Goal: Task Accomplishment & Management: Manage account settings

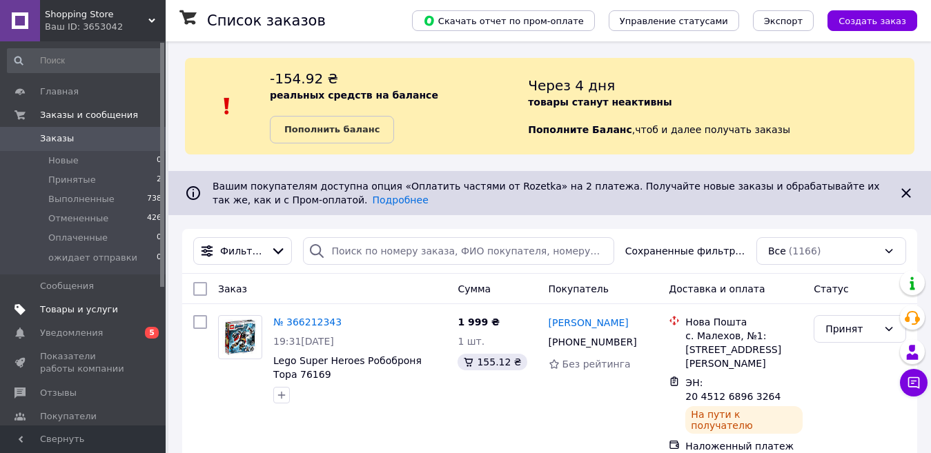
click at [108, 308] on span "Товары и услуги" at bounding box center [84, 310] width 88 height 12
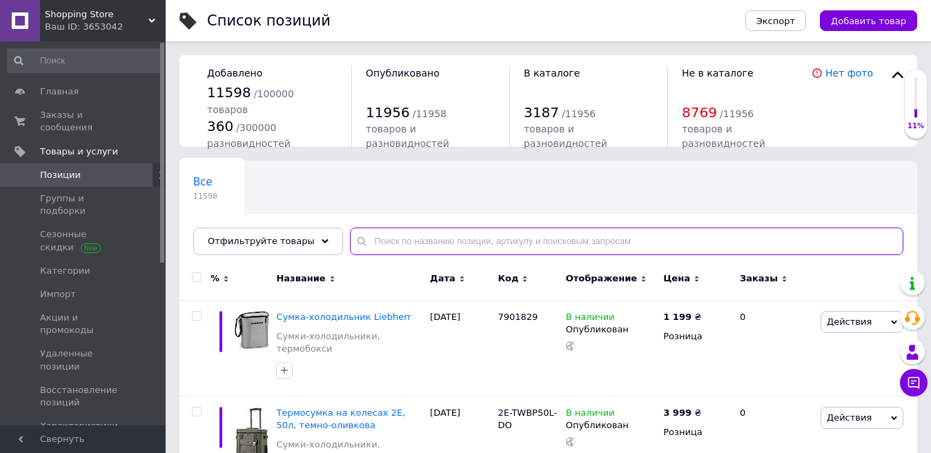
click at [418, 239] on input "text" at bounding box center [626, 242] width 553 height 28
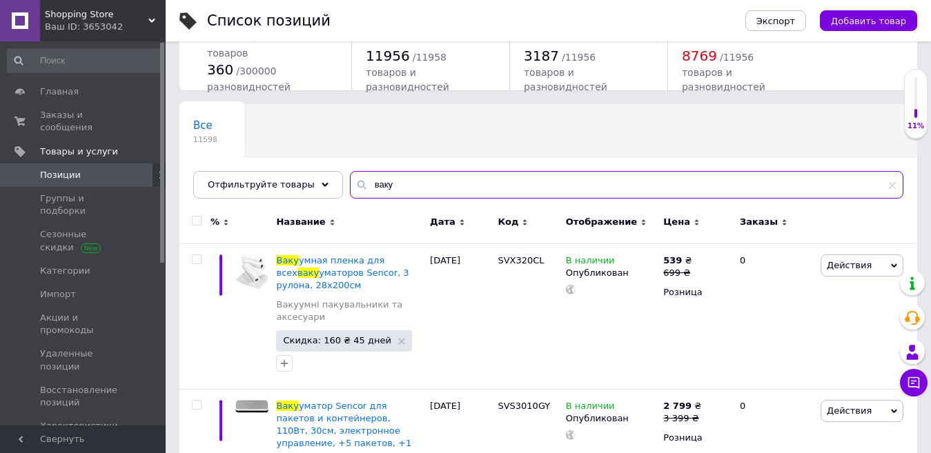
scroll to position [138, 0]
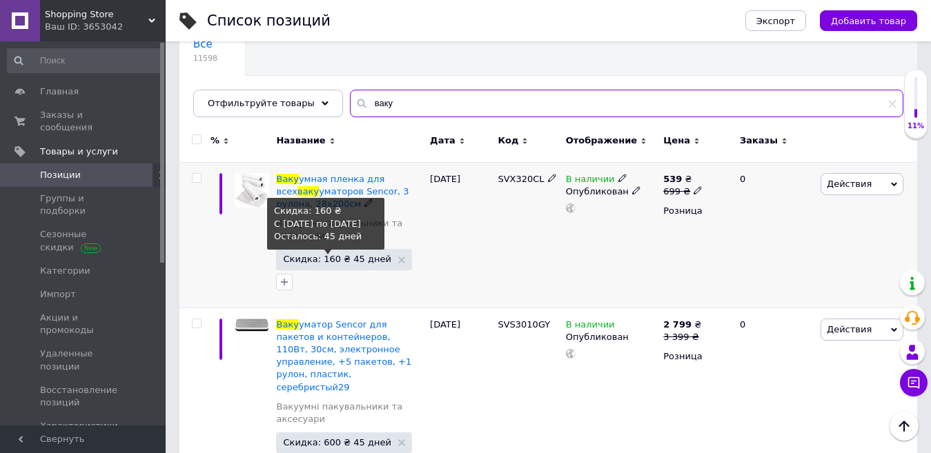
type input "ваку"
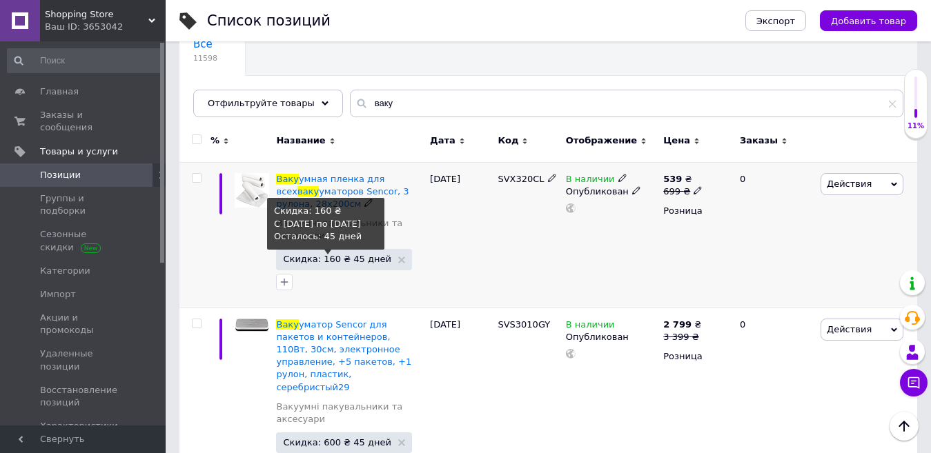
click at [349, 260] on span "Скидка: 160 ₴ 45 дней" at bounding box center [337, 259] width 108 height 9
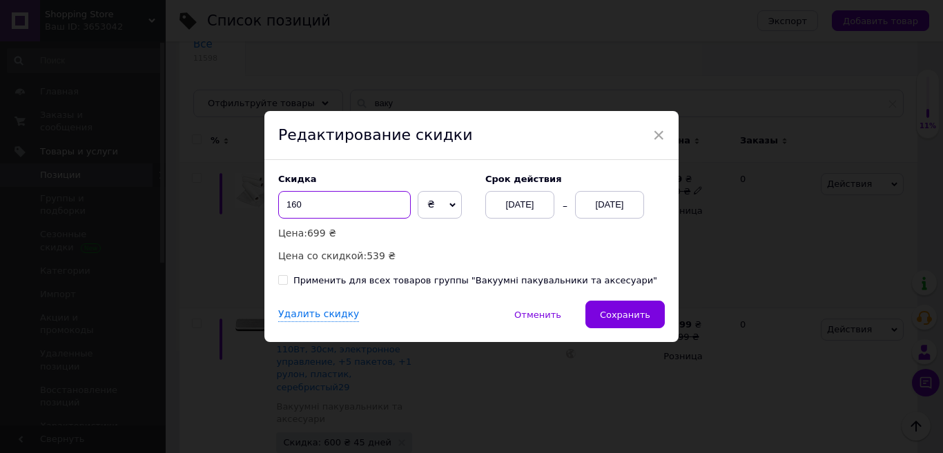
drag, startPoint x: 306, startPoint y: 208, endPoint x: 279, endPoint y: 200, distance: 28.2
click at [279, 200] on input "160" at bounding box center [344, 205] width 132 height 28
type input "0"
click at [333, 279] on div "Применить для всех товаров группы "Вакуумні пакувальники та аксесуари"" at bounding box center [475, 281] width 364 height 12
click at [287, 279] on input "Применить для всех товаров группы "Вакуумні пакувальники та аксесуари"" at bounding box center [282, 279] width 9 height 9
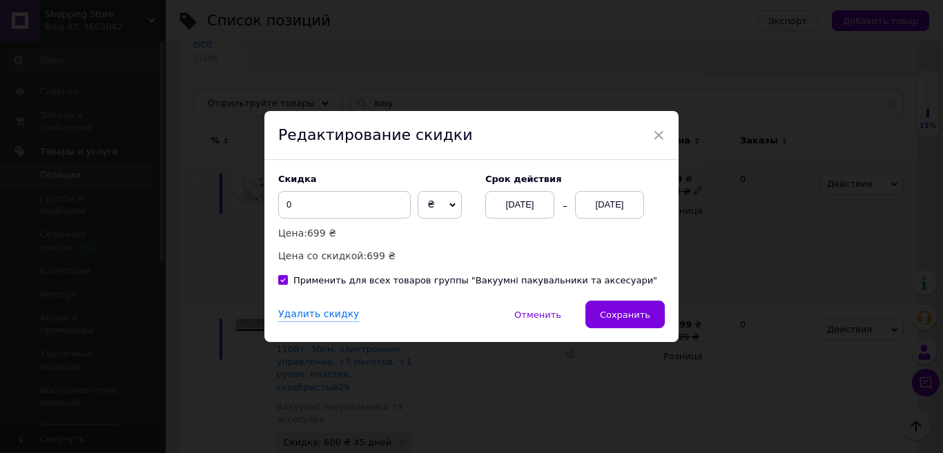
checkbox input "true"
click at [304, 317] on div "Удалить скидку" at bounding box center [318, 315] width 81 height 14
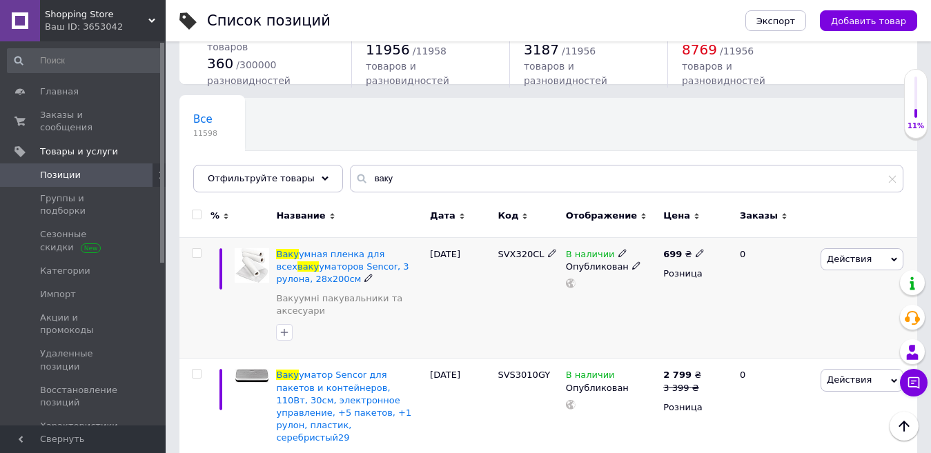
scroll to position [0, 0]
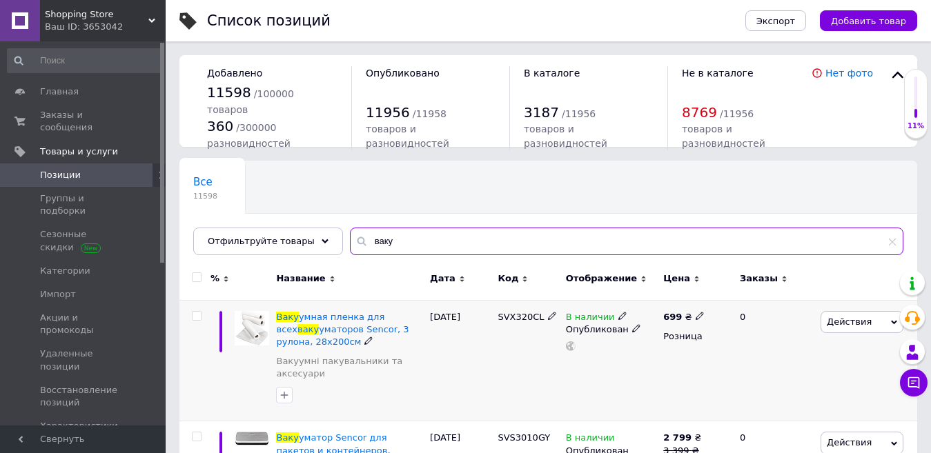
click at [395, 242] on input "ваку" at bounding box center [626, 242] width 553 height 28
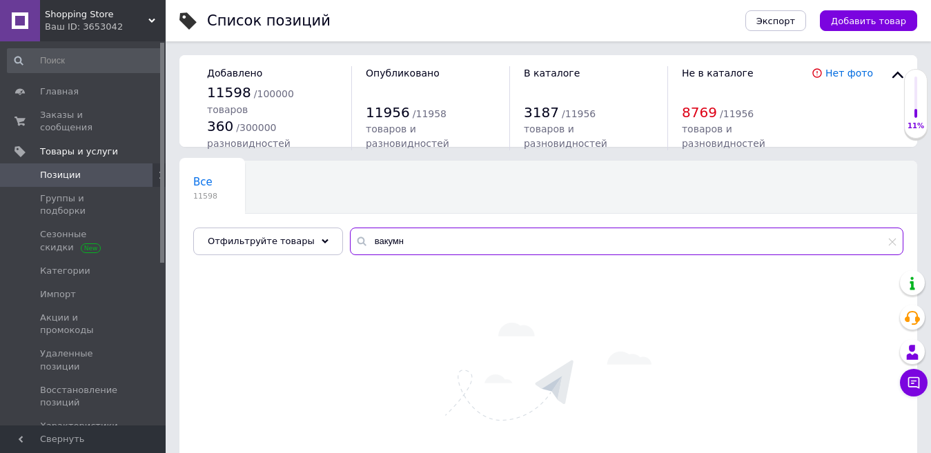
drag, startPoint x: 384, startPoint y: 247, endPoint x: 345, endPoint y: 242, distance: 39.7
click at [350, 242] on div "вакумн" at bounding box center [626, 242] width 553 height 28
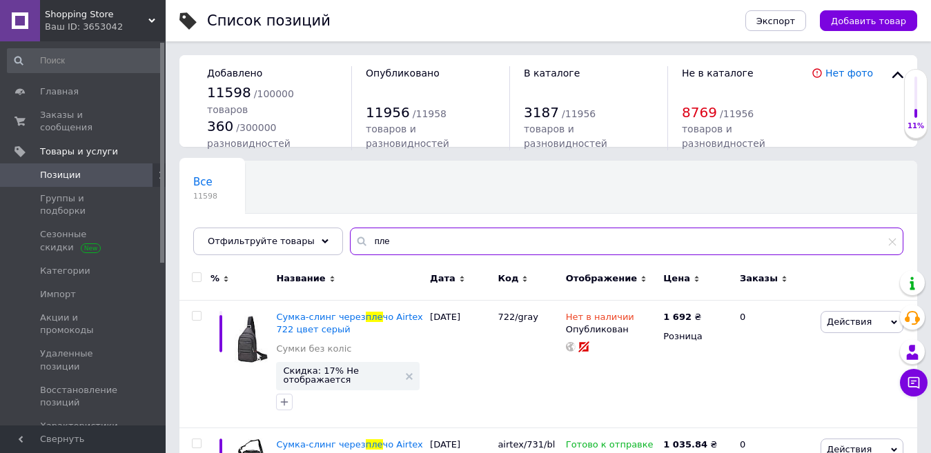
drag, startPoint x: 383, startPoint y: 233, endPoint x: 347, endPoint y: 233, distance: 35.9
click at [350, 233] on input "пле" at bounding box center [626, 242] width 553 height 28
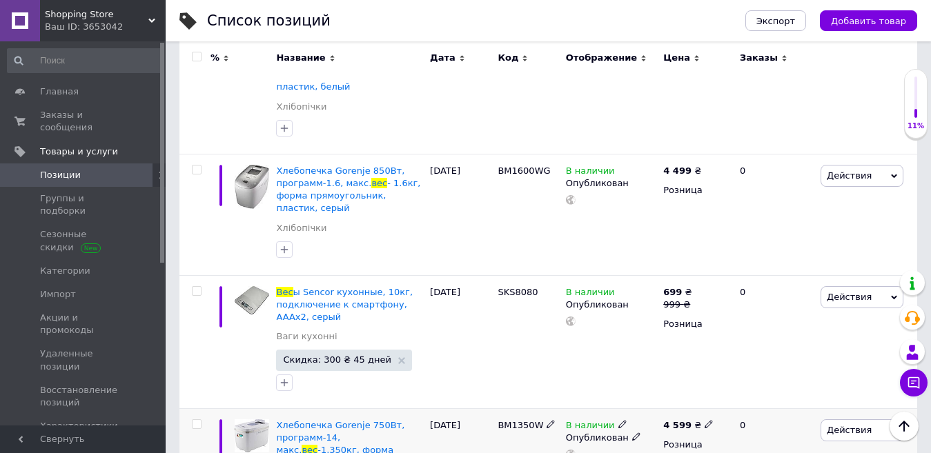
scroll to position [5232, 0]
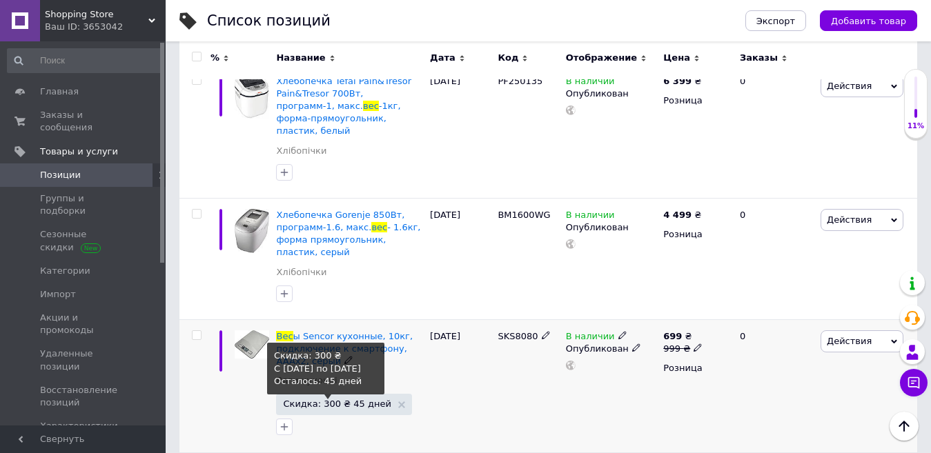
type input "вес"
click at [322, 400] on span "Скидка: 300 ₴ 45 дней" at bounding box center [337, 404] width 108 height 9
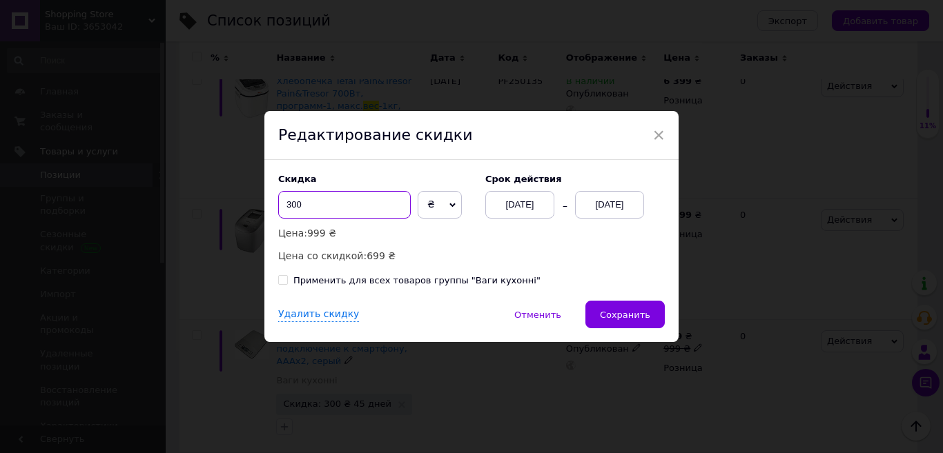
drag, startPoint x: 293, startPoint y: 204, endPoint x: 284, endPoint y: 201, distance: 9.4
click at [284, 201] on input "300" at bounding box center [344, 205] width 132 height 28
type input "0"
click at [317, 282] on div "Применить для всех товаров группы "Ваги кухонні"" at bounding box center [416, 281] width 247 height 12
click at [287, 282] on input "Применить для всех товаров группы "Ваги кухонні"" at bounding box center [282, 279] width 9 height 9
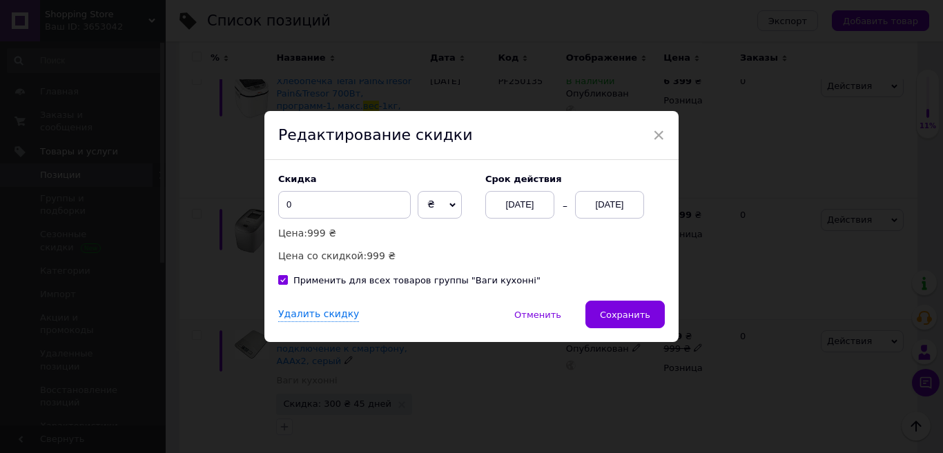
checkbox input "true"
click at [311, 319] on div "Удалить скидку" at bounding box center [318, 315] width 81 height 14
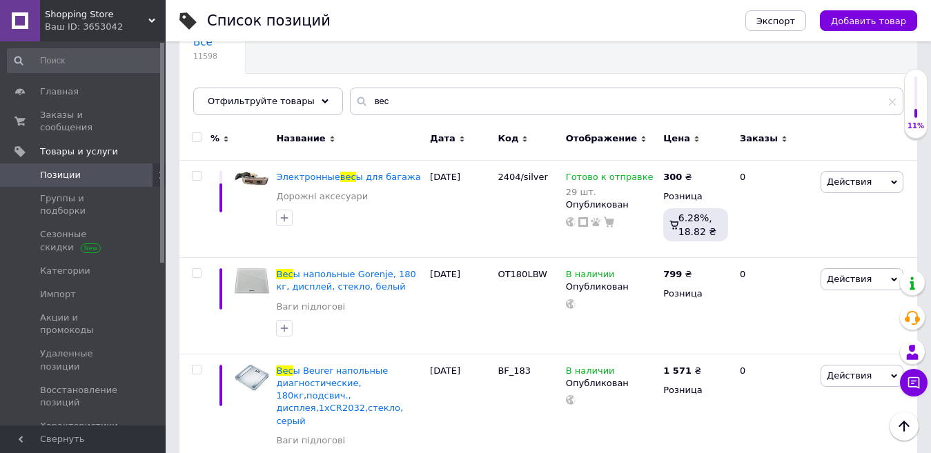
scroll to position [0, 0]
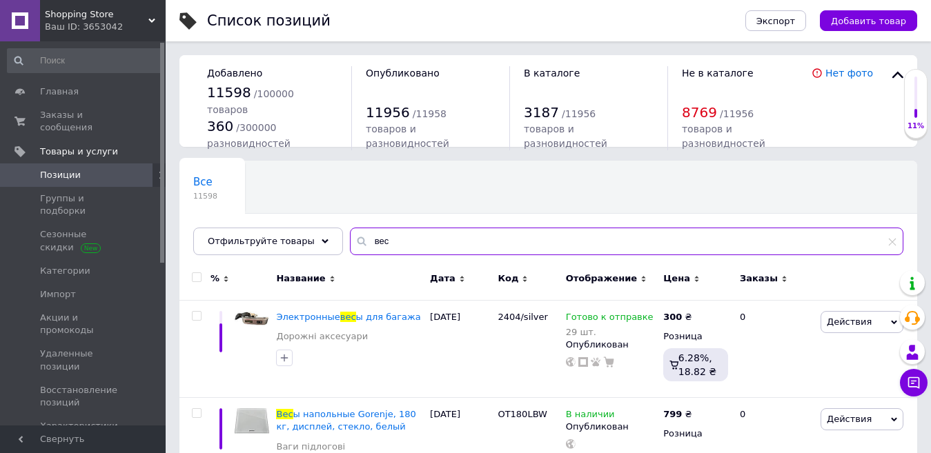
click at [355, 242] on input "вес" at bounding box center [626, 242] width 553 height 28
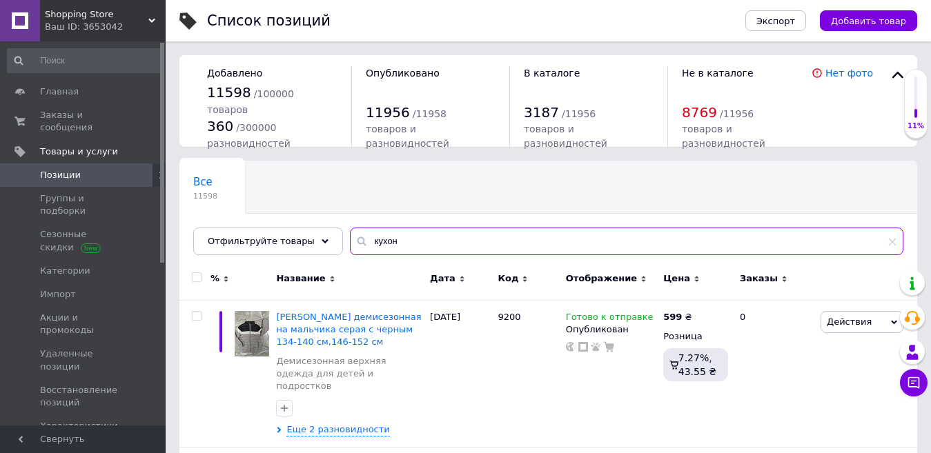
click at [400, 246] on input "кухон" at bounding box center [626, 242] width 553 height 28
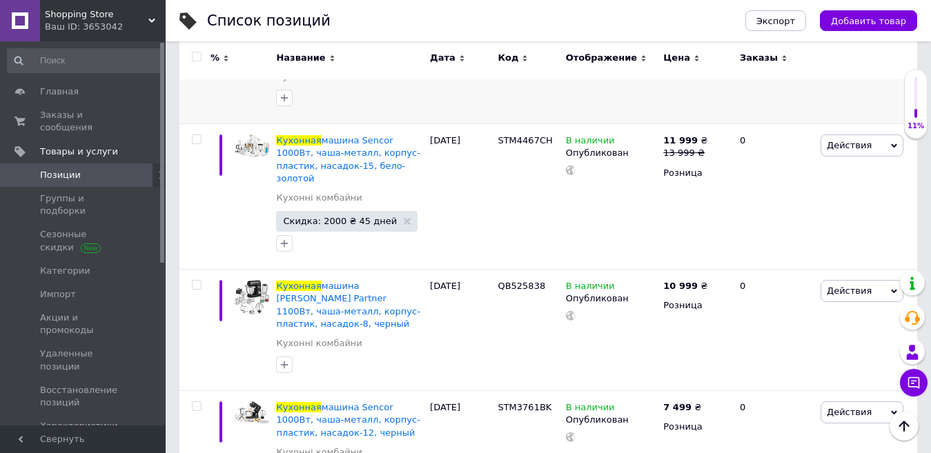
scroll to position [552, 0]
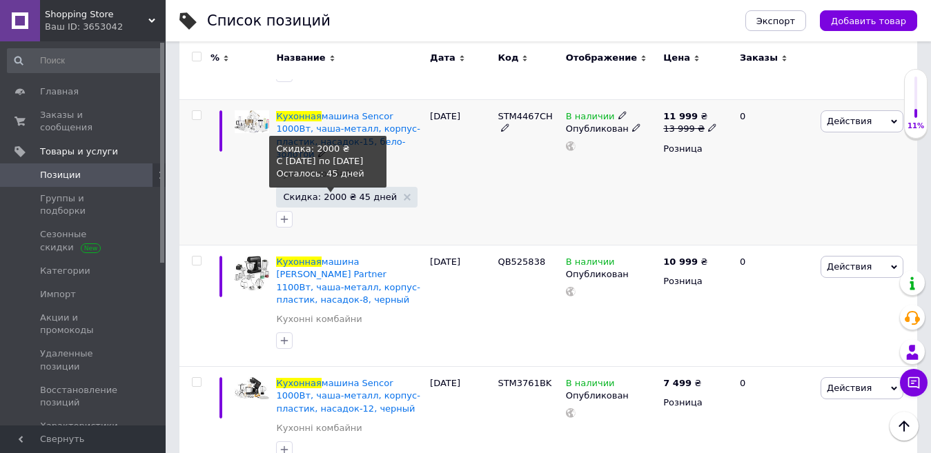
type input "кухонная"
click at [330, 193] on span "Скидка: 2000 ₴ 45 дней" at bounding box center [340, 197] width 114 height 9
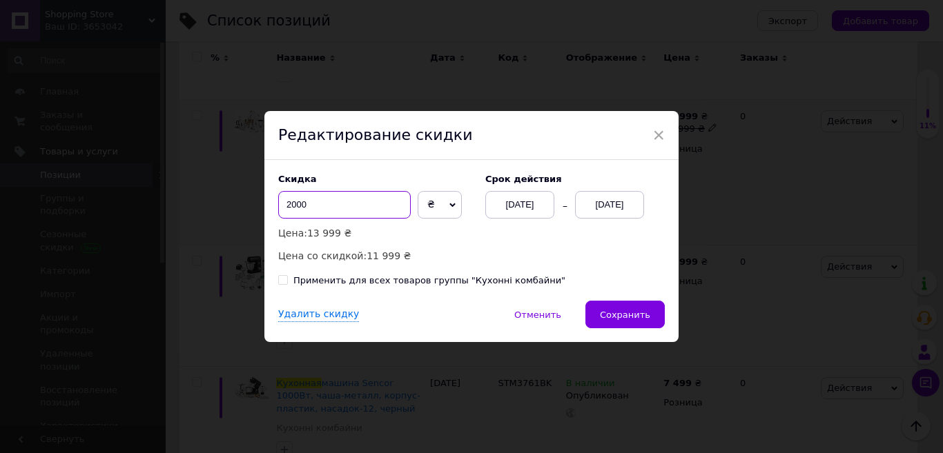
drag, startPoint x: 296, startPoint y: 207, endPoint x: 277, endPoint y: 205, distance: 18.7
click at [278, 205] on input "2000" at bounding box center [344, 205] width 132 height 28
type input "0"
click at [317, 280] on div "Применить для всех товаров группы "Кухонні комбайни"" at bounding box center [429, 281] width 272 height 12
click at [287, 280] on input "Применить для всех товаров группы "Кухонні комбайни"" at bounding box center [282, 279] width 9 height 9
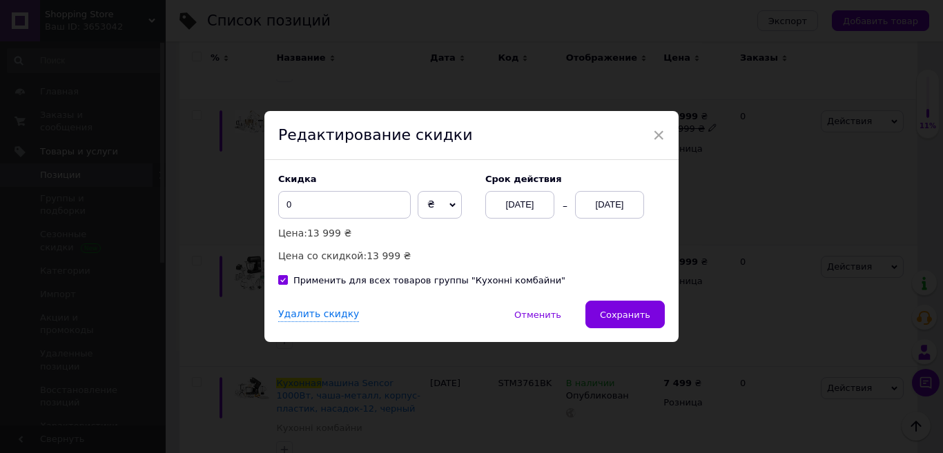
checkbox input "true"
click at [315, 311] on div "Удалить скидку" at bounding box center [318, 315] width 81 height 14
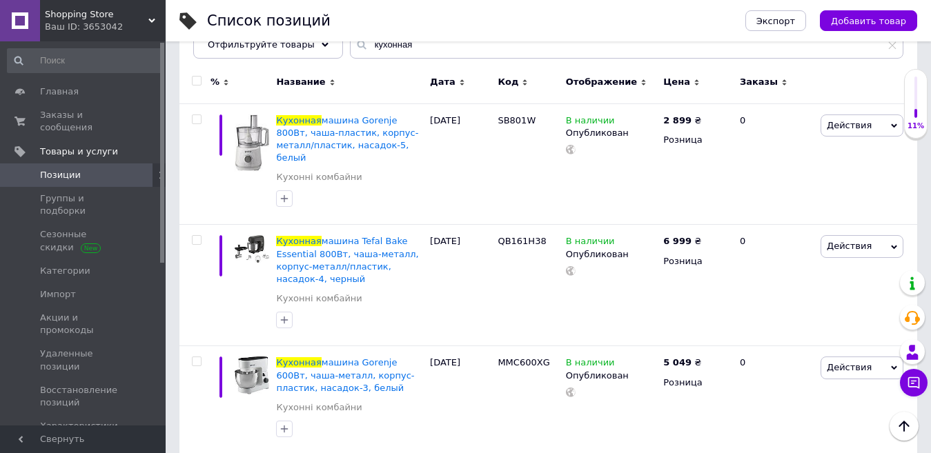
scroll to position [0, 0]
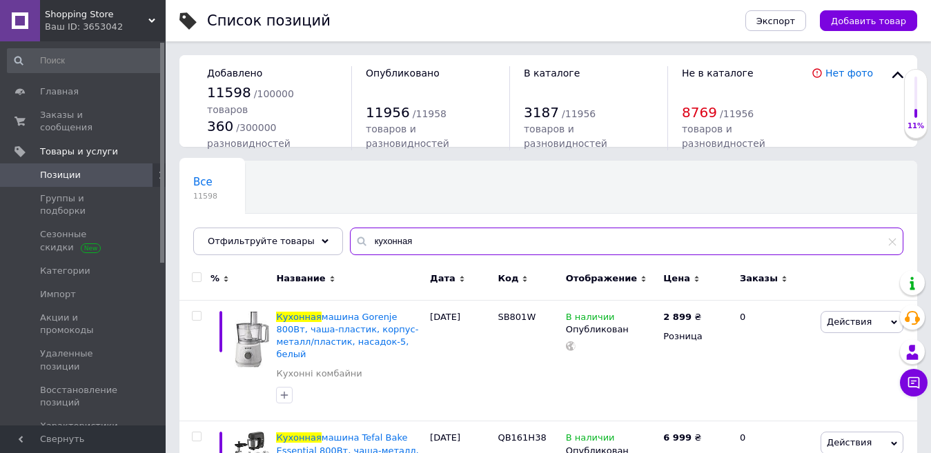
drag, startPoint x: 401, startPoint y: 241, endPoint x: 351, endPoint y: 227, distance: 52.2
click at [351, 227] on div "Все 11598 Ok Отфильтровано... Сохранить Мы ничего не нашли Возможно, ошибка в с…" at bounding box center [548, 208] width 738 height 95
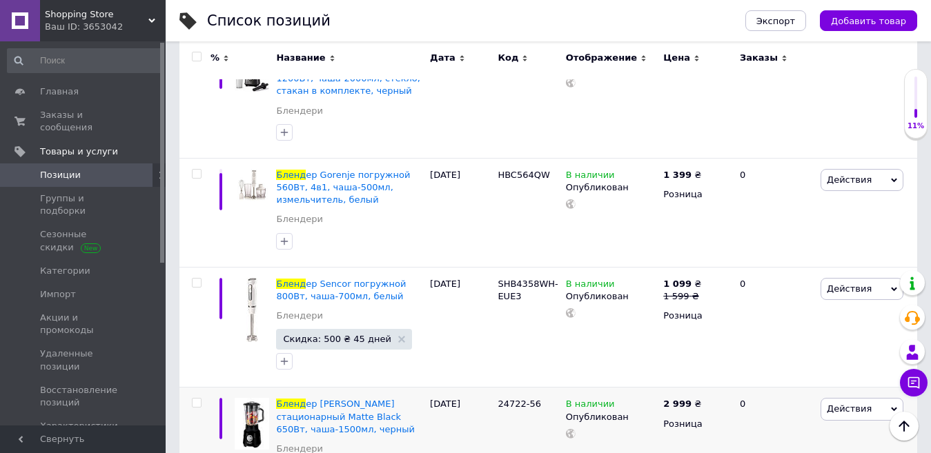
scroll to position [5313, 0]
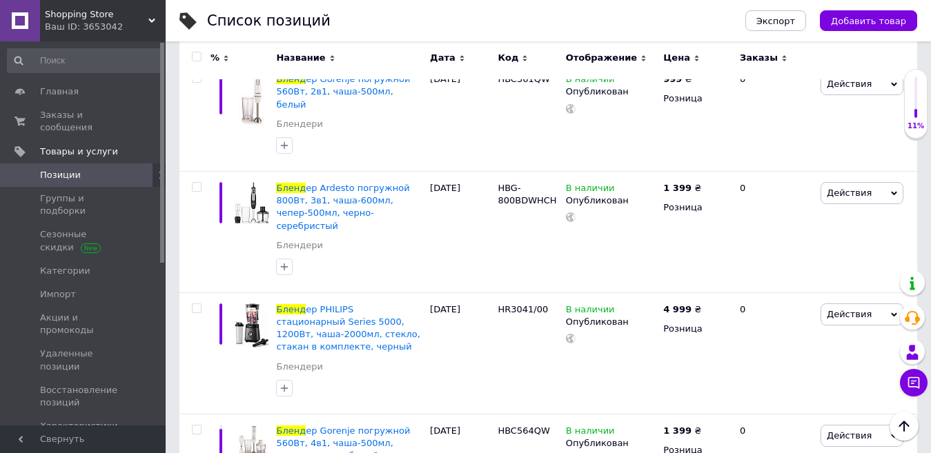
type input "бленд"
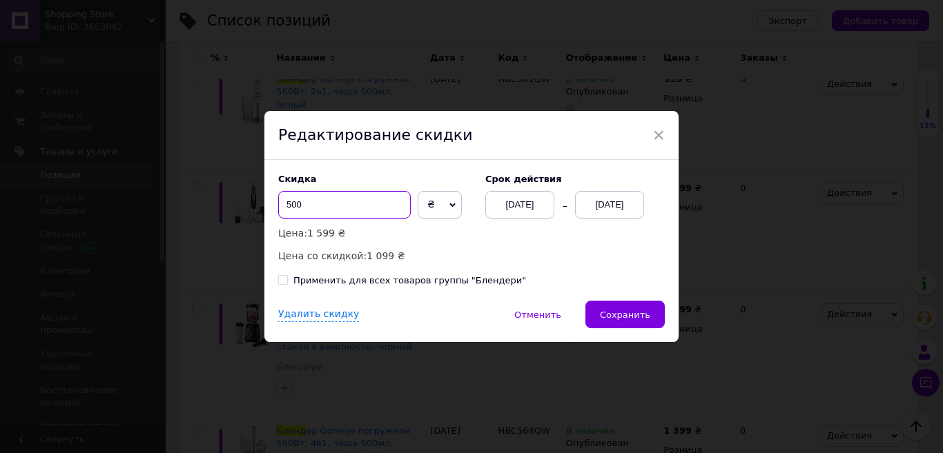
drag, startPoint x: 295, startPoint y: 206, endPoint x: 279, endPoint y: 202, distance: 15.6
click at [279, 202] on input "500" at bounding box center [344, 205] width 132 height 28
type input "0"
click at [323, 287] on div "Применить для всех товаров группы "Блендери"" at bounding box center [409, 281] width 233 height 12
click at [287, 284] on input "Применить для всех товаров группы "Блендери"" at bounding box center [282, 279] width 9 height 9
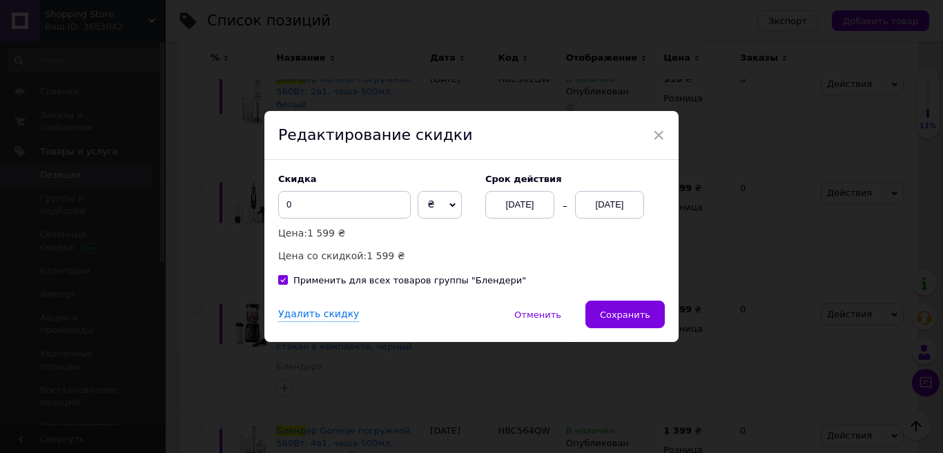
checkbox input "true"
click at [312, 317] on div "Удалить скидку" at bounding box center [318, 315] width 81 height 14
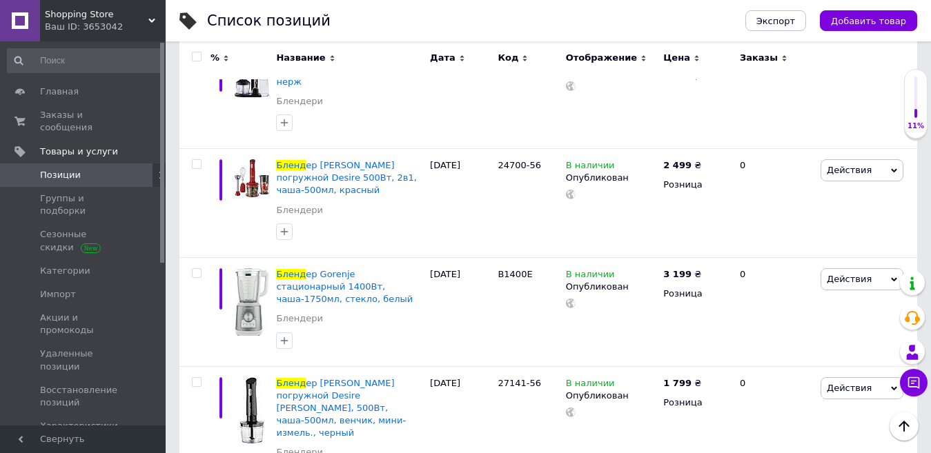
scroll to position [0, 0]
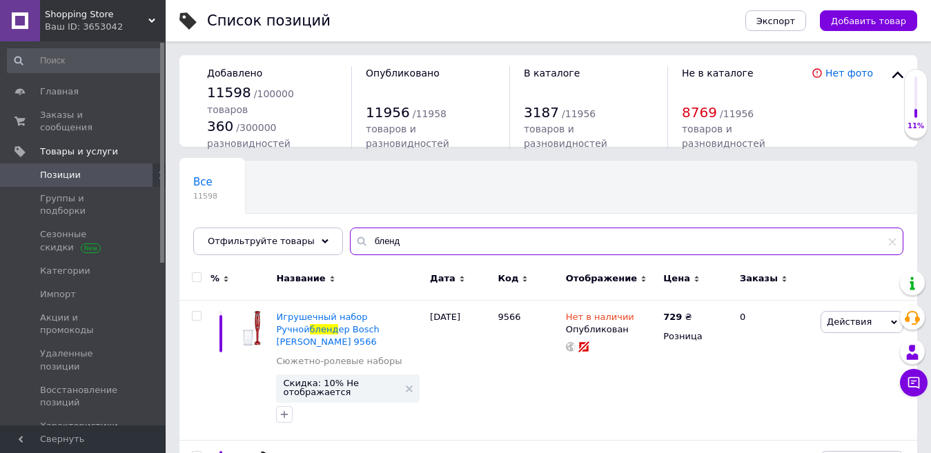
drag, startPoint x: 392, startPoint y: 230, endPoint x: 353, endPoint y: 233, distance: 38.7
click at [353, 233] on input "бленд" at bounding box center [626, 242] width 553 height 28
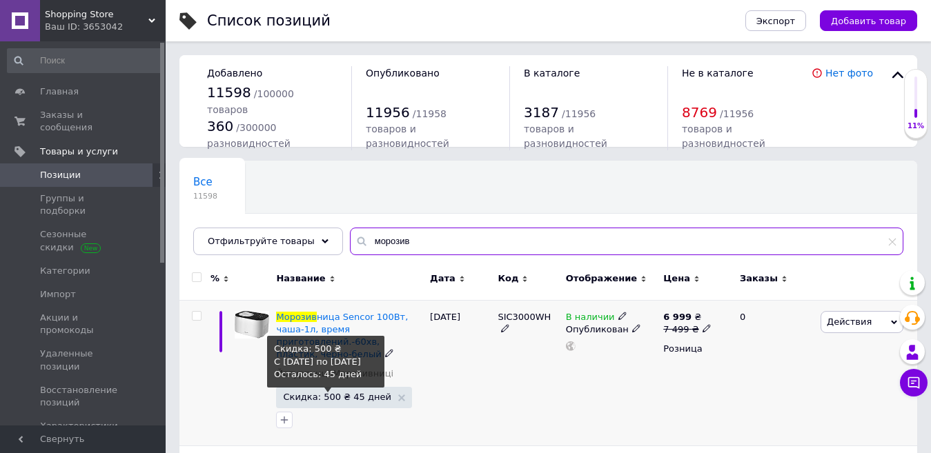
type input "морозив"
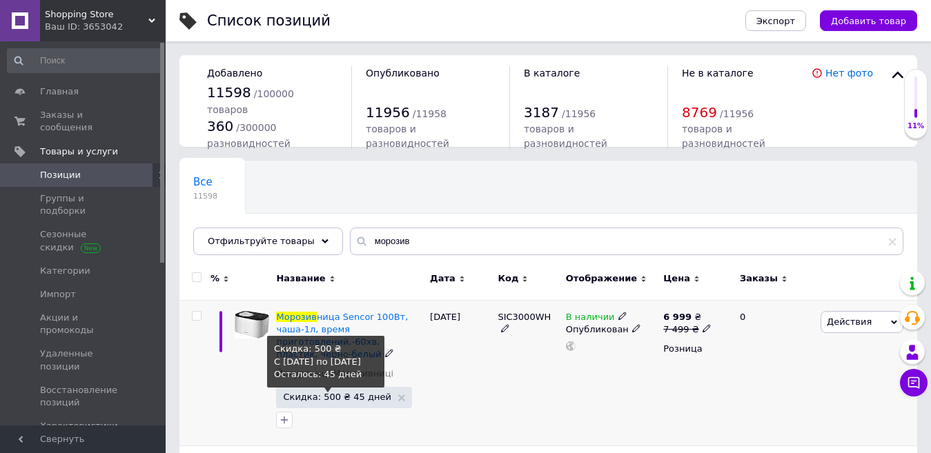
click at [359, 395] on span "Скидка: 500 ₴ 45 дней" at bounding box center [337, 397] width 108 height 9
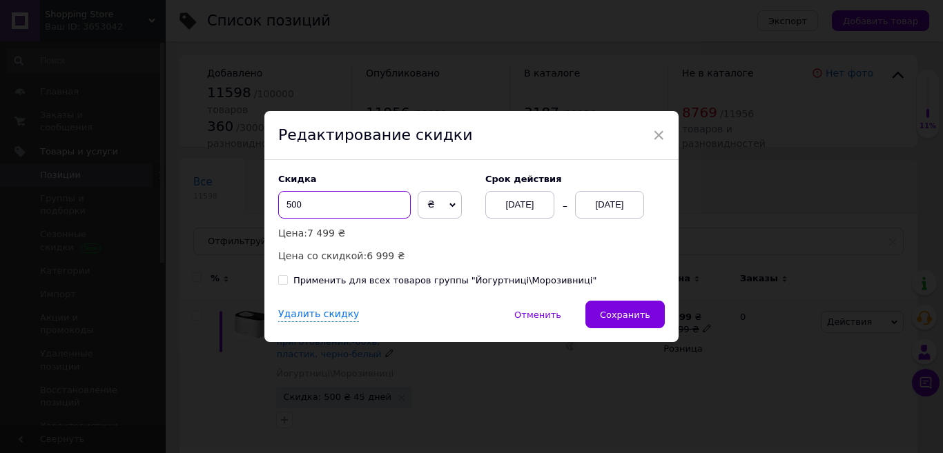
drag, startPoint x: 296, startPoint y: 207, endPoint x: 277, endPoint y: 203, distance: 19.1
click at [278, 203] on input "500" at bounding box center [344, 205] width 132 height 28
type input "0"
click at [324, 284] on div "Применить для всех товаров группы "Йогуртниці\Морозивниці"" at bounding box center [444, 281] width 303 height 12
click at [287, 284] on input "Применить для всех товаров группы "Йогуртниці\Морозивниці"" at bounding box center [282, 279] width 9 height 9
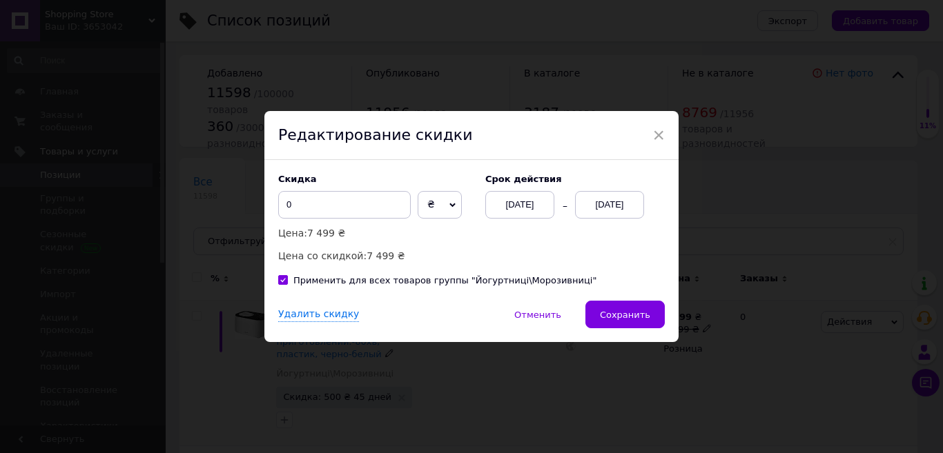
checkbox input "true"
click at [299, 319] on div "Удалить скидку" at bounding box center [318, 315] width 81 height 14
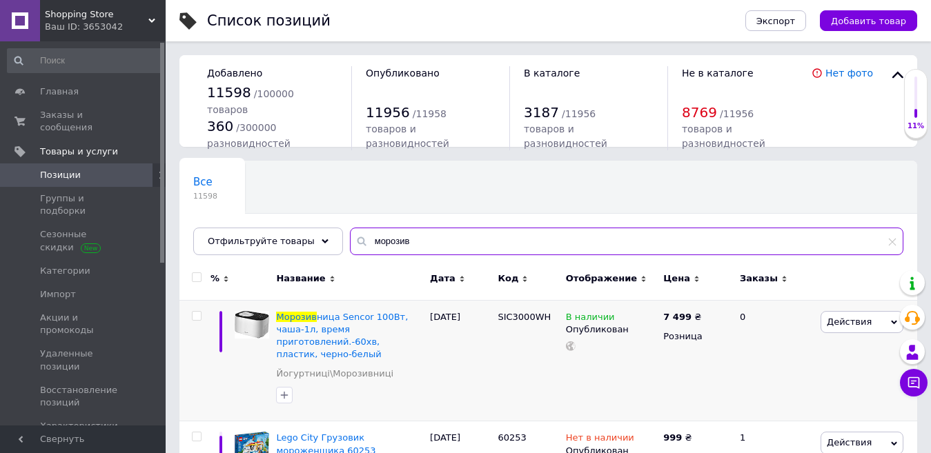
drag, startPoint x: 397, startPoint y: 248, endPoint x: 346, endPoint y: 246, distance: 51.8
click at [350, 246] on div "морозив" at bounding box center [626, 242] width 553 height 28
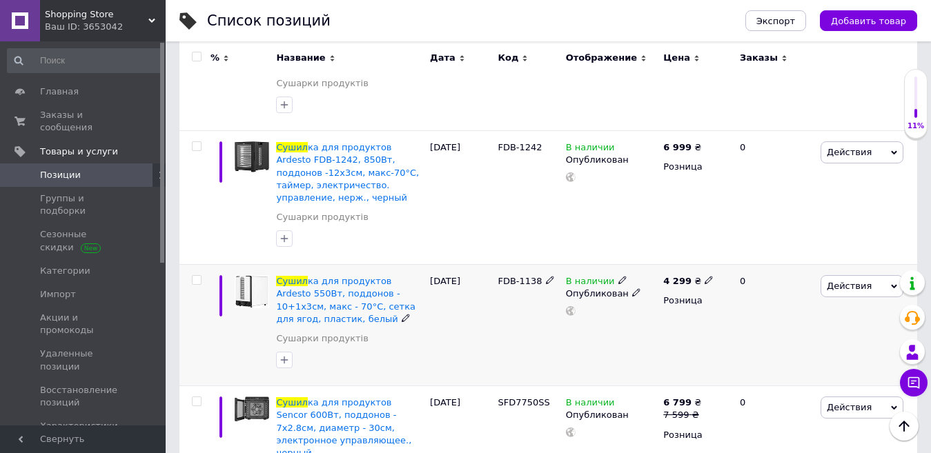
scroll to position [897, 0]
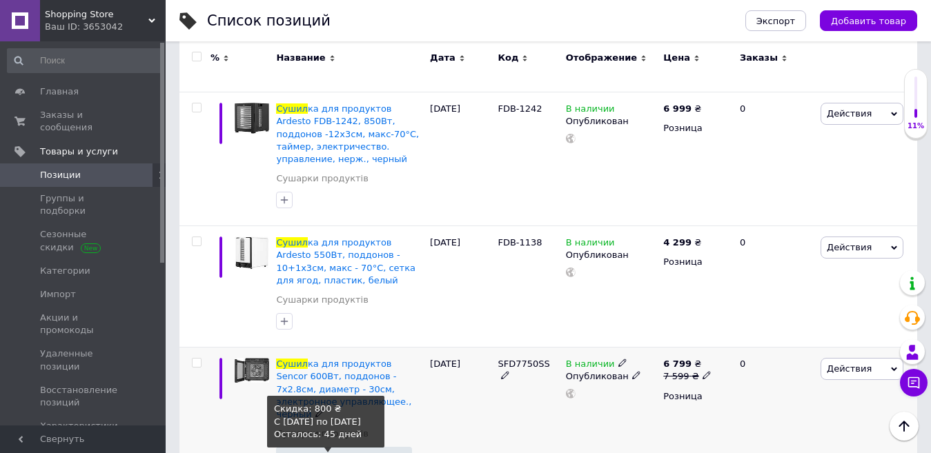
type input "сушил"
click at [295, 453] on span "Скидка: 800 ₴ 45 дней" at bounding box center [337, 457] width 108 height 9
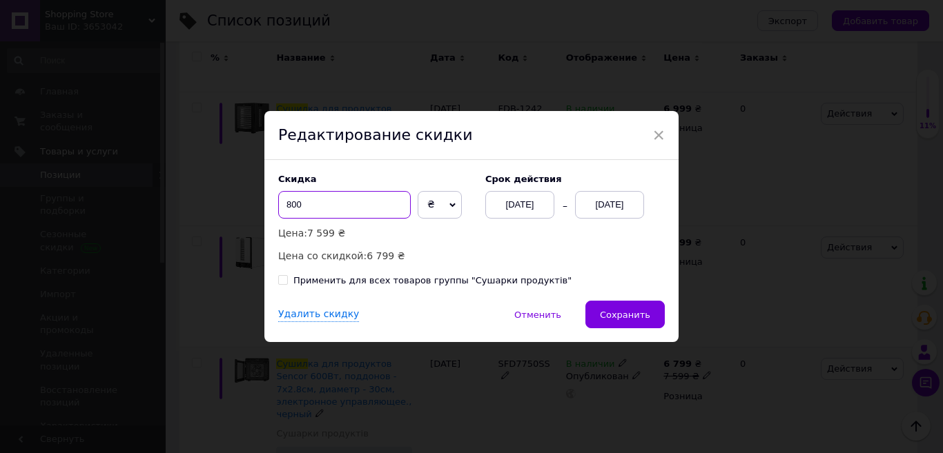
drag, startPoint x: 293, startPoint y: 210, endPoint x: 273, endPoint y: 208, distance: 19.4
click at [273, 208] on div "Скидка 800 ₴ % Цена: 7 599 ₴ Цена со скидкой: 6 799 ₴ Cрок действия [DATE] [DAT…" at bounding box center [471, 230] width 414 height 141
type input "0"
click at [347, 279] on div "Применить для всех товаров группы "Сушарки продуктів"" at bounding box center [432, 281] width 278 height 12
click at [287, 279] on input "Применить для всех товаров группы "Сушарки продуктів"" at bounding box center [282, 279] width 9 height 9
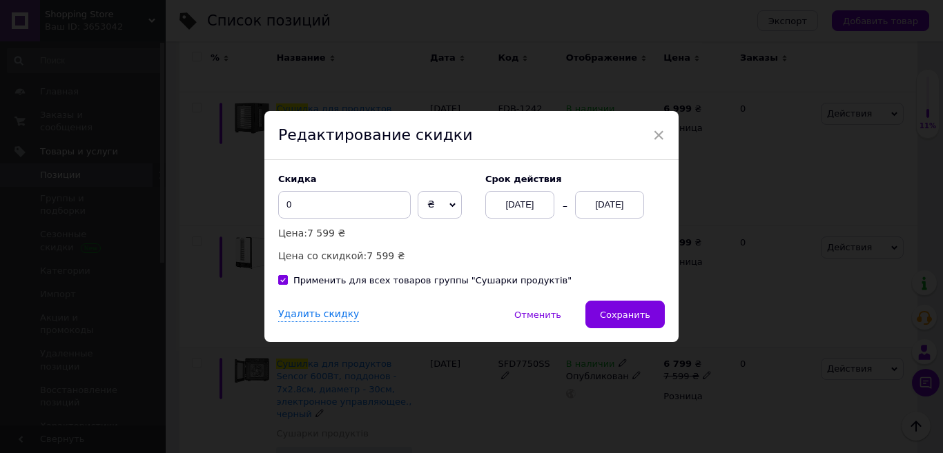
checkbox input "true"
click at [329, 314] on div "Удалить скидку" at bounding box center [318, 315] width 81 height 14
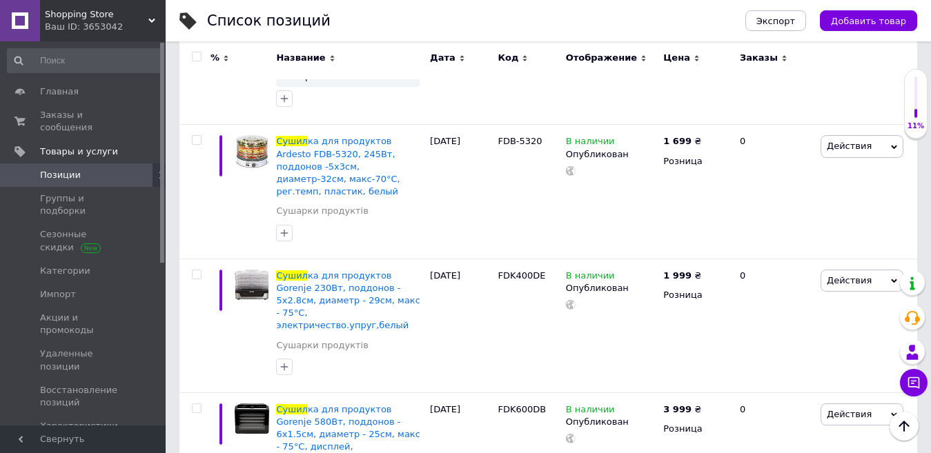
scroll to position [0, 0]
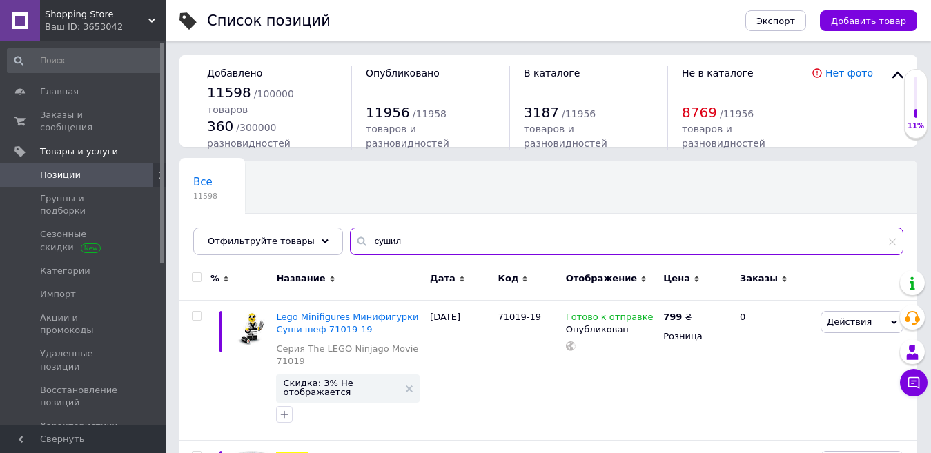
drag, startPoint x: 372, startPoint y: 247, endPoint x: 346, endPoint y: 240, distance: 27.1
click at [350, 240] on div "сушил" at bounding box center [626, 242] width 553 height 28
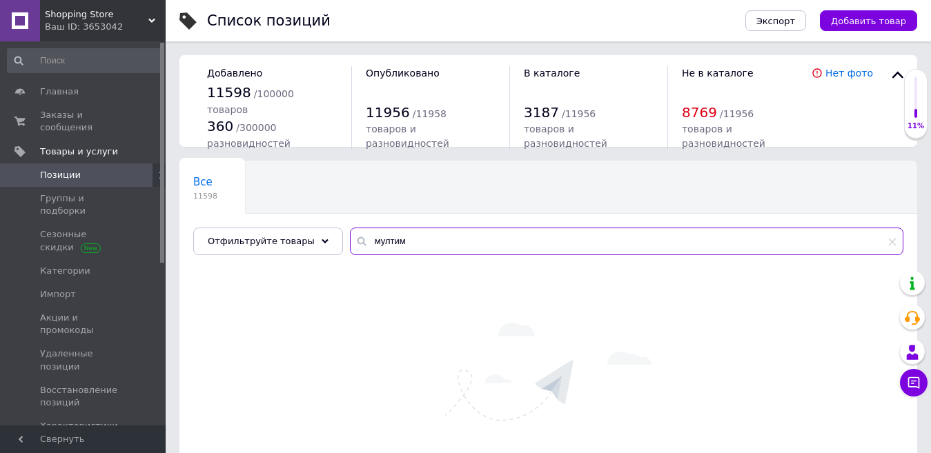
click at [374, 239] on input "мултим" at bounding box center [626, 242] width 553 height 28
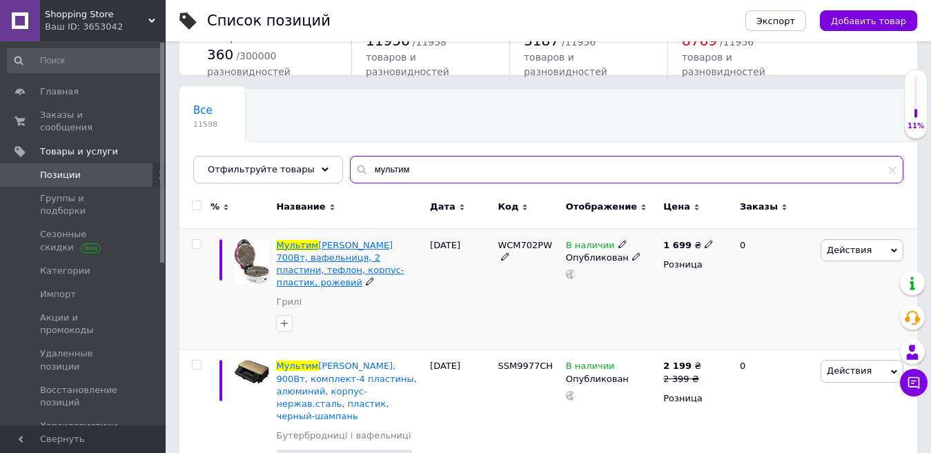
scroll to position [276, 0]
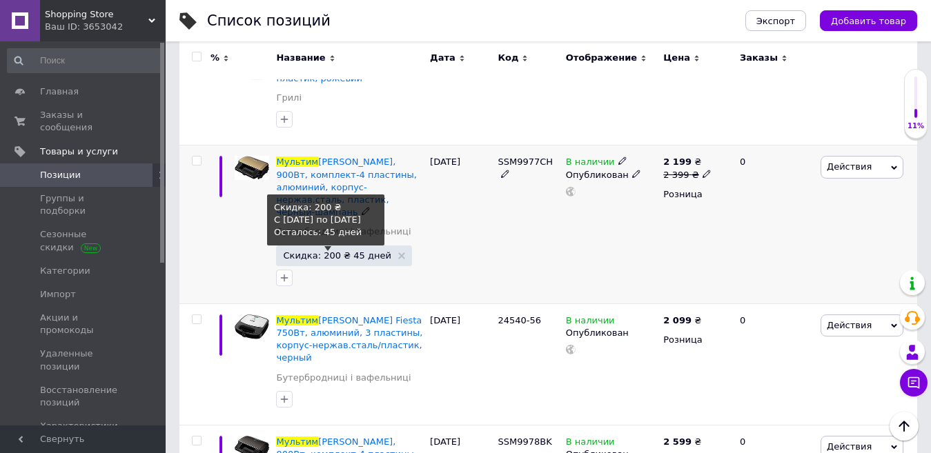
type input "мультим"
click at [328, 251] on span "Скидка: 200 ₴ 45 дней" at bounding box center [337, 255] width 108 height 9
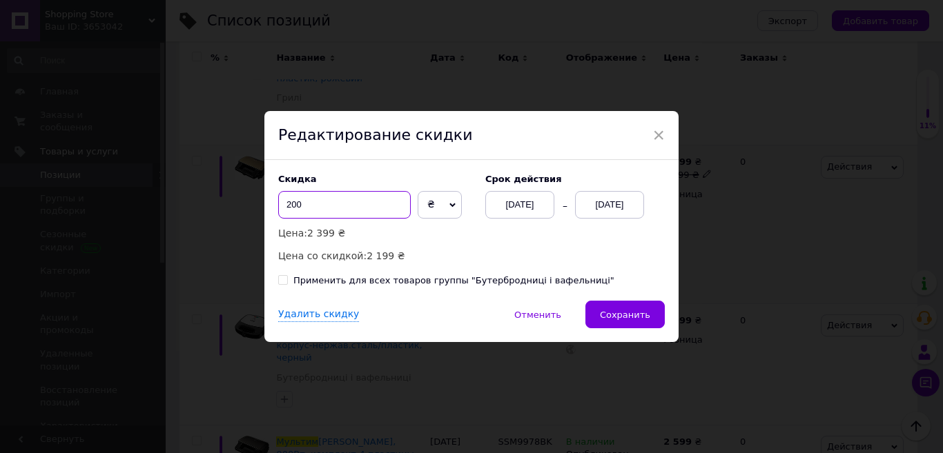
drag, startPoint x: 295, startPoint y: 207, endPoint x: 277, endPoint y: 207, distance: 18.6
click at [278, 207] on input "200" at bounding box center [344, 205] width 132 height 28
type input "0"
click at [307, 282] on div "Применить для всех товаров группы "Бутербродниці і вафельниці"" at bounding box center [453, 281] width 321 height 12
click at [287, 282] on input "Применить для всех товаров группы "Бутербродниці і вафельниці"" at bounding box center [282, 279] width 9 height 9
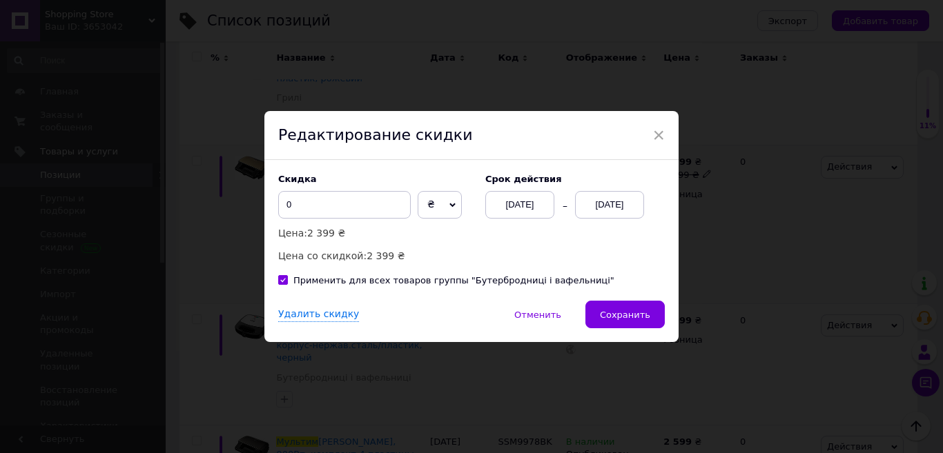
checkbox input "true"
click at [297, 317] on div "Удалить скидку" at bounding box center [318, 315] width 81 height 14
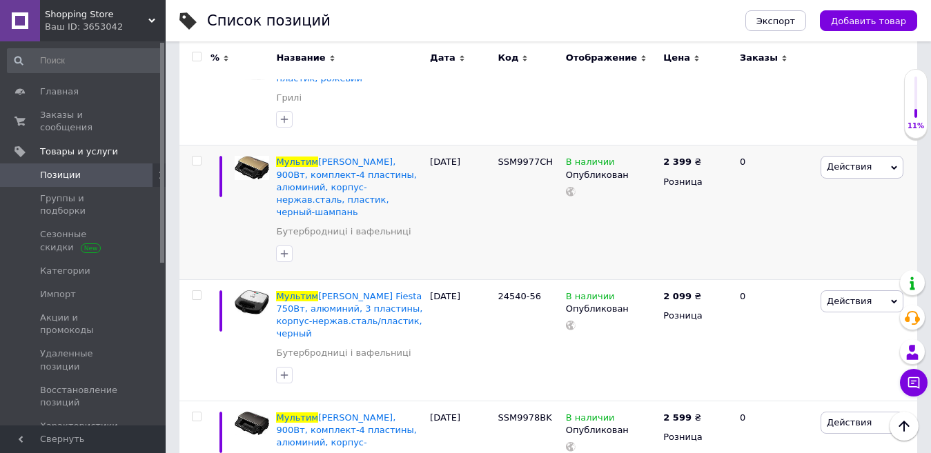
scroll to position [0, 0]
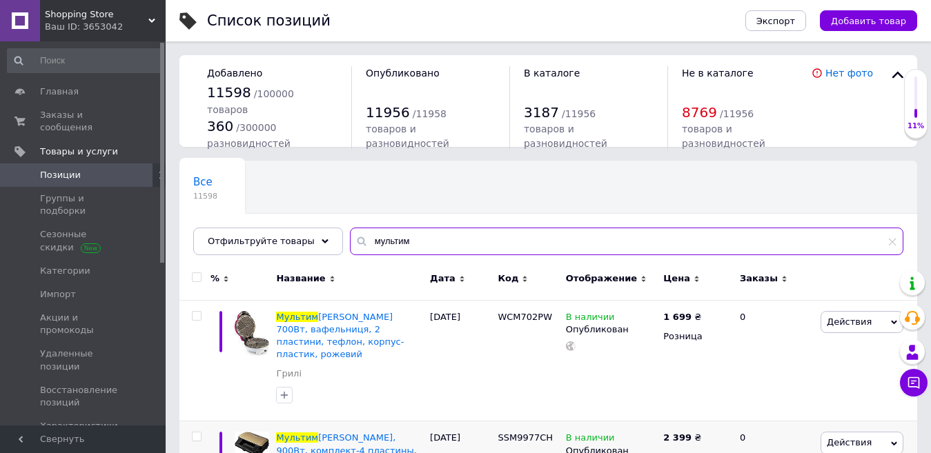
drag, startPoint x: 359, startPoint y: 239, endPoint x: 344, endPoint y: 234, distance: 15.9
click at [350, 234] on input "мультим" at bounding box center [626, 242] width 553 height 28
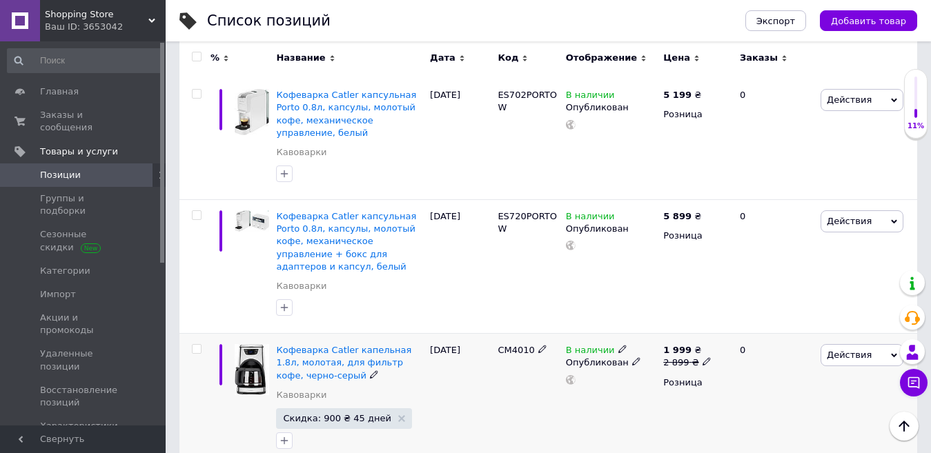
scroll to position [1242, 0]
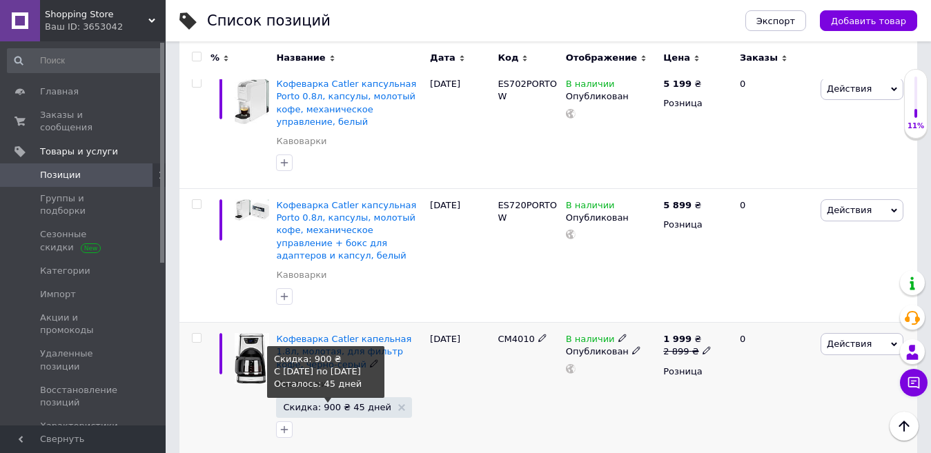
type input "кофем"
click at [326, 403] on span "Скидка: 900 ₴ 45 дней" at bounding box center [337, 407] width 108 height 9
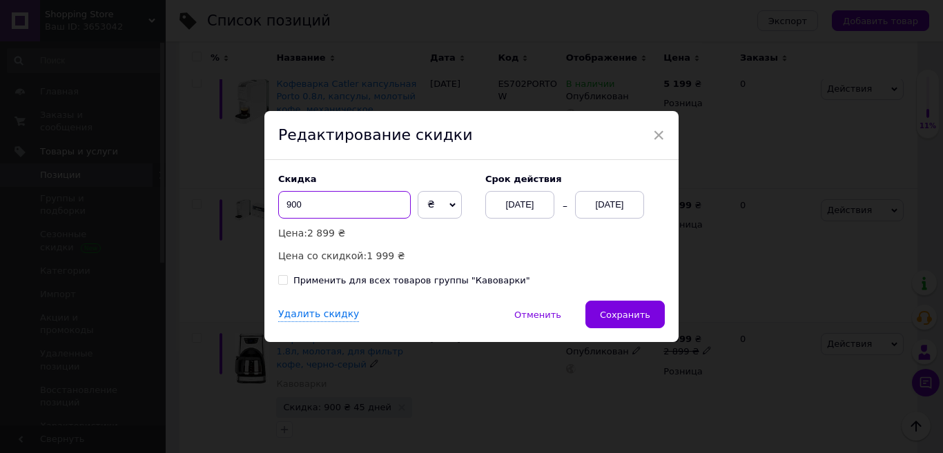
drag, startPoint x: 292, startPoint y: 212, endPoint x: 277, endPoint y: 204, distance: 17.3
click at [278, 204] on input "900" at bounding box center [344, 205] width 132 height 28
type input "0"
click at [369, 282] on div "Применить для всех товаров группы "Кавоварки"" at bounding box center [411, 281] width 237 height 12
click at [287, 282] on input "Применить для всех товаров группы "Кавоварки"" at bounding box center [282, 279] width 9 height 9
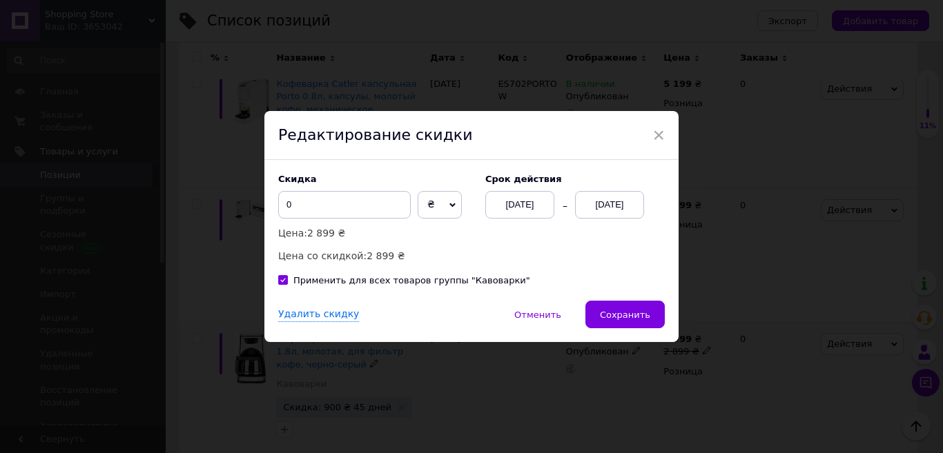
checkbox input "true"
click at [307, 317] on div "Удалить скидку" at bounding box center [318, 315] width 81 height 14
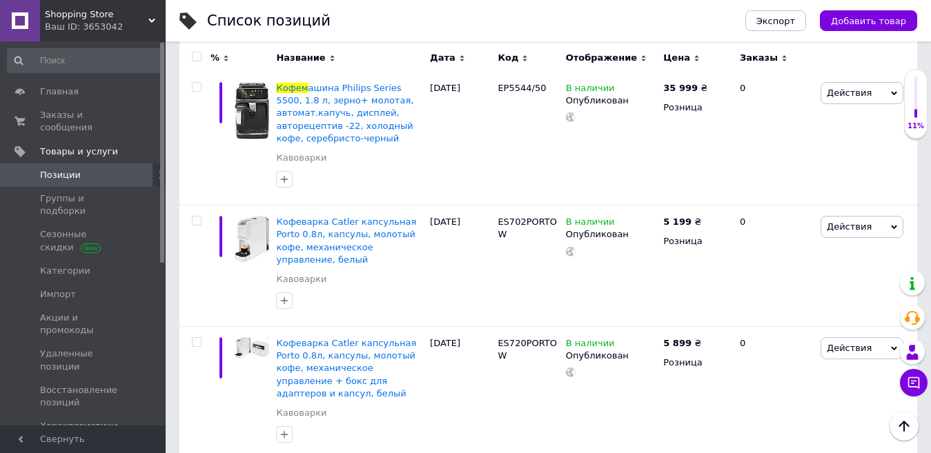
scroll to position [0, 0]
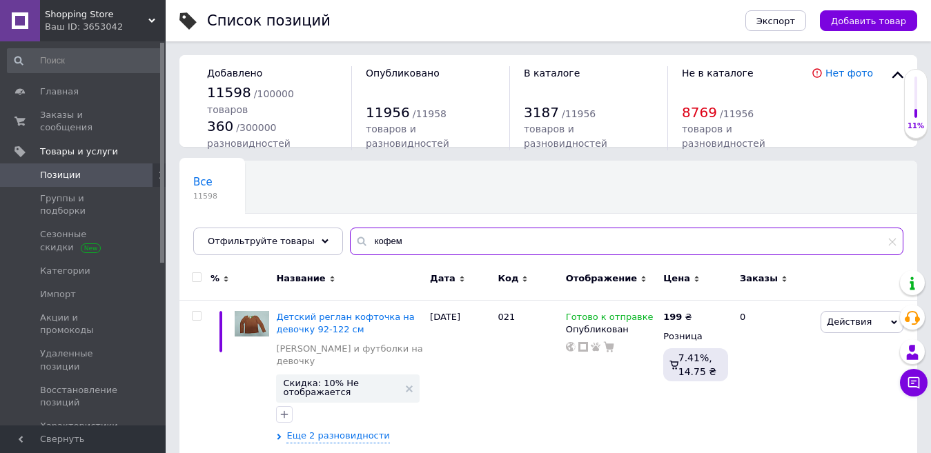
click at [350, 239] on div "кофем" at bounding box center [626, 242] width 553 height 28
drag, startPoint x: 415, startPoint y: 235, endPoint x: 349, endPoint y: 244, distance: 66.8
click at [350, 244] on div "кофем" at bounding box center [626, 242] width 553 height 28
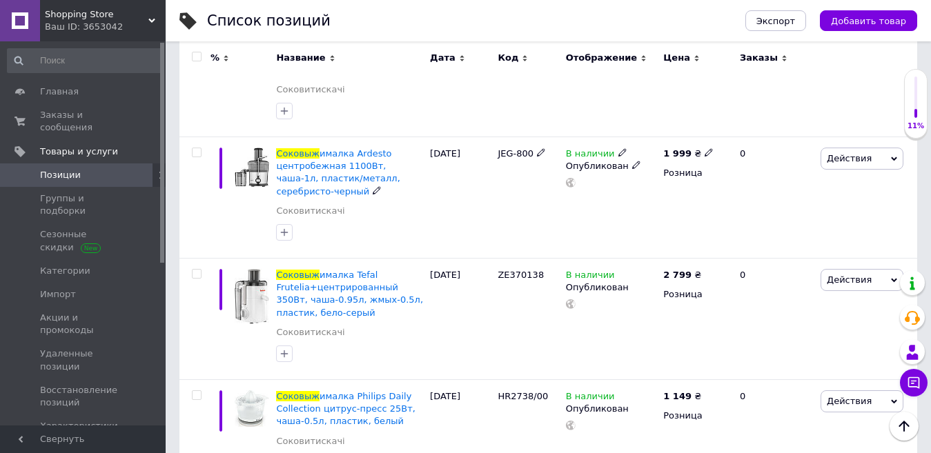
scroll to position [2346, 0]
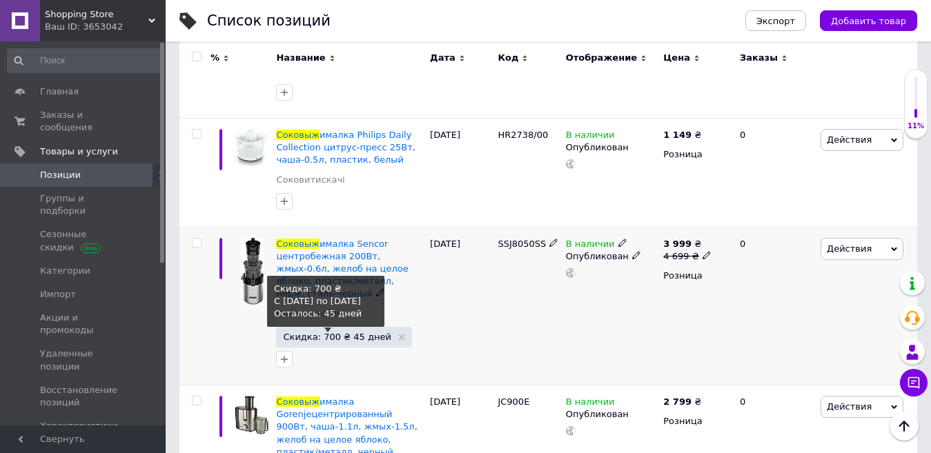
type input "соковыж"
click at [327, 333] on span "Скидка: 700 ₴ 45 дней" at bounding box center [337, 337] width 108 height 9
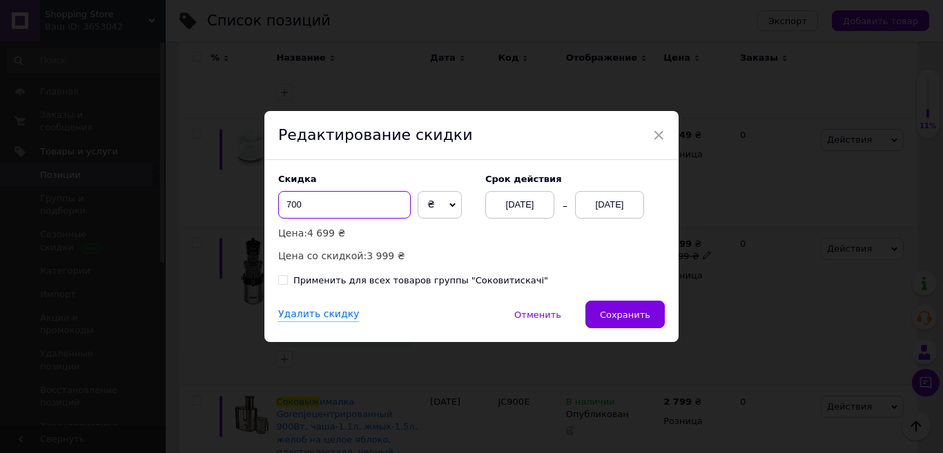
drag, startPoint x: 295, startPoint y: 202, endPoint x: 275, endPoint y: 202, distance: 20.7
click at [275, 202] on div "Скидка 700 ₴ % Цена: 4 699 ₴ Цена со скидкой: 3 999 ₴ Cрок действия [DATE] [DAT…" at bounding box center [471, 230] width 414 height 141
type input "0"
click at [335, 277] on div "Применить для всех товаров группы "Соковитискачі"" at bounding box center [420, 281] width 255 height 12
click at [287, 277] on input "Применить для всех товаров группы "Соковитискачі"" at bounding box center [282, 279] width 9 height 9
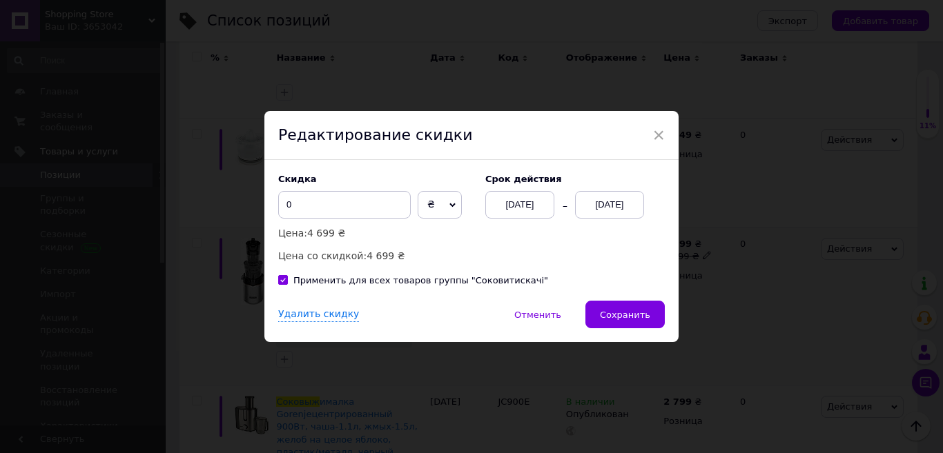
checkbox input "true"
click at [328, 319] on div "Удалить скидку" at bounding box center [318, 315] width 81 height 14
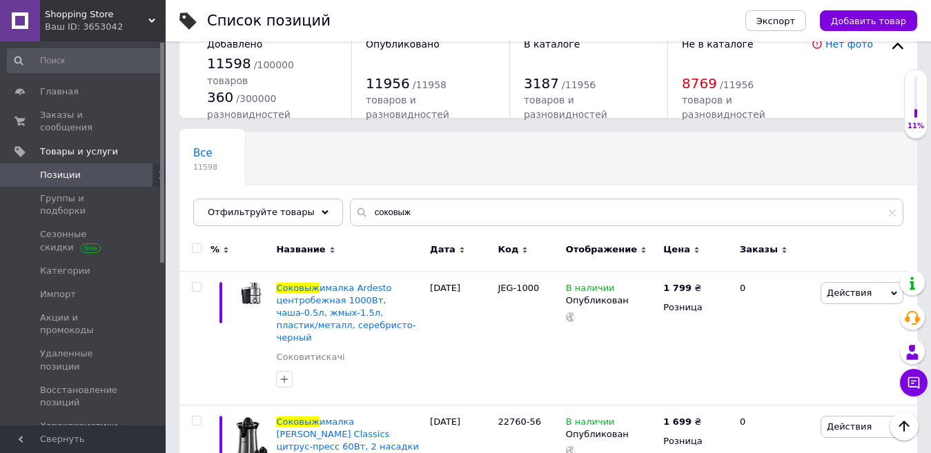
scroll to position [0, 0]
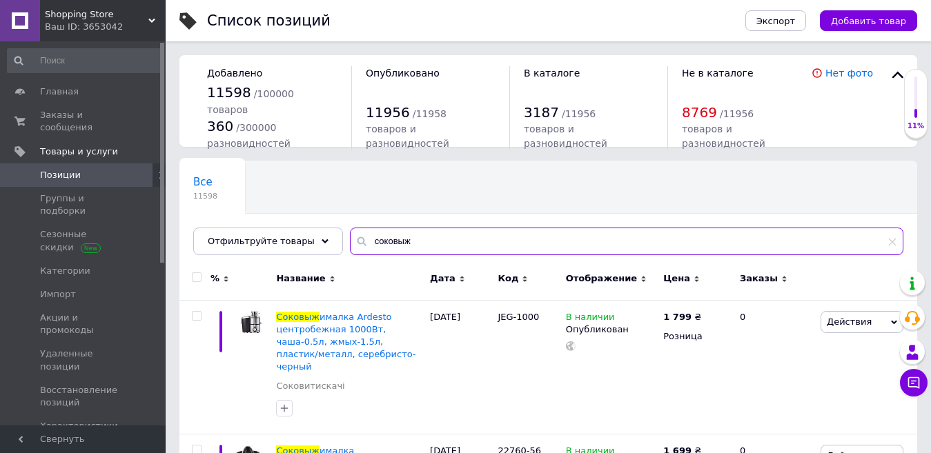
drag, startPoint x: 350, startPoint y: 243, endPoint x: 338, endPoint y: 242, distance: 11.8
click at [350, 242] on div "соковыж" at bounding box center [626, 242] width 553 height 28
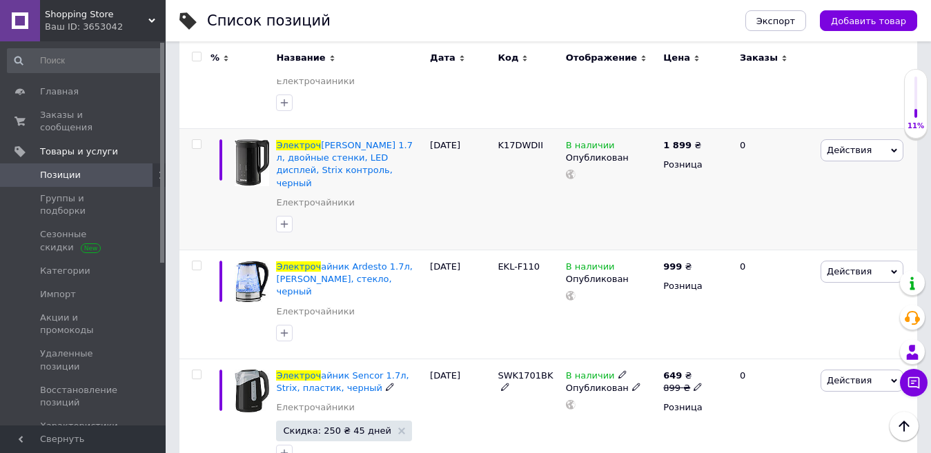
scroll to position [1725, 0]
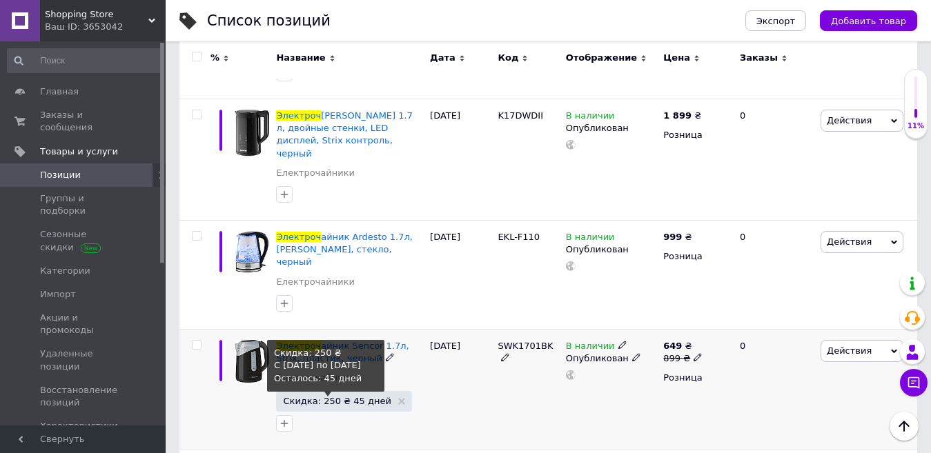
type input "электроч"
click at [324, 397] on span "Скидка: 250 ₴ 45 дней" at bounding box center [337, 401] width 108 height 9
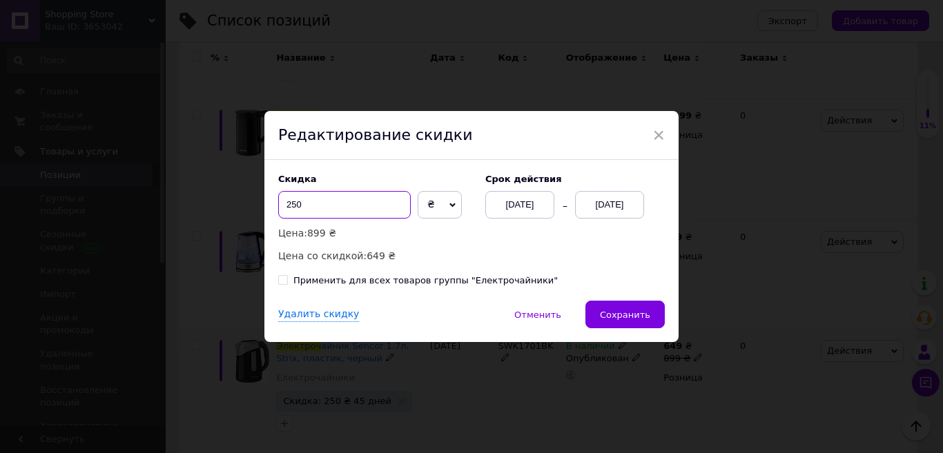
drag, startPoint x: 295, startPoint y: 204, endPoint x: 276, endPoint y: 204, distance: 18.6
click at [278, 204] on input "250" at bounding box center [344, 205] width 132 height 28
type input "0"
click at [306, 277] on div "Применить для всех товаров группы "Електрочайники"" at bounding box center [425, 281] width 264 height 12
click at [287, 277] on input "Применить для всех товаров группы "Електрочайники"" at bounding box center [282, 279] width 9 height 9
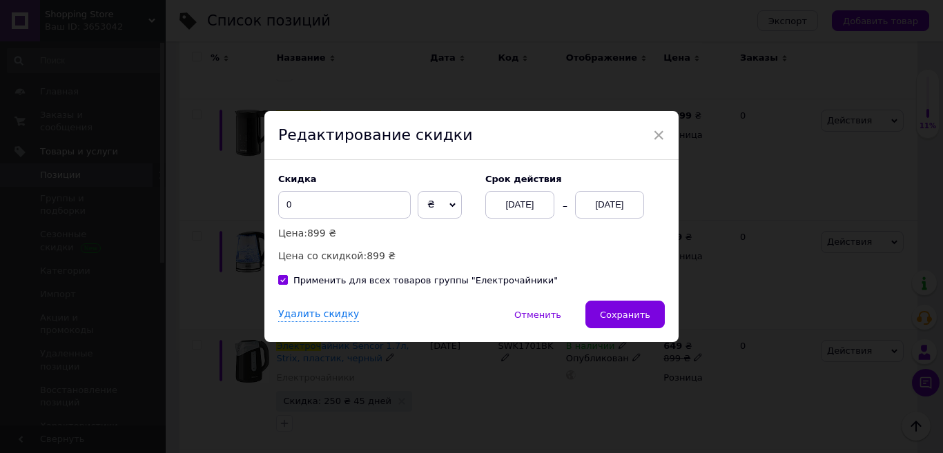
checkbox input "true"
click at [311, 306] on div "Удалить скидку   Отменить   Сохранить" at bounding box center [471, 321] width 414 height 41
click at [312, 309] on div "Удалить скидку" at bounding box center [318, 315] width 81 height 14
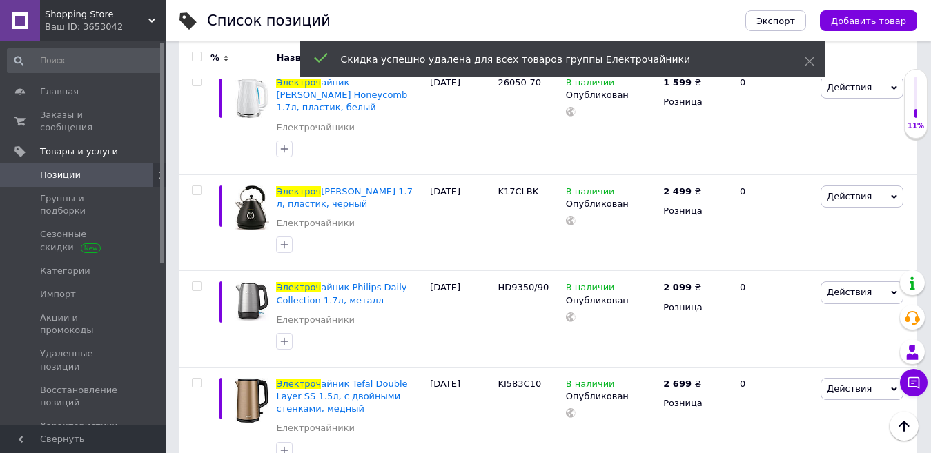
scroll to position [0, 0]
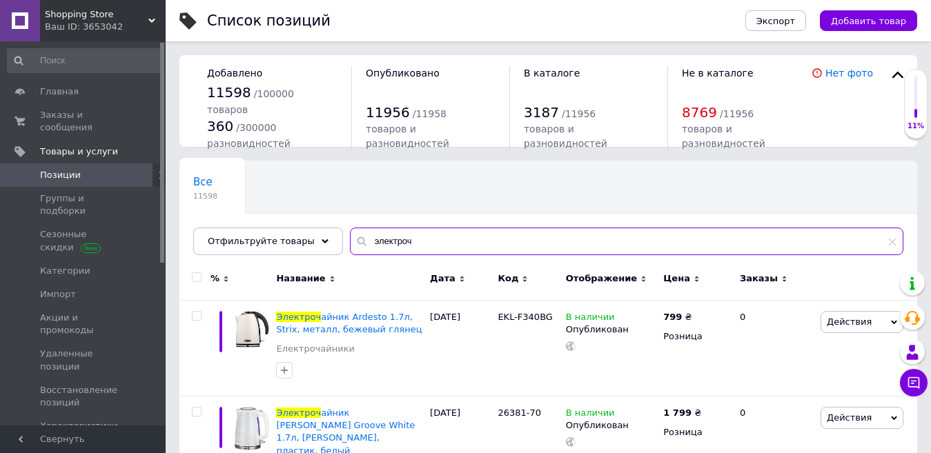
drag, startPoint x: 400, startPoint y: 252, endPoint x: 350, endPoint y: 242, distance: 51.4
click at [350, 242] on div "электроч" at bounding box center [626, 242] width 553 height 28
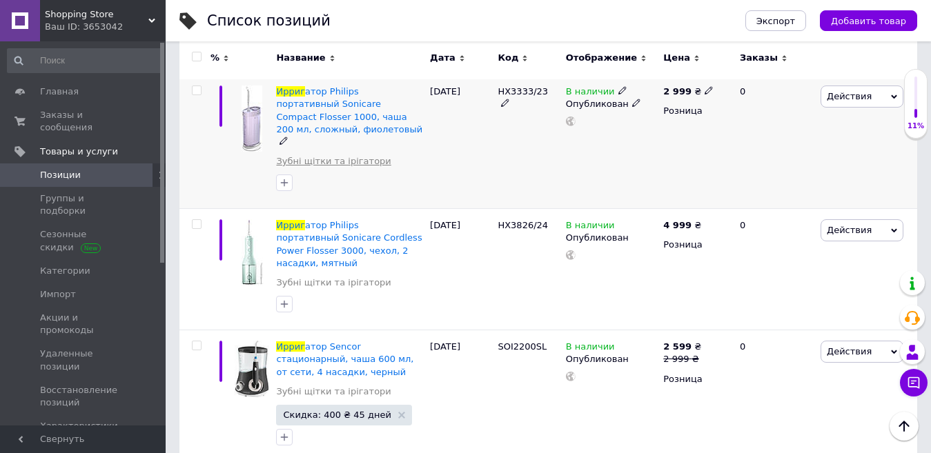
scroll to position [2208, 0]
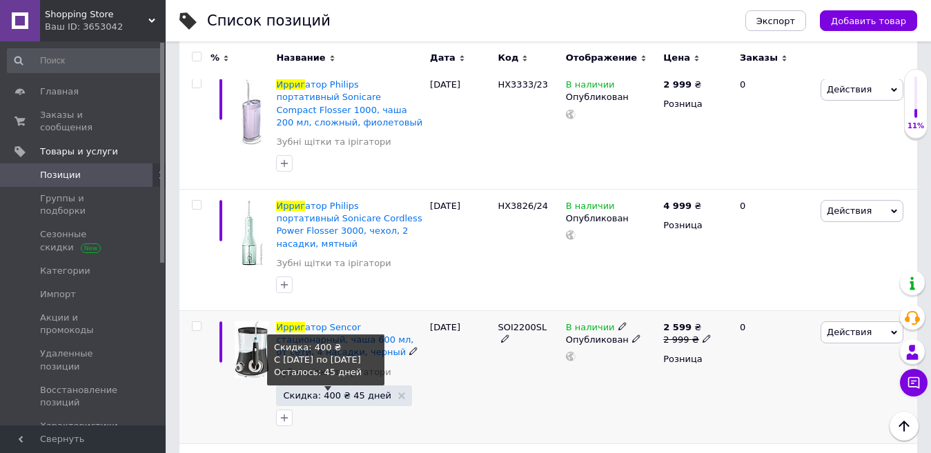
type input "ирриг"
click at [345, 391] on span "Скидка: 400 ₴ 45 дней" at bounding box center [337, 395] width 108 height 9
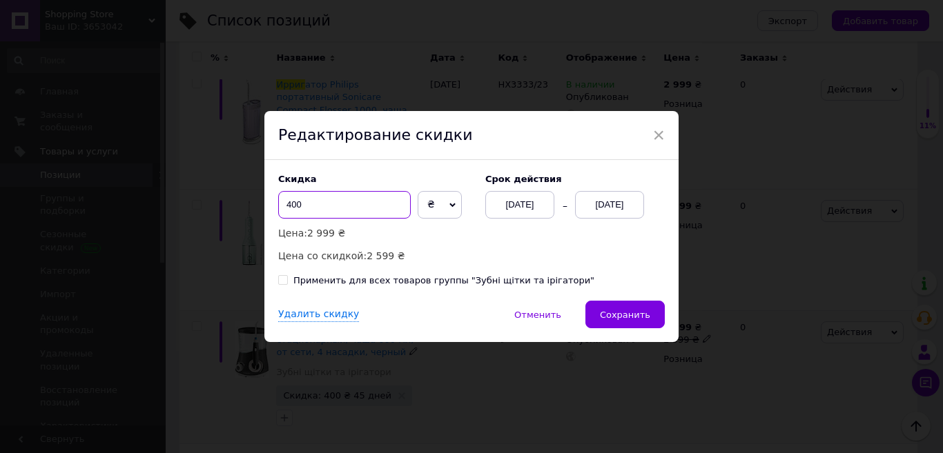
drag, startPoint x: 296, startPoint y: 205, endPoint x: 282, endPoint y: 199, distance: 15.8
click at [282, 199] on input "400" at bounding box center [344, 205] width 132 height 28
type input "0"
click at [333, 278] on div "Применить для всех товаров группы "Зубні щітки та ірігатори"" at bounding box center [443, 281] width 301 height 12
click at [287, 278] on input "Применить для всех товаров группы "Зубні щітки та ірігатори"" at bounding box center [282, 279] width 9 height 9
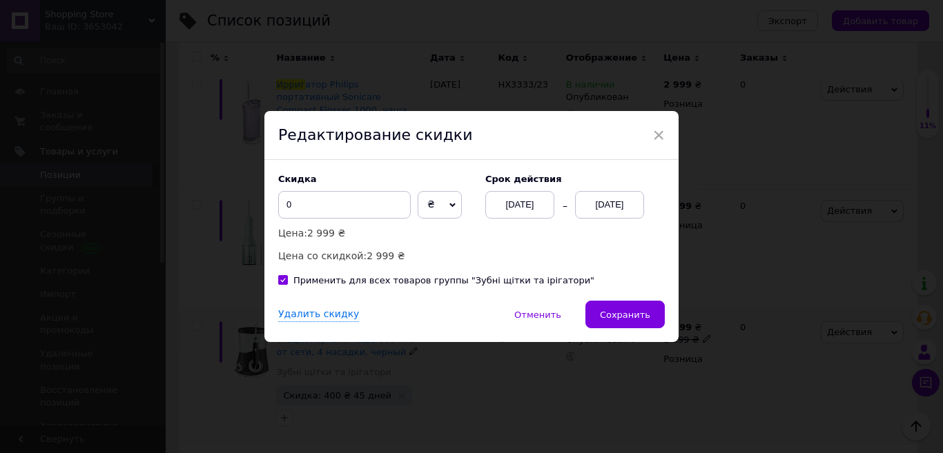
checkbox input "true"
click at [315, 315] on div "Удалить скидку" at bounding box center [318, 315] width 81 height 14
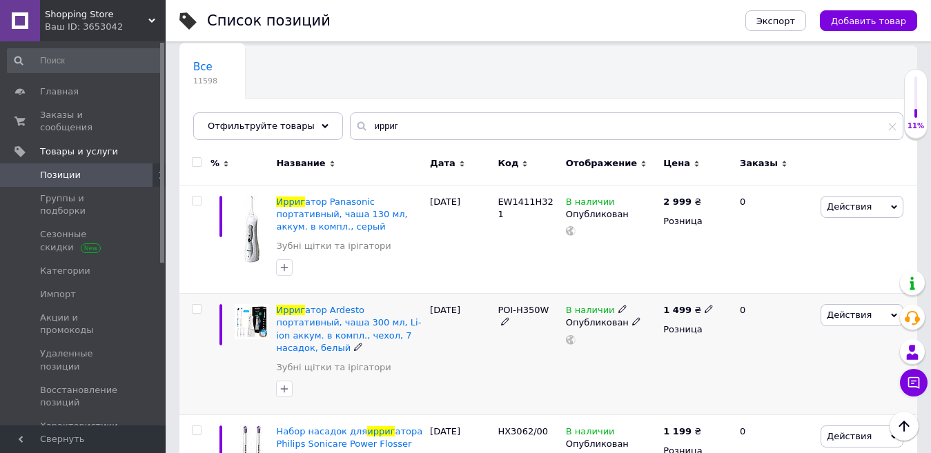
scroll to position [0, 0]
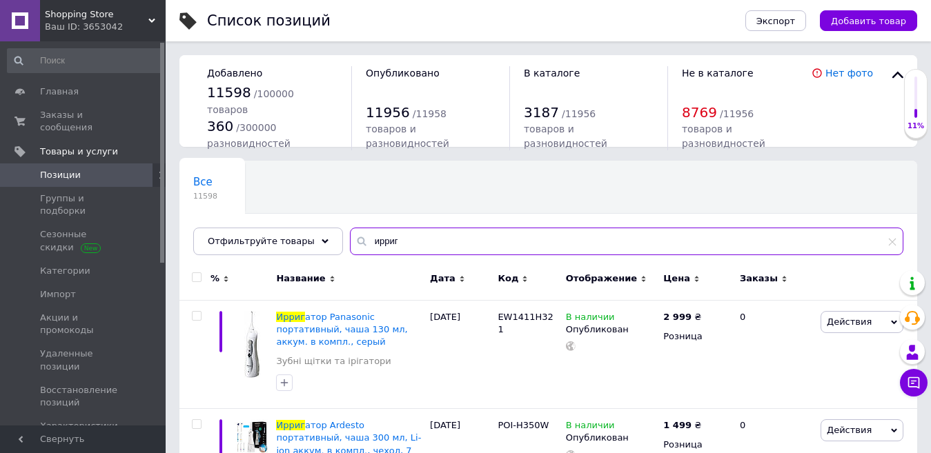
drag, startPoint x: 391, startPoint y: 245, endPoint x: 346, endPoint y: 245, distance: 44.9
click at [350, 245] on div "ирриг" at bounding box center [626, 242] width 553 height 28
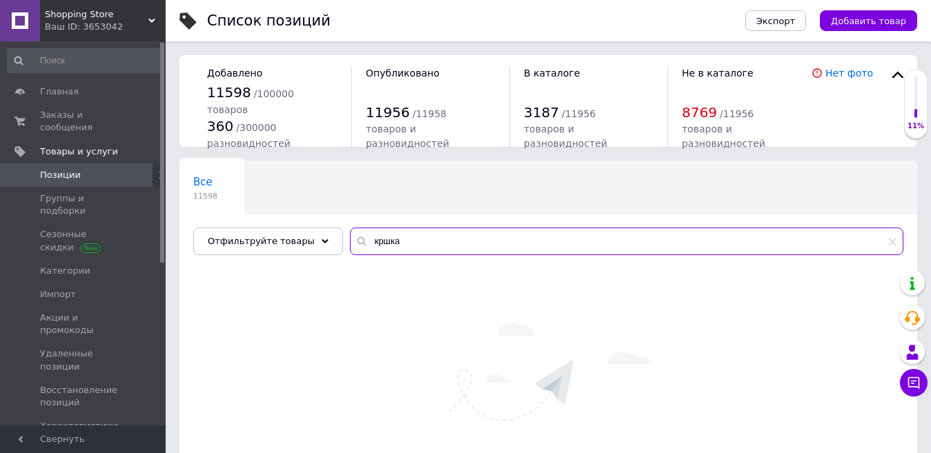
click at [365, 239] on input "кршка" at bounding box center [626, 242] width 553 height 28
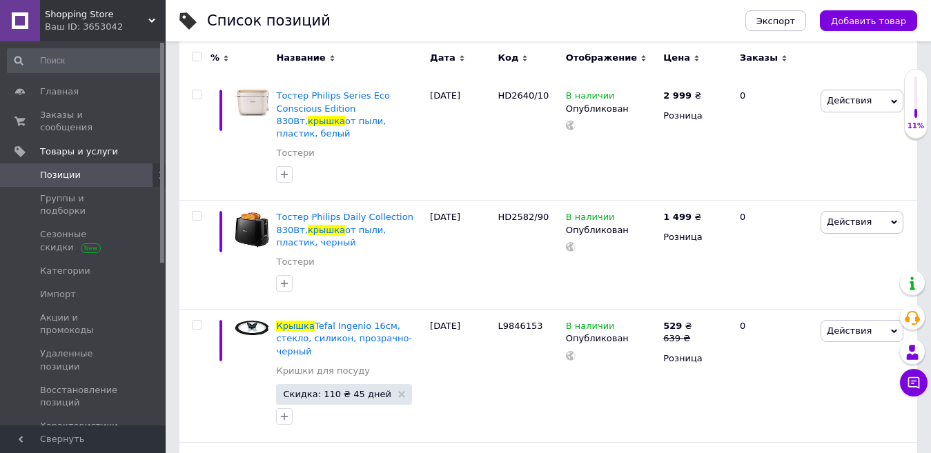
scroll to position [345, 0]
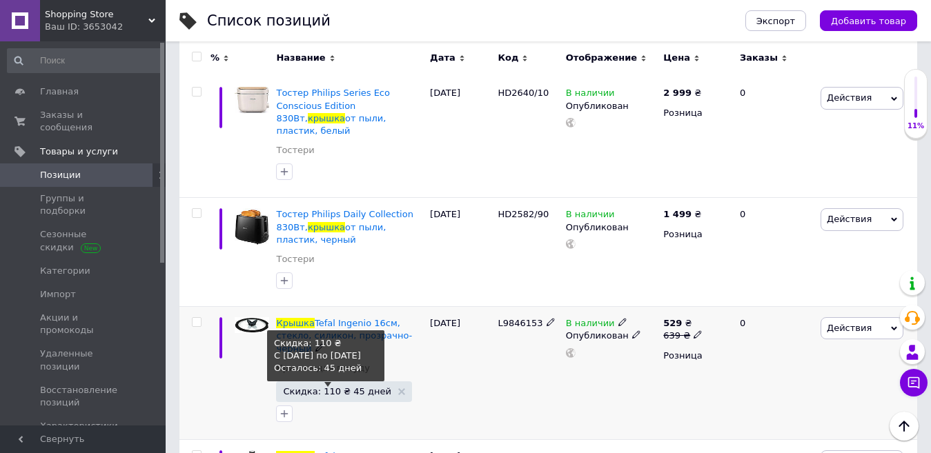
type input "крышка"
click at [312, 387] on span "Скидка: 110 ₴ 45 дней" at bounding box center [337, 391] width 108 height 9
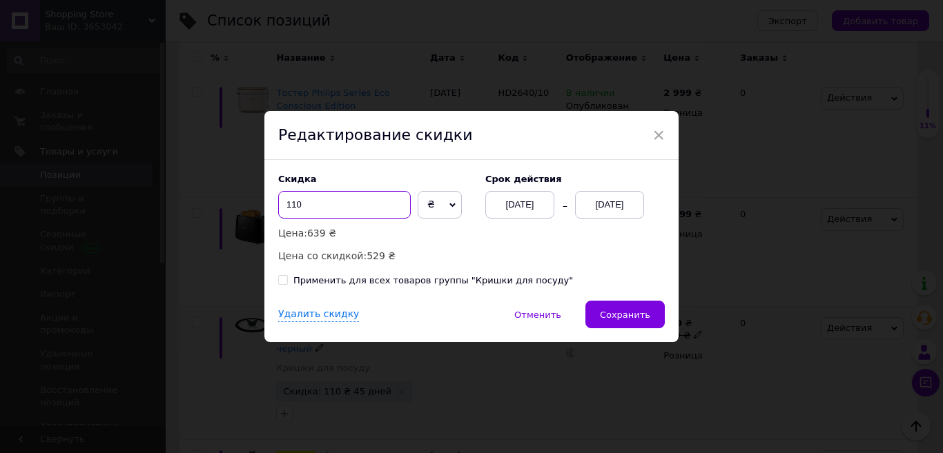
click at [297, 201] on input "110" at bounding box center [344, 205] width 132 height 28
drag, startPoint x: 302, startPoint y: 210, endPoint x: 270, endPoint y: 208, distance: 32.5
click at [270, 208] on div "Скидка 110 ₴ % Цена: 639 ₴ Цена со скидкой: 529 ₴ Cрок действия [DATE] [DATE] П…" at bounding box center [471, 230] width 414 height 141
type input "0"
click at [323, 282] on div "Применить для всех товаров группы "Кришки для посуду"" at bounding box center [432, 281] width 279 height 12
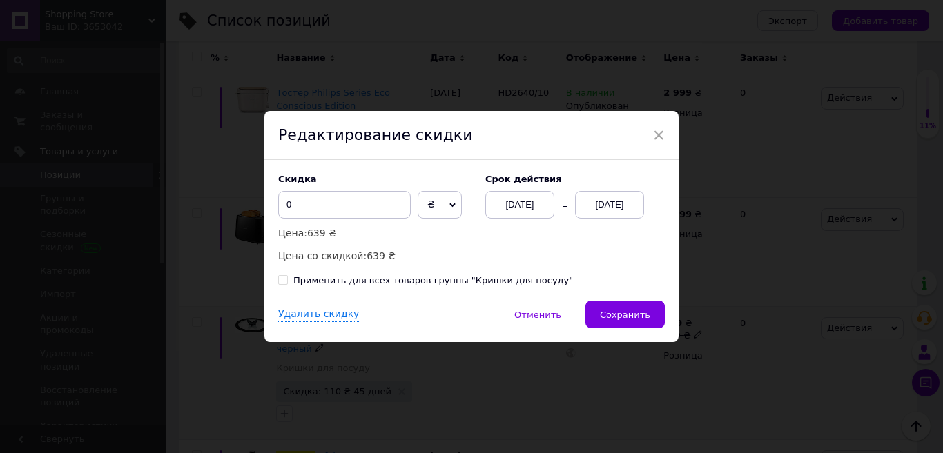
click at [287, 282] on input "Применить для всех товаров группы "Кришки для посуду"" at bounding box center [282, 279] width 9 height 9
checkbox input "true"
click at [308, 313] on div "Удалить скидку" at bounding box center [318, 315] width 81 height 14
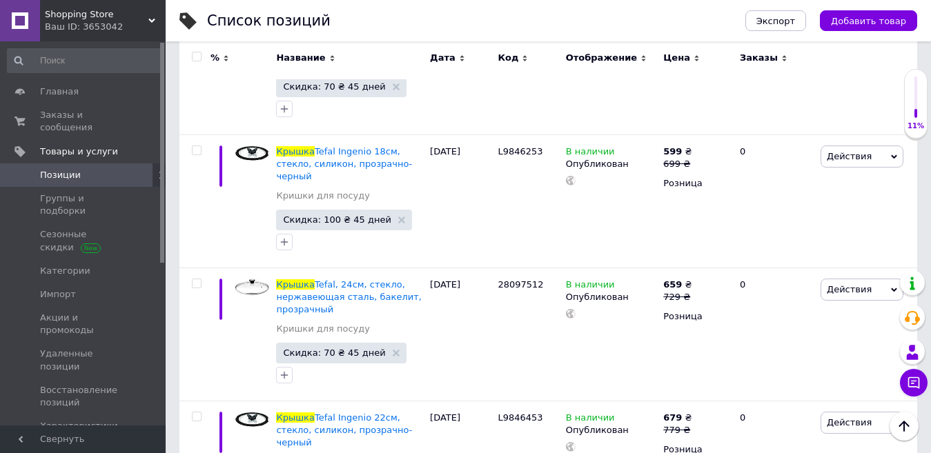
scroll to position [0, 0]
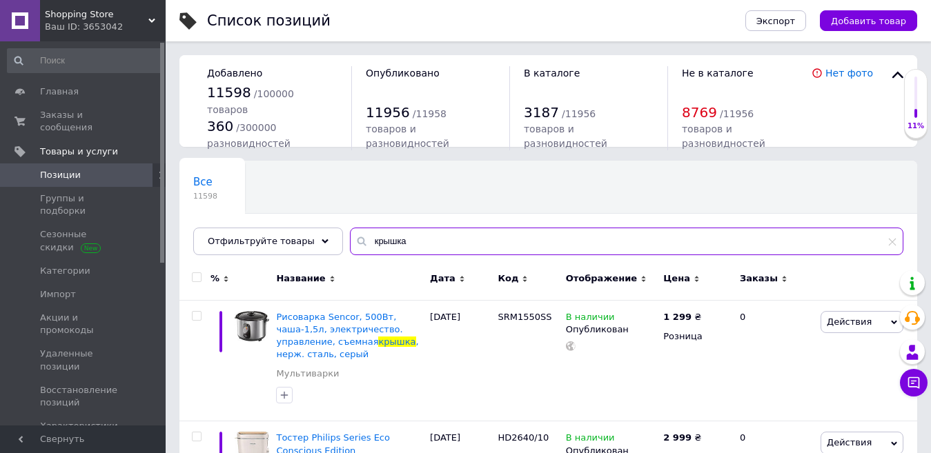
click at [351, 242] on input "крышка" at bounding box center [626, 242] width 553 height 28
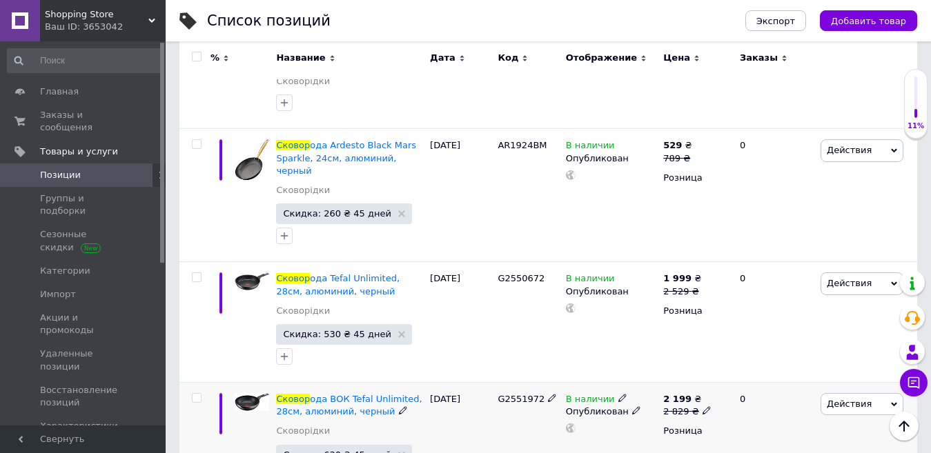
scroll to position [345, 0]
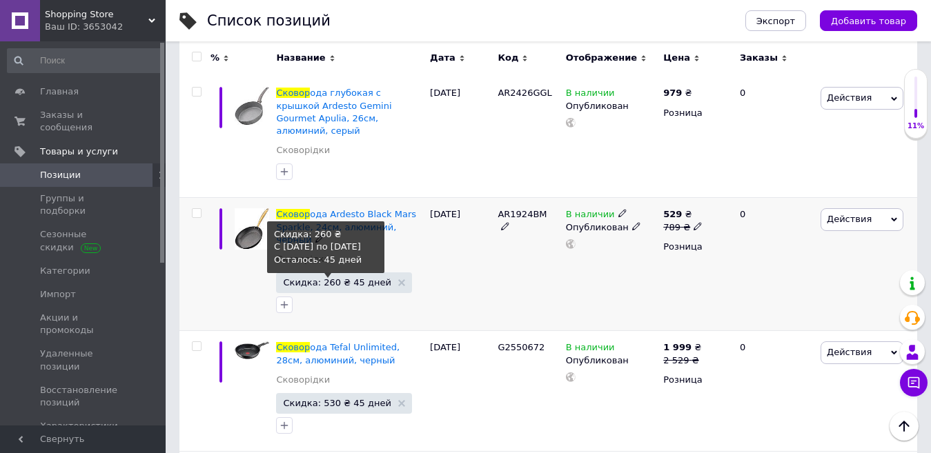
type input "сковор"
click at [321, 278] on span "Скидка: 260 ₴ 45 дней" at bounding box center [337, 282] width 108 height 9
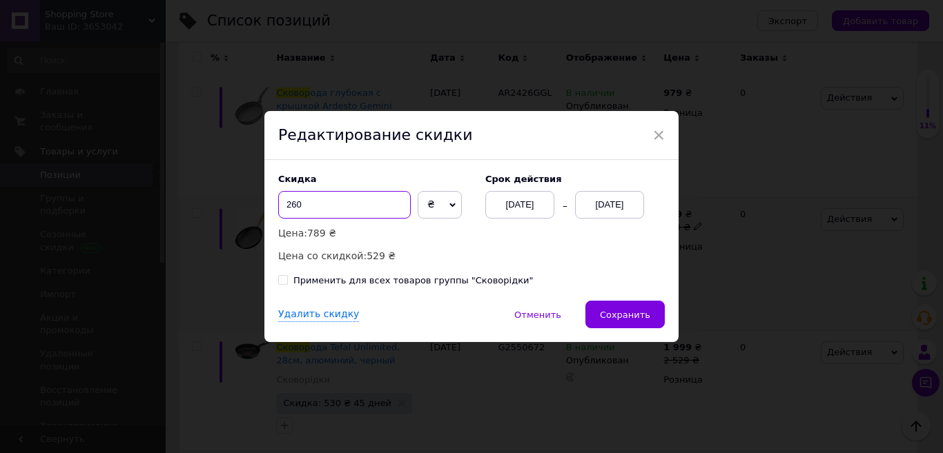
drag, startPoint x: 295, startPoint y: 207, endPoint x: 266, endPoint y: 207, distance: 28.3
click at [266, 207] on div "Скидка 260 ₴ % Цена: 789 ₴ Цена со скидкой: 529 ₴ Cрок действия [DATE] [DATE] П…" at bounding box center [471, 230] width 414 height 141
type input "0"
click at [326, 282] on div "Применить для всех товаров группы "Сковорідки"" at bounding box center [412, 281] width 239 height 12
click at [287, 282] on input "Применить для всех товаров группы "Сковорідки"" at bounding box center [282, 279] width 9 height 9
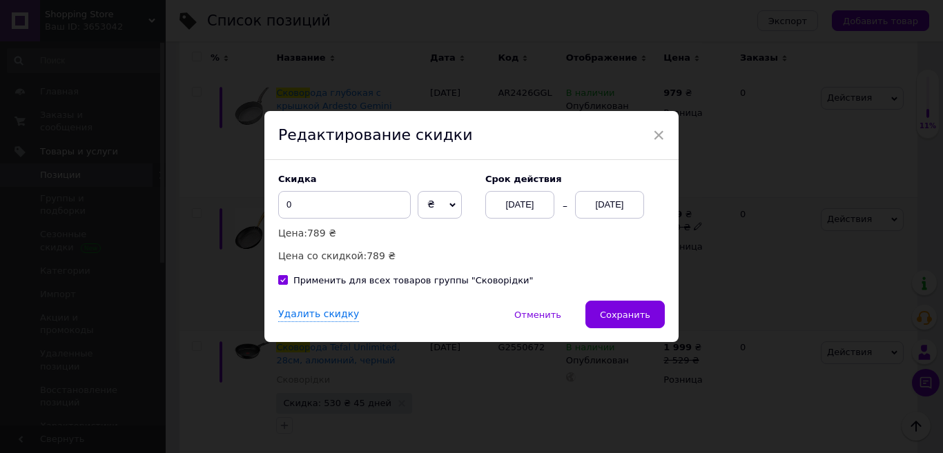
checkbox input "true"
click at [322, 315] on div "Удалить скидку" at bounding box center [318, 315] width 81 height 14
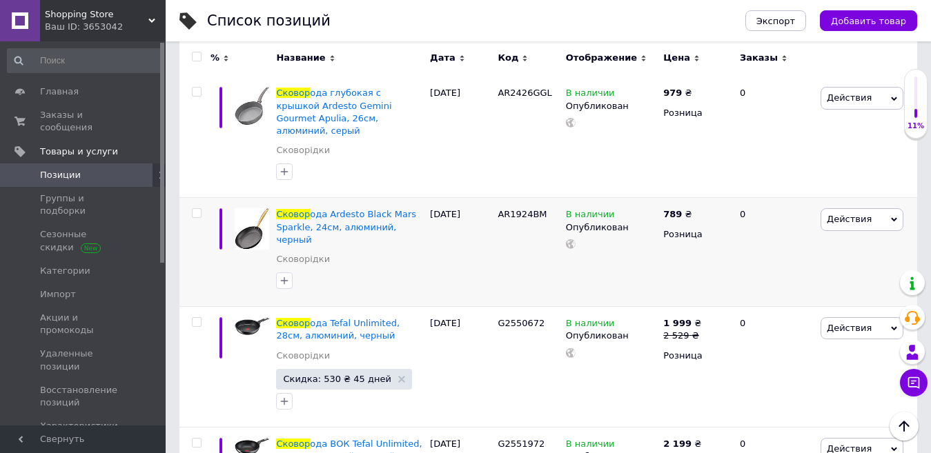
scroll to position [0, 0]
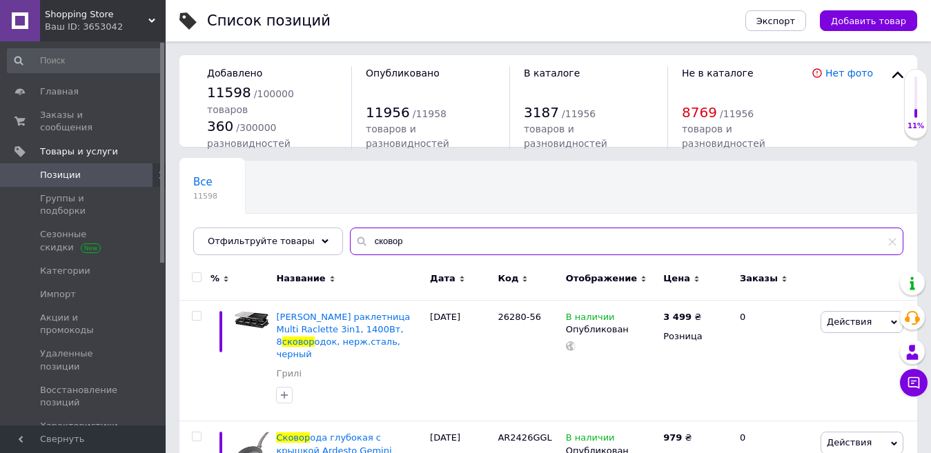
drag, startPoint x: 385, startPoint y: 242, endPoint x: 348, endPoint y: 240, distance: 36.6
click at [350, 240] on div "сковор" at bounding box center [626, 242] width 553 height 28
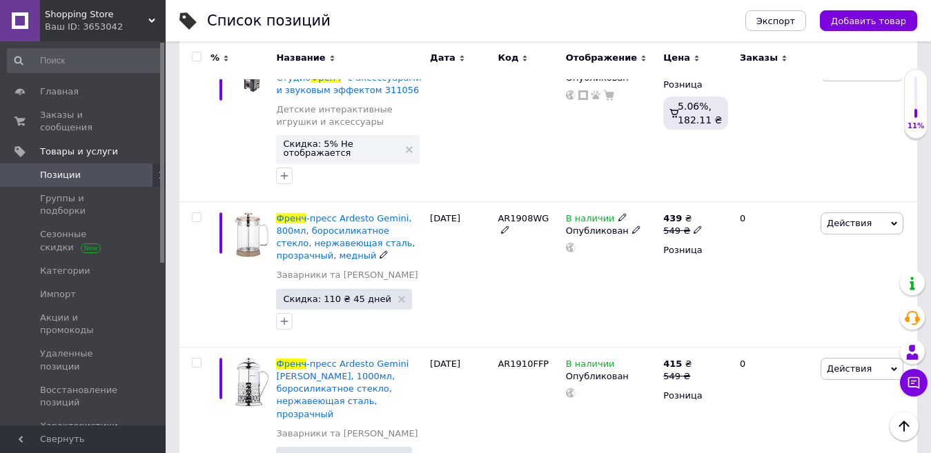
scroll to position [276, 0]
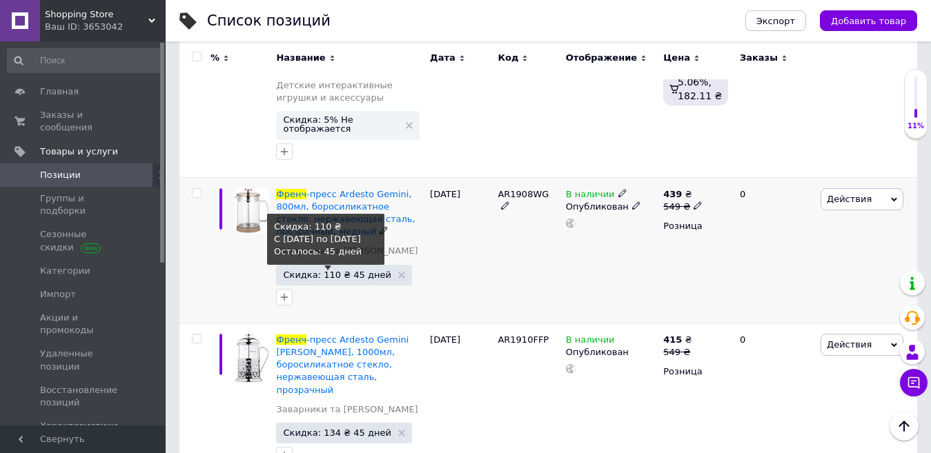
type input "френч"
click at [324, 277] on span "Скидка: 110 ₴ 45 дней" at bounding box center [337, 274] width 108 height 9
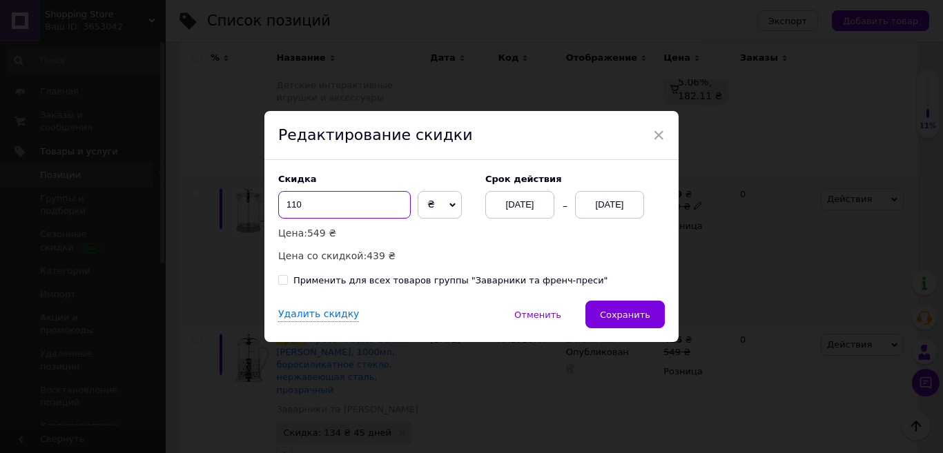
drag, startPoint x: 292, startPoint y: 210, endPoint x: 269, endPoint y: 206, distance: 23.1
click at [269, 206] on div "Скидка 110 ₴ % Цена: 549 ₴ Цена со скидкой: 439 ₴ Cрок действия [DATE] [DATE] П…" at bounding box center [471, 230] width 414 height 141
type input "0"
click at [321, 279] on div "Применить для всех товаров группы "Заварники та френч-преси"" at bounding box center [450, 281] width 315 height 12
click at [287, 279] on input "Применить для всех товаров группы "Заварники та френч-преси"" at bounding box center [282, 279] width 9 height 9
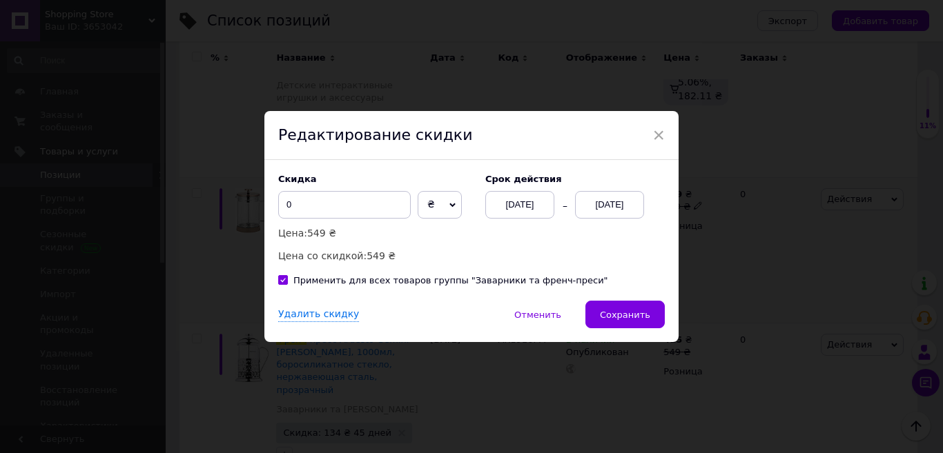
checkbox input "true"
click at [312, 313] on div "Удалить скидку" at bounding box center [318, 315] width 81 height 14
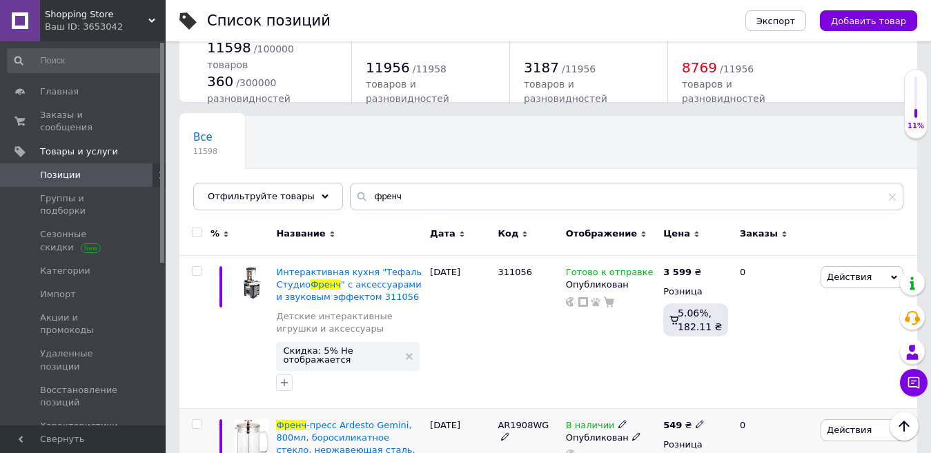
scroll to position [0, 0]
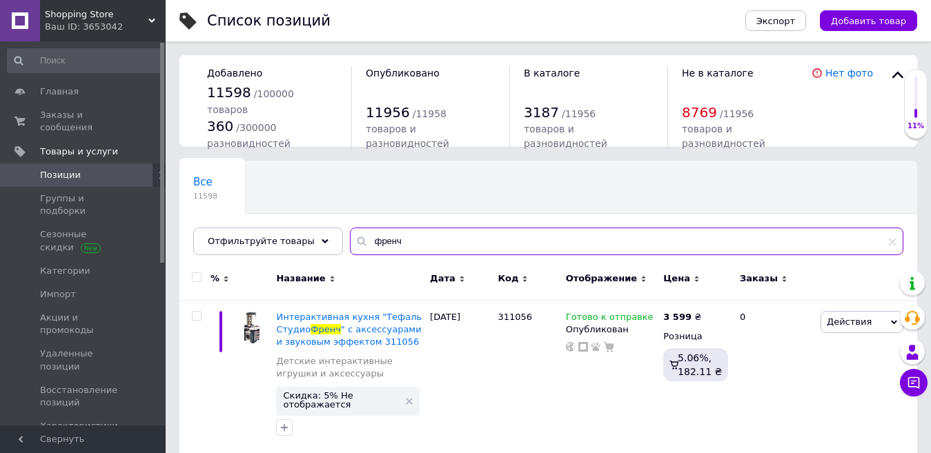
drag, startPoint x: 391, startPoint y: 250, endPoint x: 353, endPoint y: 235, distance: 40.0
click at [353, 235] on input "френч" at bounding box center [626, 242] width 553 height 28
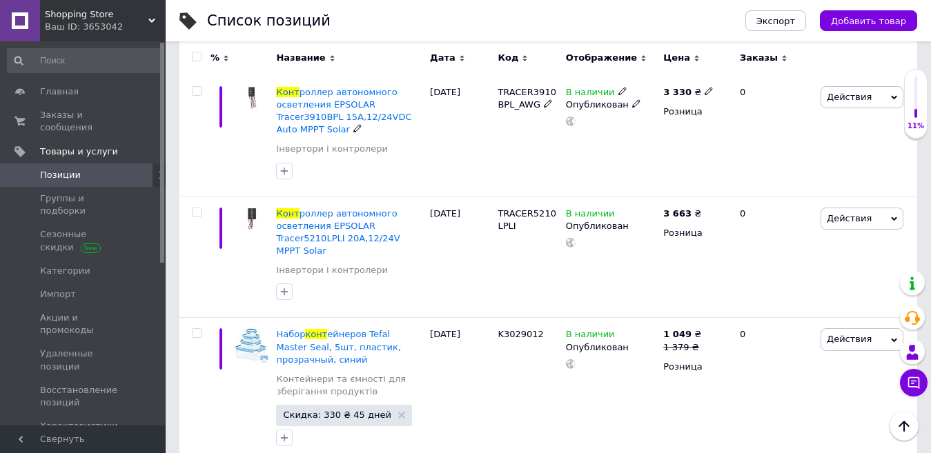
scroll to position [2760, 0]
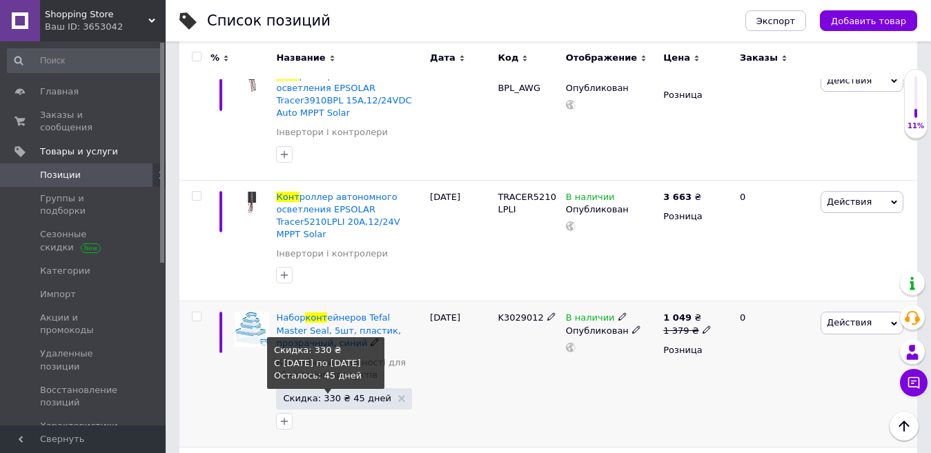
type input "конт"
click at [319, 394] on span "Скидка: 330 ₴ 45 дней" at bounding box center [337, 398] width 108 height 9
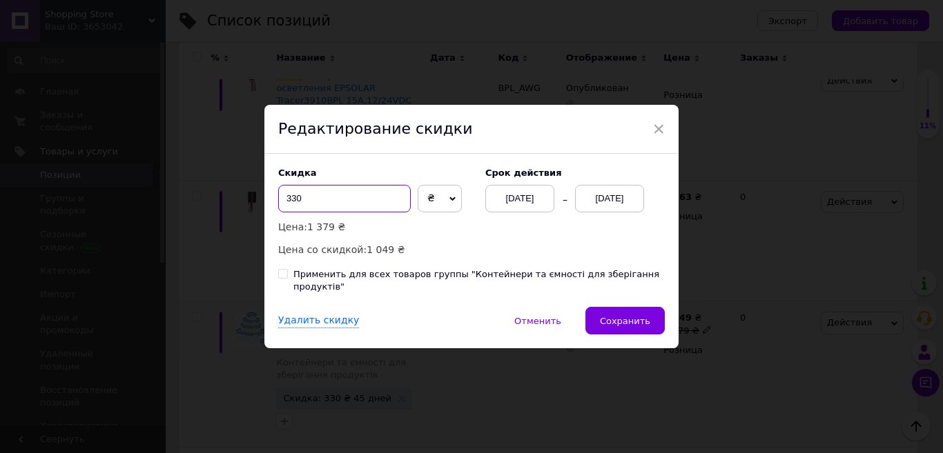
drag, startPoint x: 295, startPoint y: 209, endPoint x: 277, endPoint y: 205, distance: 18.4
click at [278, 205] on input "330" at bounding box center [344, 199] width 132 height 28
type input "0"
click at [333, 278] on div "Применить для всех товаров группы "Контейнери та ємності для зберігання продукт…" at bounding box center [478, 280] width 371 height 25
click at [287, 278] on input "Применить для всех товаров группы "Контейнери та ємності для зберігання продукт…" at bounding box center [282, 273] width 9 height 9
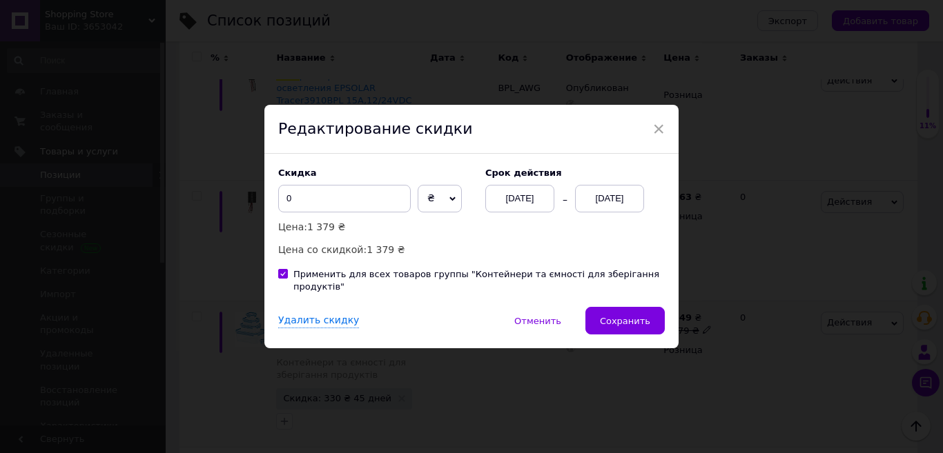
checkbox input "true"
click at [315, 317] on div "Удалить скидку" at bounding box center [318, 321] width 81 height 14
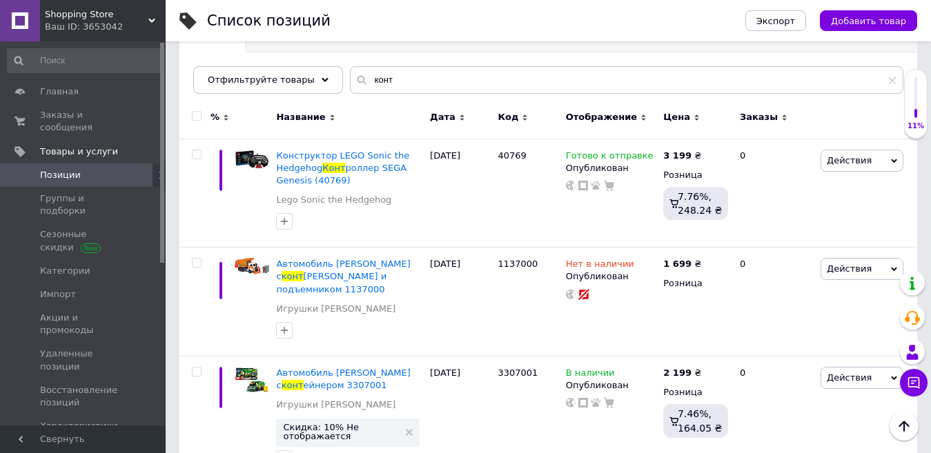
scroll to position [0, 0]
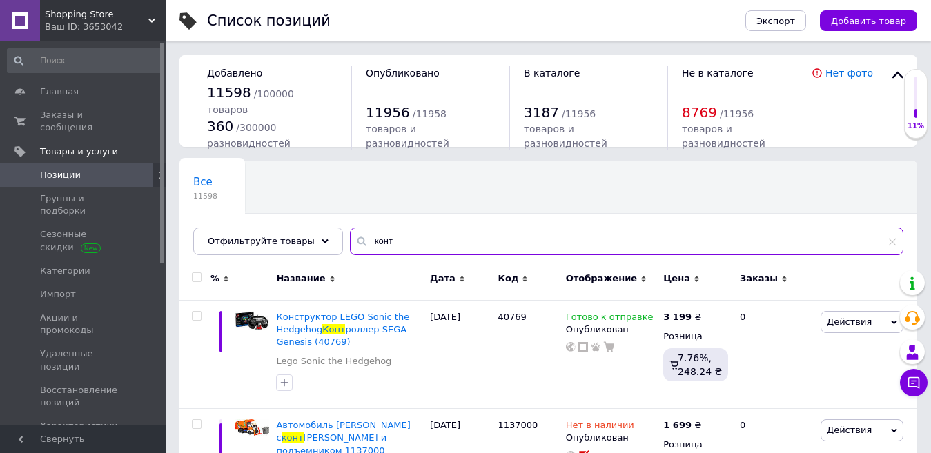
drag, startPoint x: 372, startPoint y: 244, endPoint x: 335, endPoint y: 242, distance: 36.7
click at [350, 242] on input "конт" at bounding box center [626, 242] width 553 height 28
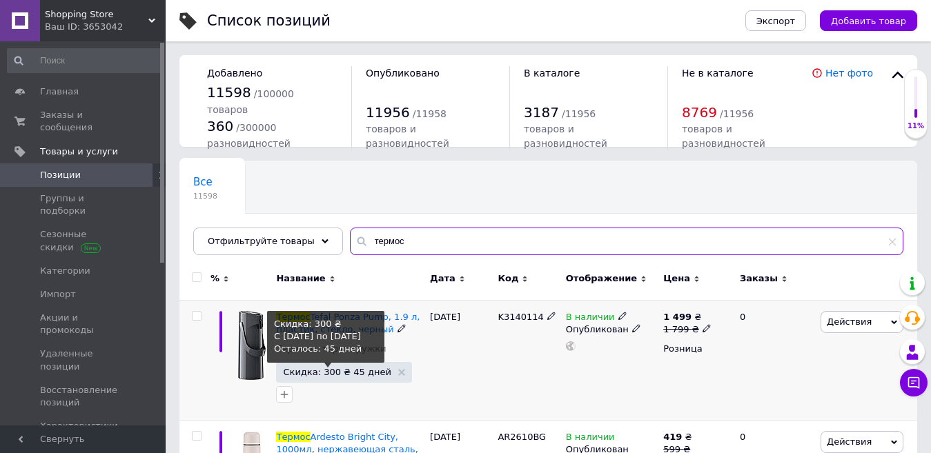
type input "термос"
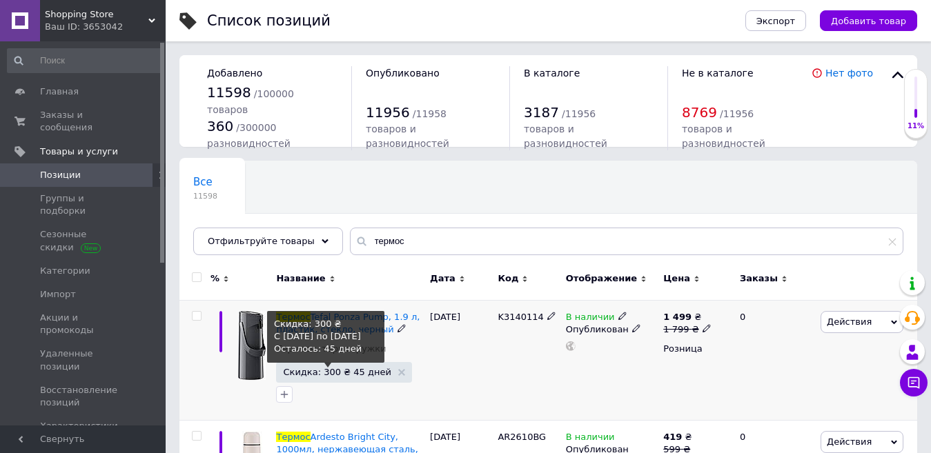
click at [310, 375] on span "Скидка: 300 ₴ 45 дней" at bounding box center [337, 372] width 108 height 9
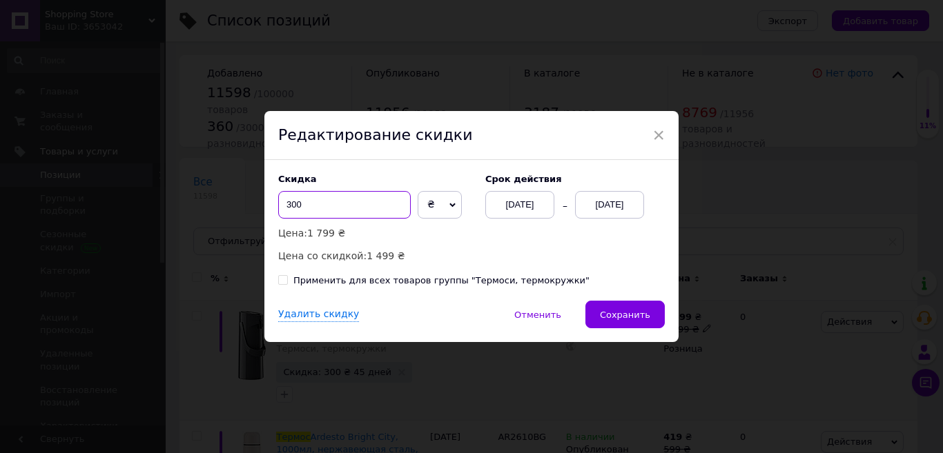
click at [306, 205] on input "300" at bounding box center [344, 205] width 132 height 28
type input "30"
click at [337, 282] on div "Применить для всех товаров группы "Термоси, термокружки"" at bounding box center [441, 281] width 296 height 12
click at [287, 282] on input "Применить для всех товаров группы "Термоси, термокружки"" at bounding box center [282, 279] width 9 height 9
checkbox input "true"
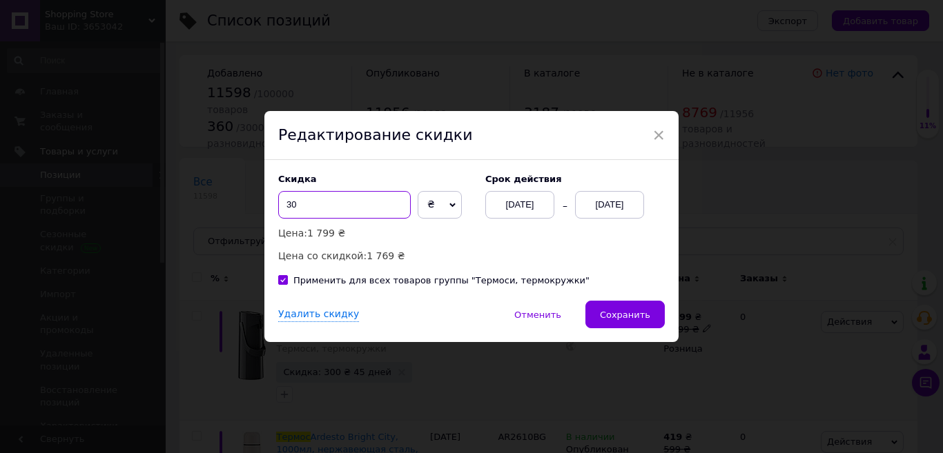
drag, startPoint x: 303, startPoint y: 203, endPoint x: 283, endPoint y: 201, distance: 20.1
click at [283, 201] on input "30" at bounding box center [344, 205] width 132 height 28
type input "0"
click at [318, 314] on div "Удалить скидку" at bounding box center [318, 315] width 81 height 14
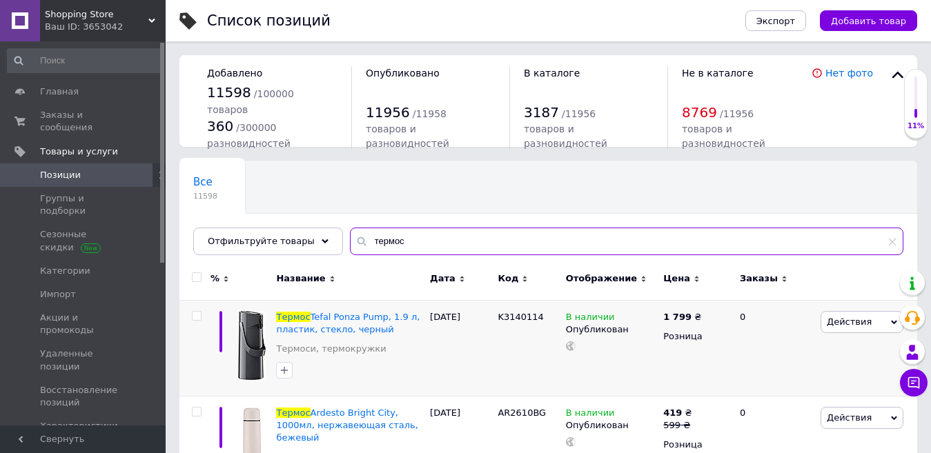
drag, startPoint x: 391, startPoint y: 248, endPoint x: 344, endPoint y: 232, distance: 49.1
click at [350, 232] on input "термос" at bounding box center [626, 242] width 553 height 28
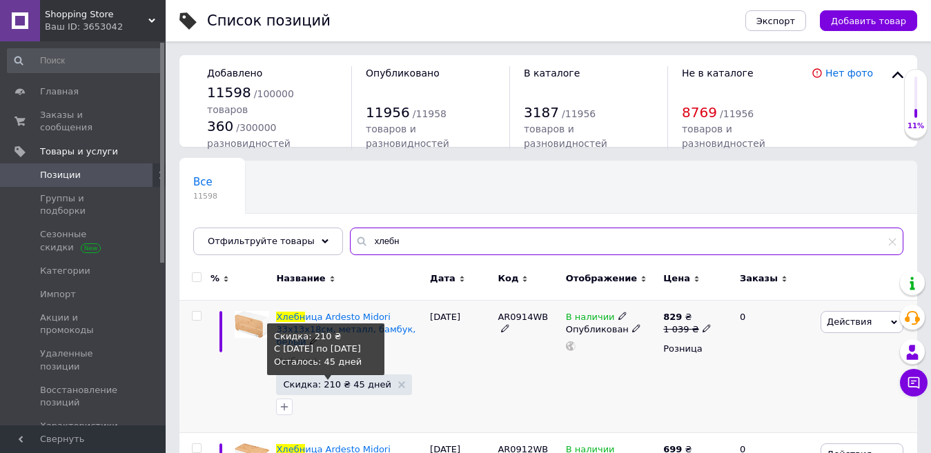
type input "хлебн"
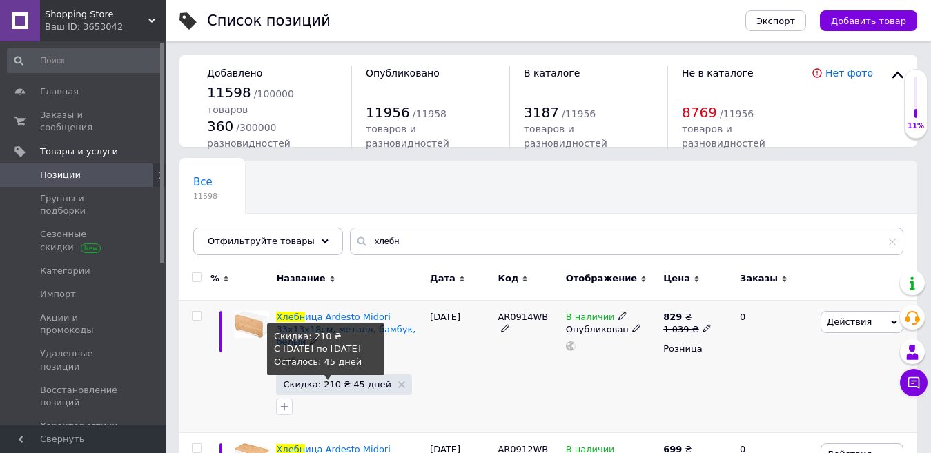
click at [300, 386] on span "Скидка: 210 ₴ 45 дней" at bounding box center [337, 384] width 108 height 9
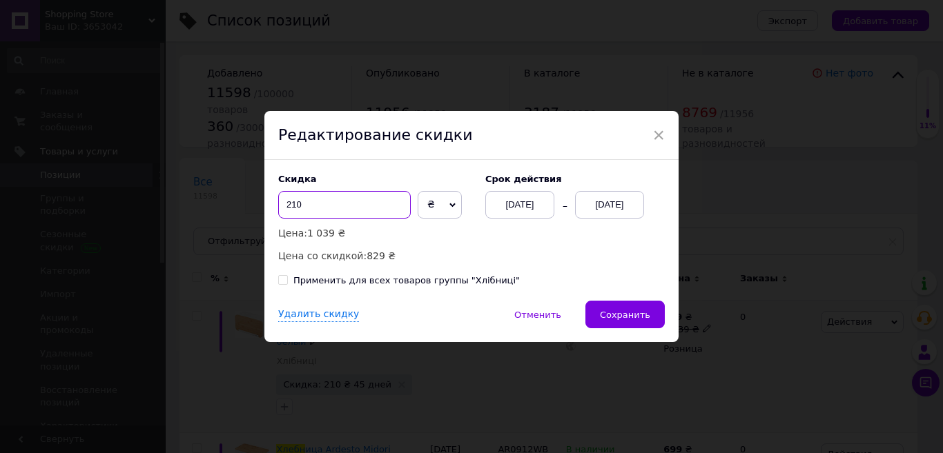
drag, startPoint x: 296, startPoint y: 202, endPoint x: 267, endPoint y: 202, distance: 29.0
click at [267, 202] on div "Скидка 210 ₴ % Цена: 1 039 ₴ Цена со скидкой: 829 ₴ Cрок действия [DATE] [DATE]…" at bounding box center [471, 230] width 414 height 141
type input "0"
click at [308, 282] on div "Применить для всех товаров группы "Хлібниці"" at bounding box center [406, 281] width 226 height 12
click at [287, 282] on input "Применить для всех товаров группы "Хлібниці"" at bounding box center [282, 279] width 9 height 9
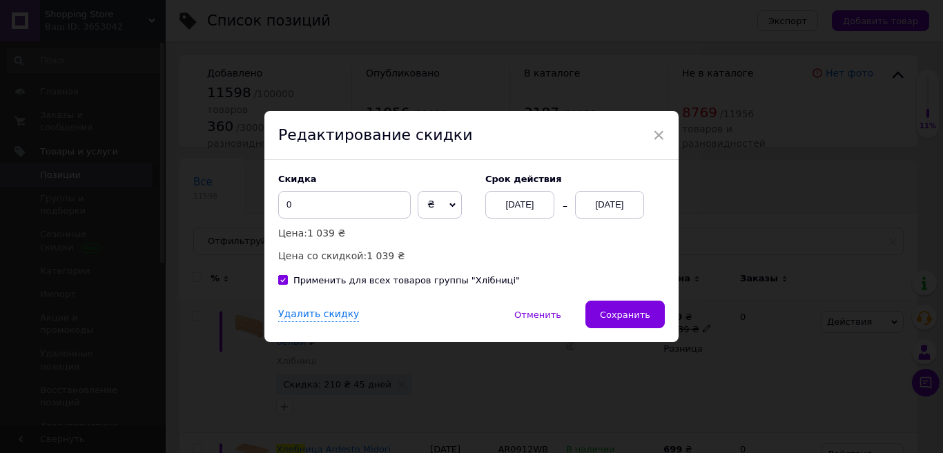
checkbox input "true"
click at [299, 314] on div "Удалить скидку" at bounding box center [318, 315] width 81 height 14
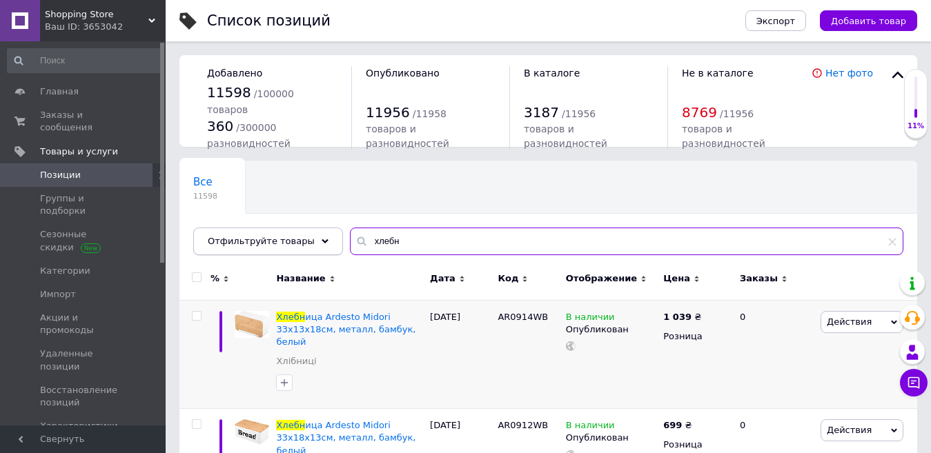
drag, startPoint x: 367, startPoint y: 247, endPoint x: 317, endPoint y: 247, distance: 50.4
click at [317, 247] on div "Отфильтруйте товары хлебн" at bounding box center [548, 242] width 710 height 28
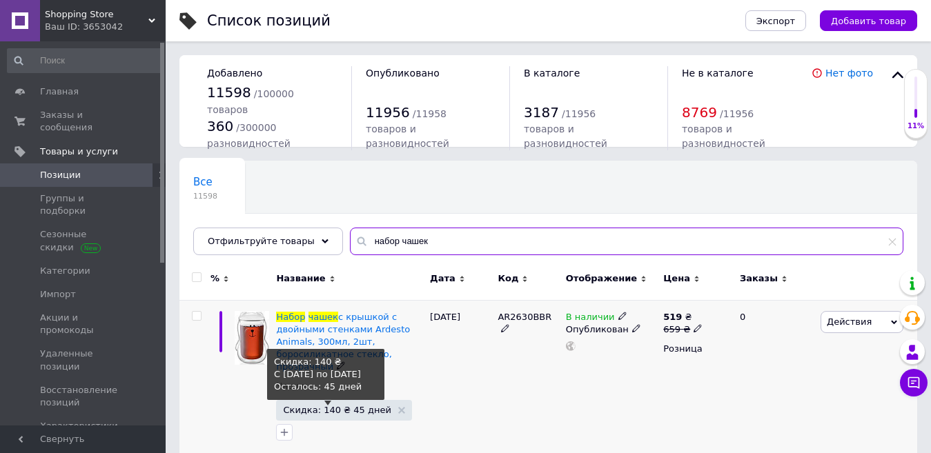
type input "набор чашек"
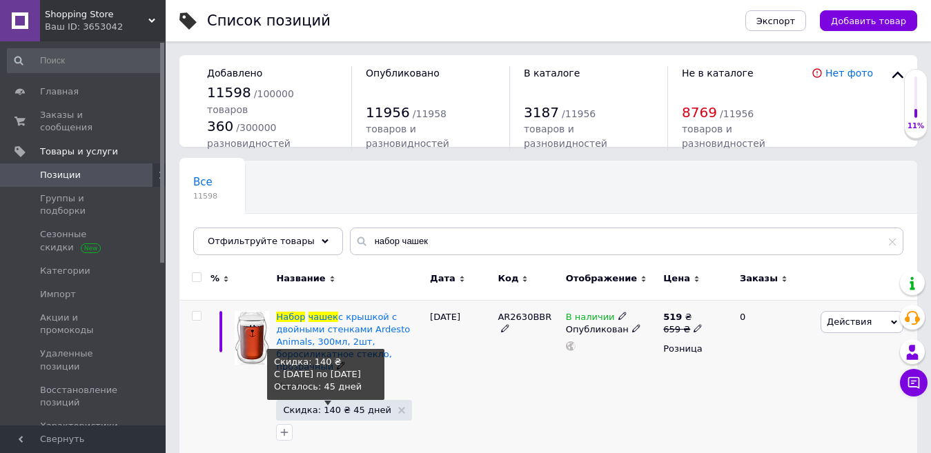
click at [313, 411] on span "Скидка: 140 ₴ 45 дней" at bounding box center [337, 410] width 108 height 9
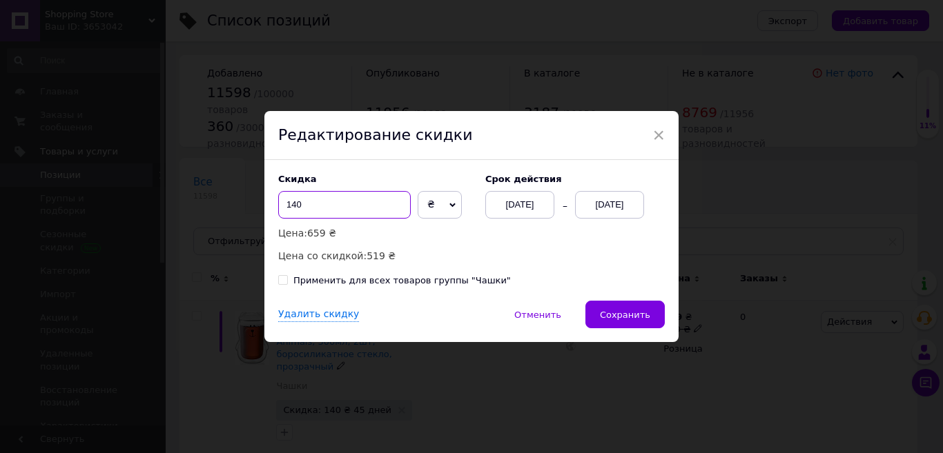
drag, startPoint x: 296, startPoint y: 208, endPoint x: 279, endPoint y: 206, distance: 17.5
click at [279, 206] on input "140" at bounding box center [344, 205] width 132 height 28
type input "0"
click at [326, 286] on div "Применить для всех товаров группы "Чашки"" at bounding box center [401, 281] width 217 height 12
click at [287, 284] on input "Применить для всех товаров группы "Чашки"" at bounding box center [282, 279] width 9 height 9
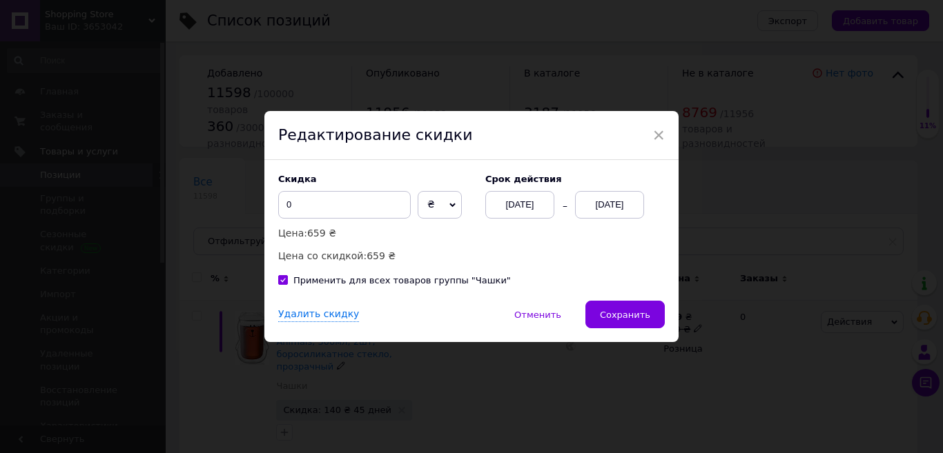
checkbox input "true"
click at [320, 315] on div "Удалить скидку" at bounding box center [318, 315] width 81 height 14
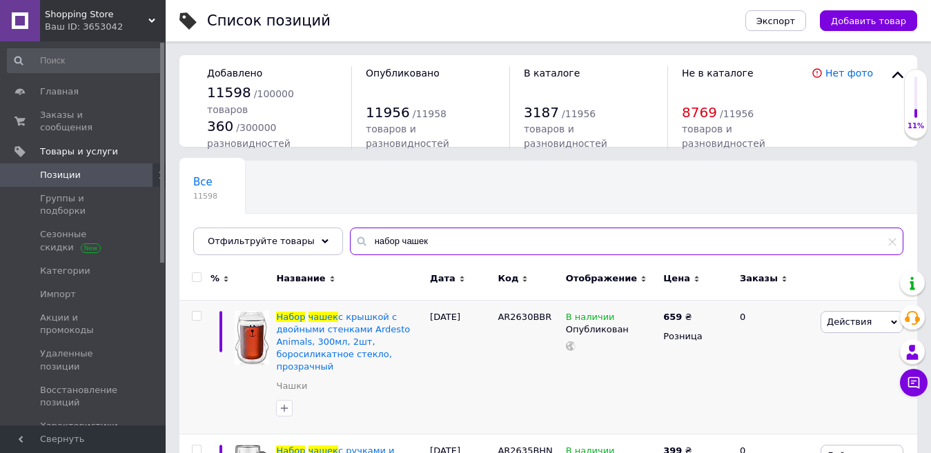
drag, startPoint x: 384, startPoint y: 235, endPoint x: 418, endPoint y: 241, distance: 35.1
click at [418, 241] on input "набор чашек" at bounding box center [626, 242] width 553 height 28
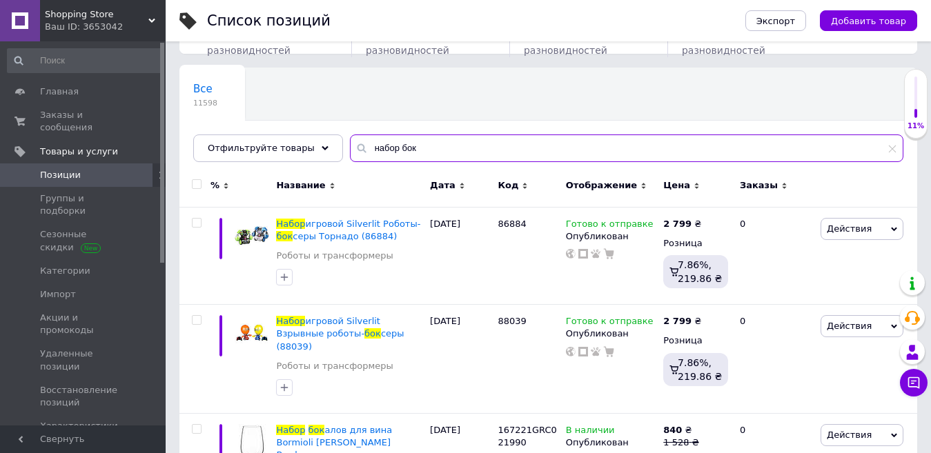
scroll to position [276, 0]
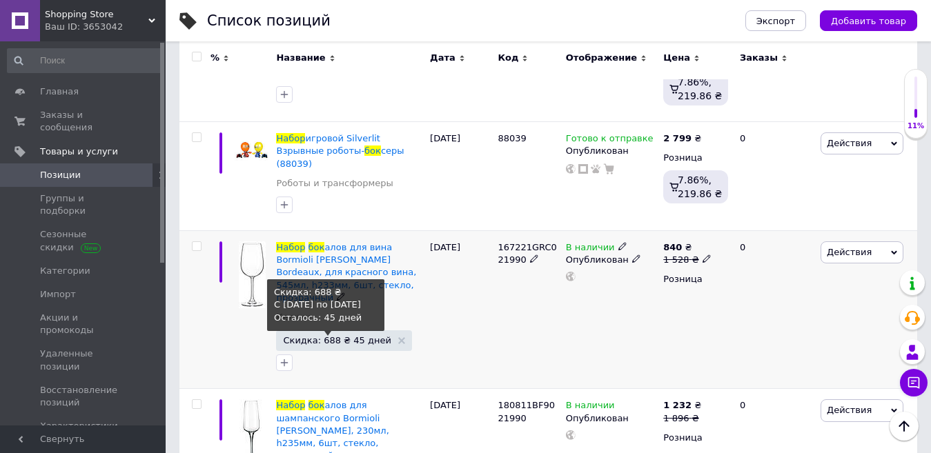
type input "набор бок"
click at [306, 336] on span "Скидка: 688 ₴ 45 дней" at bounding box center [337, 340] width 108 height 9
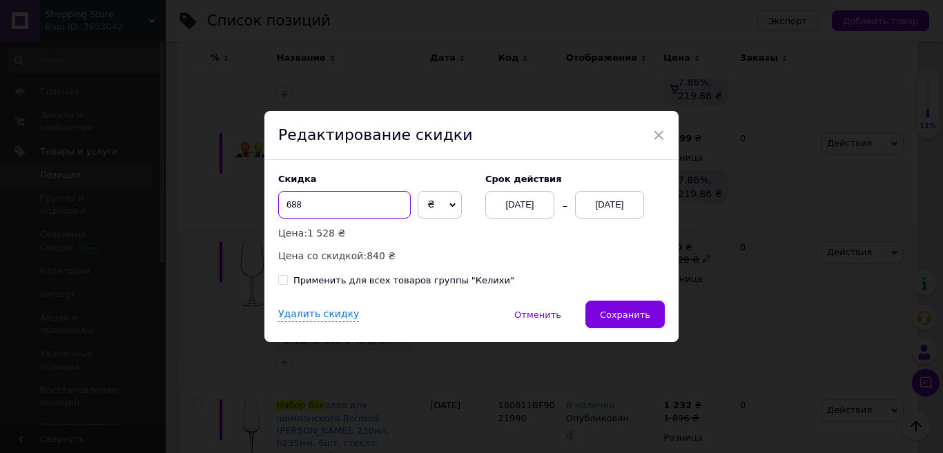
drag, startPoint x: 302, startPoint y: 206, endPoint x: 273, endPoint y: 207, distance: 29.7
click at [273, 207] on div "Скидка 688 ₴ % Цена: 1 528 ₴ Цена со скидкой: 840 ₴ Cрок действия [DATE] [DATE]…" at bounding box center [471, 230] width 414 height 141
type input "0"
click at [330, 279] on div "Применить для всех товаров группы "Келихи"" at bounding box center [403, 281] width 221 height 12
click at [287, 279] on input "Применить для всех товаров группы "Келихи"" at bounding box center [282, 279] width 9 height 9
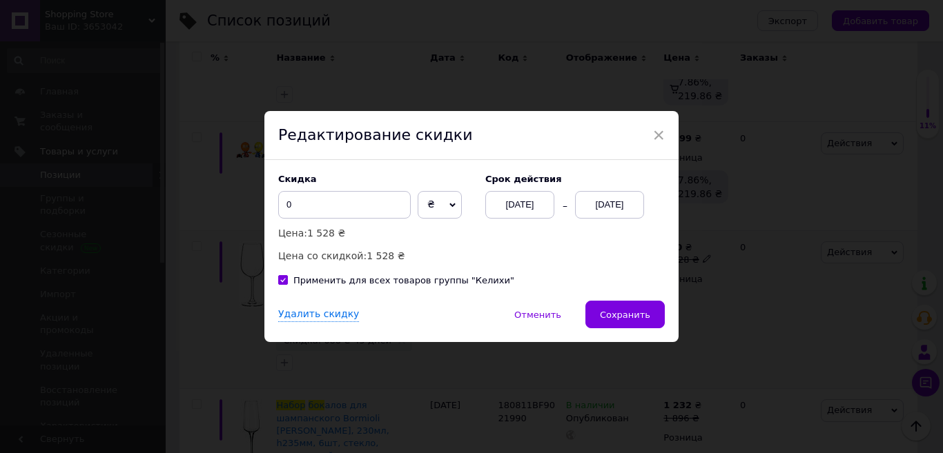
checkbox input "true"
click at [315, 319] on div "Удалить скидку" at bounding box center [318, 315] width 81 height 14
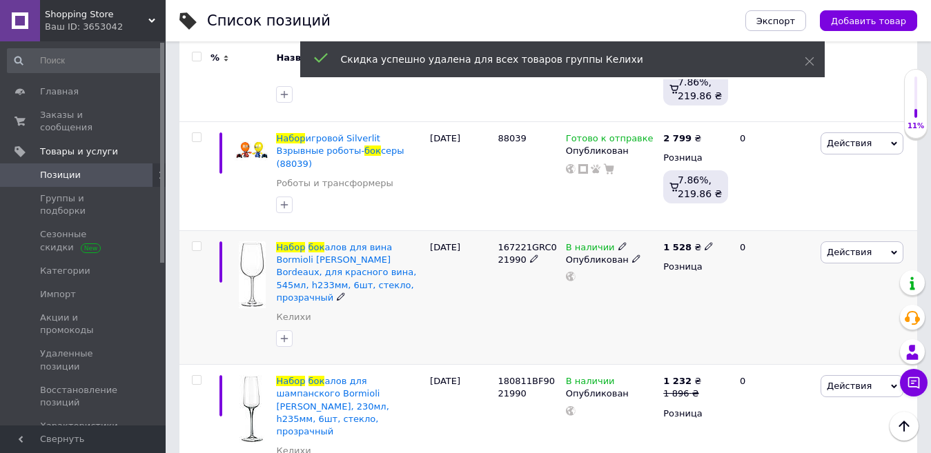
click at [324, 328] on div at bounding box center [349, 339] width 152 height 22
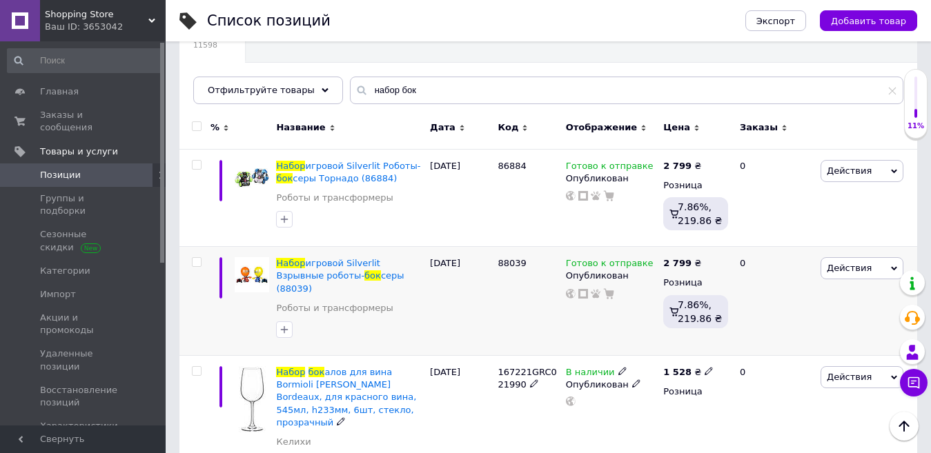
scroll to position [0, 0]
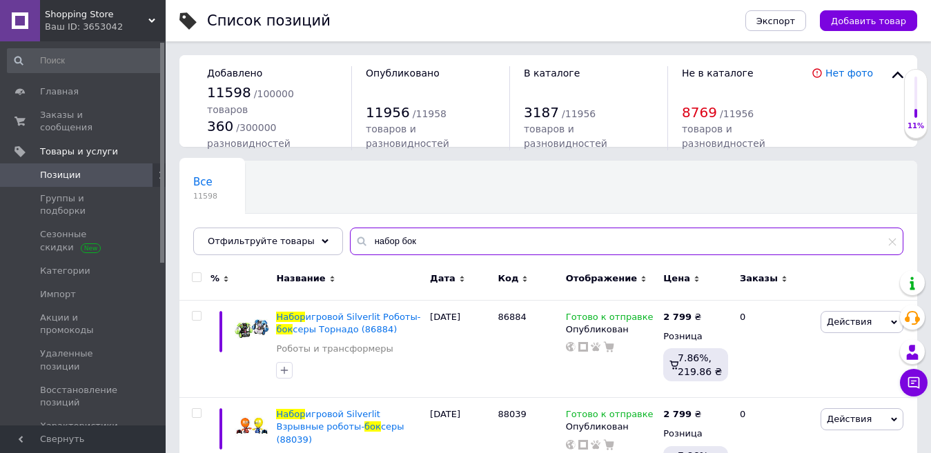
drag, startPoint x: 386, startPoint y: 237, endPoint x: 414, endPoint y: 245, distance: 29.3
click at [414, 245] on input "набор бок" at bounding box center [626, 242] width 553 height 28
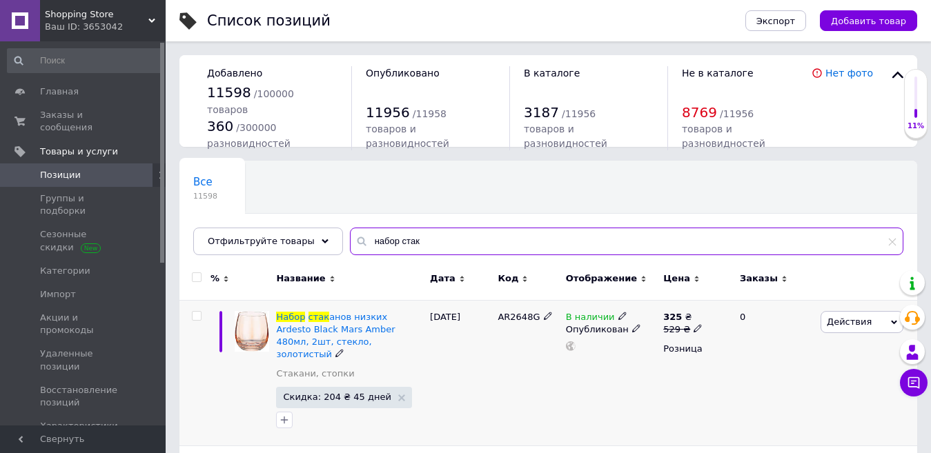
type input "набор стак"
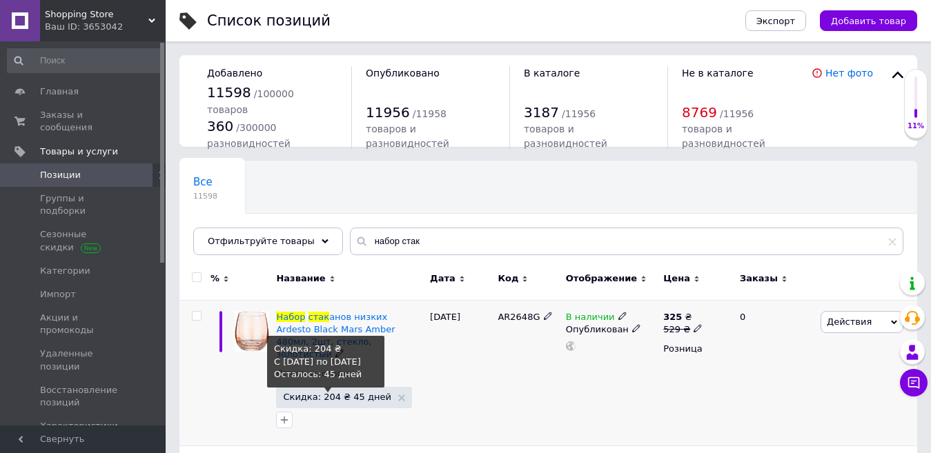
click at [322, 393] on span "Скидка: 204 ₴ 45 дней" at bounding box center [337, 397] width 108 height 9
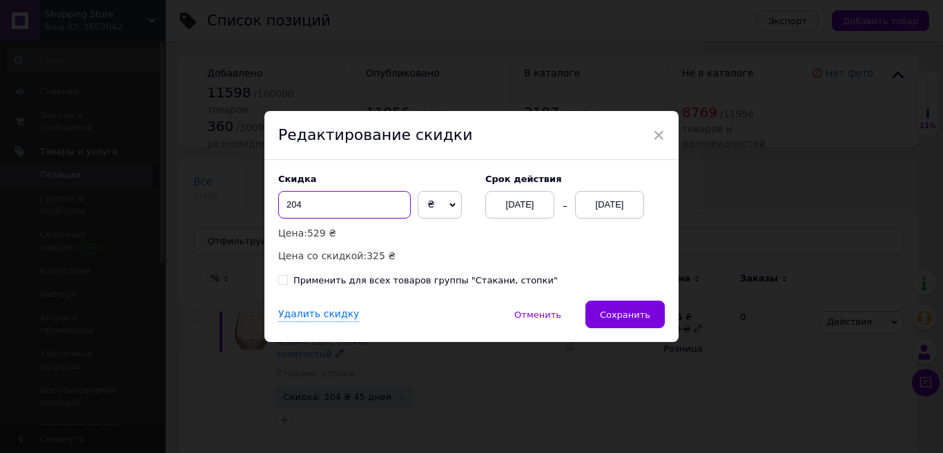
drag, startPoint x: 308, startPoint y: 206, endPoint x: 278, endPoint y: 206, distance: 30.4
click at [278, 206] on input "204" at bounding box center [344, 205] width 132 height 28
type input "0"
click at [342, 277] on div "Применить для всех товаров группы "Стакани, стопки"" at bounding box center [425, 281] width 264 height 12
click at [287, 277] on input "Применить для всех товаров группы "Стакани, стопки"" at bounding box center [282, 279] width 9 height 9
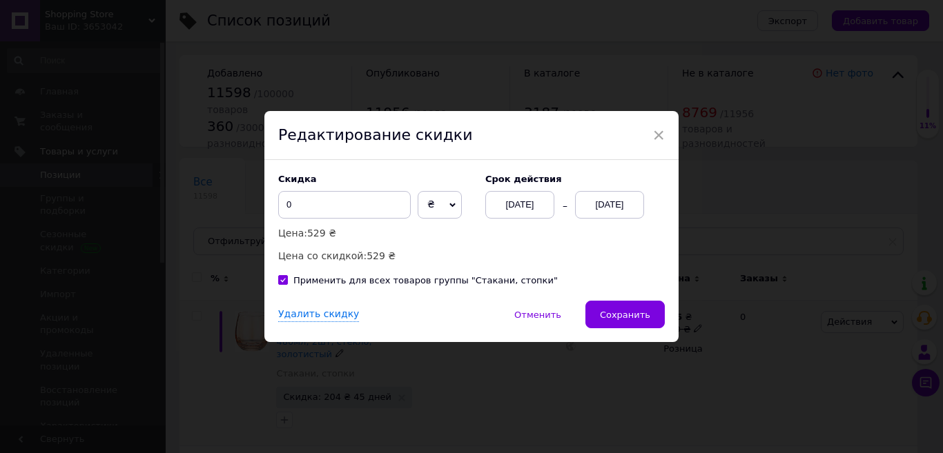
checkbox input "true"
click at [316, 315] on div "Удалить скидку" at bounding box center [318, 315] width 81 height 14
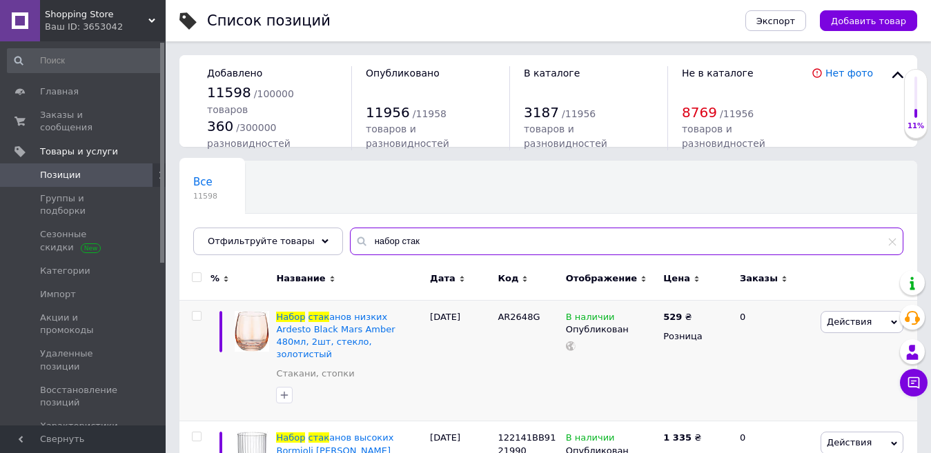
drag, startPoint x: 405, startPoint y: 246, endPoint x: 334, endPoint y: 246, distance: 71.1
click at [350, 246] on input "набор стак" at bounding box center [626, 242] width 553 height 28
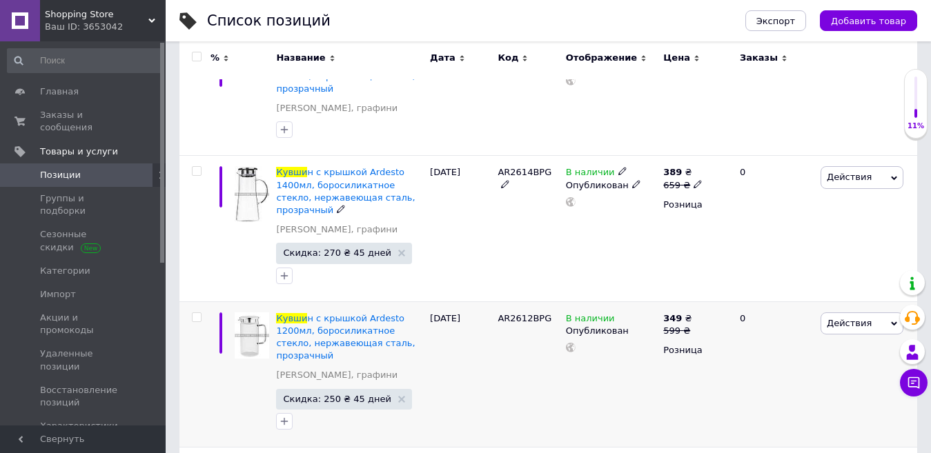
scroll to position [276, 0]
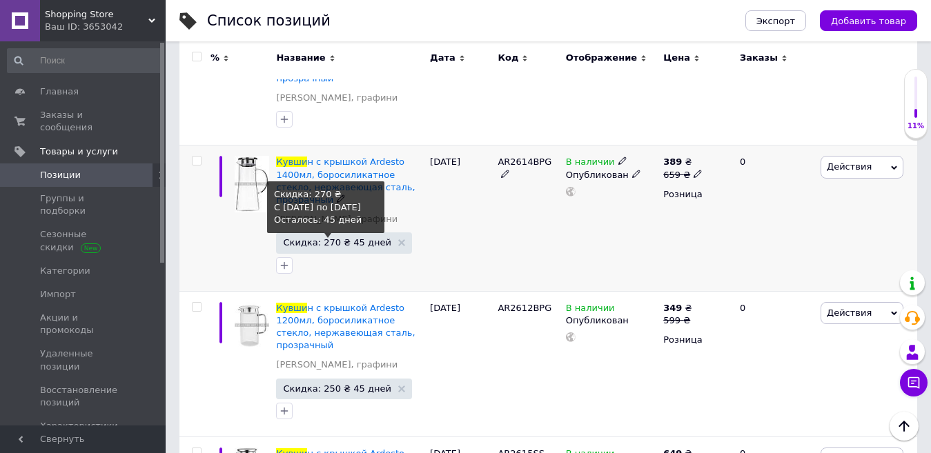
type input "кувши"
click at [310, 238] on span "Скидка: 270 ₴ 45 дней" at bounding box center [337, 242] width 108 height 9
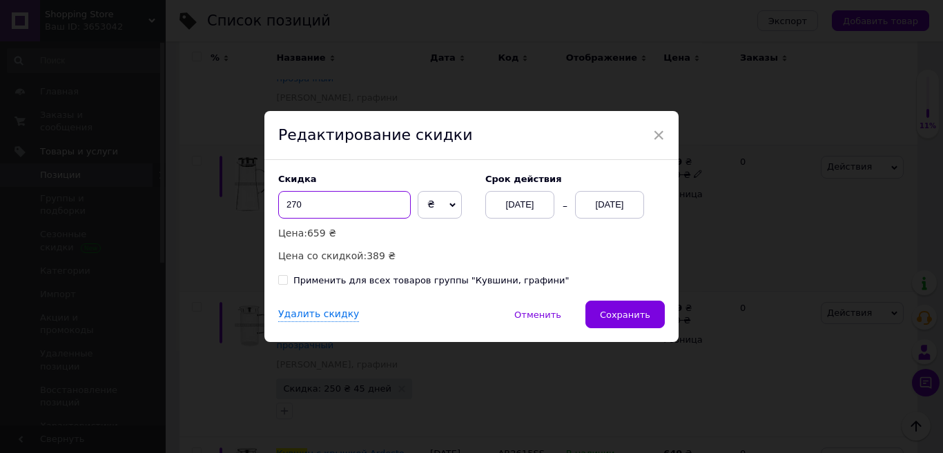
drag, startPoint x: 296, startPoint y: 202, endPoint x: 279, endPoint y: 195, distance: 17.9
click at [279, 195] on input "270" at bounding box center [344, 205] width 132 height 28
type input "0"
click at [351, 281] on div "Применить для всех товаров группы "Кувшини, графини"" at bounding box center [430, 281] width 275 height 12
click at [287, 281] on input "Применить для всех товаров группы "Кувшини, графини"" at bounding box center [282, 279] width 9 height 9
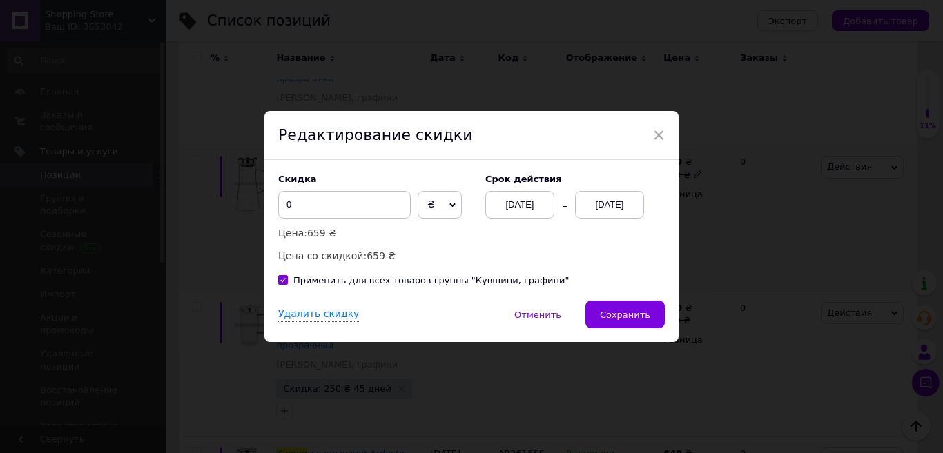
checkbox input "true"
click at [328, 313] on div "Удалить скидку" at bounding box center [318, 315] width 81 height 14
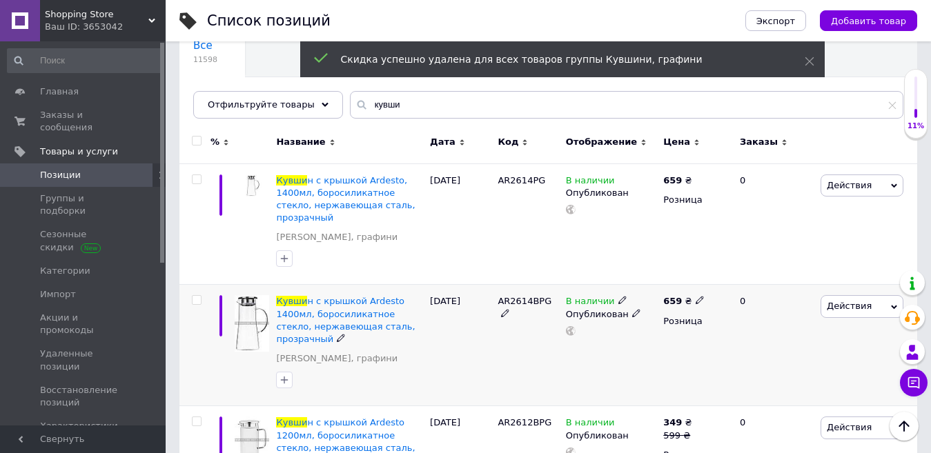
scroll to position [0, 0]
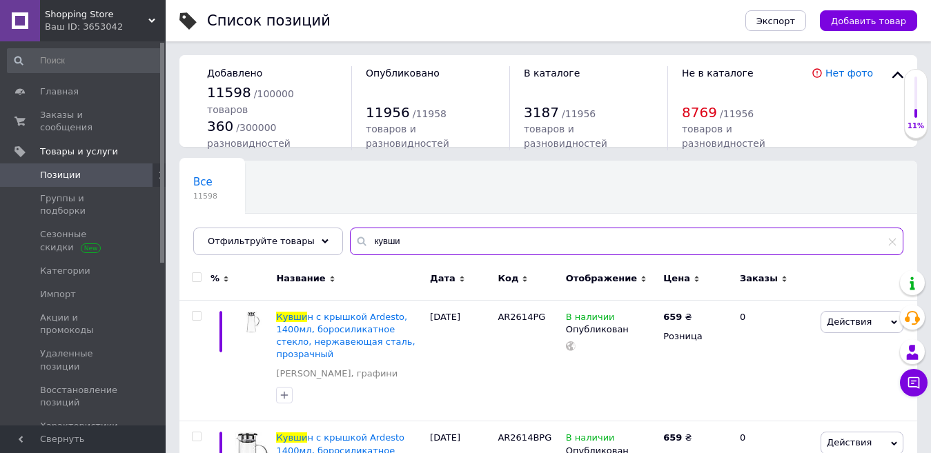
drag, startPoint x: 391, startPoint y: 248, endPoint x: 339, endPoint y: 243, distance: 52.0
click at [350, 243] on div "кувши" at bounding box center [626, 242] width 553 height 28
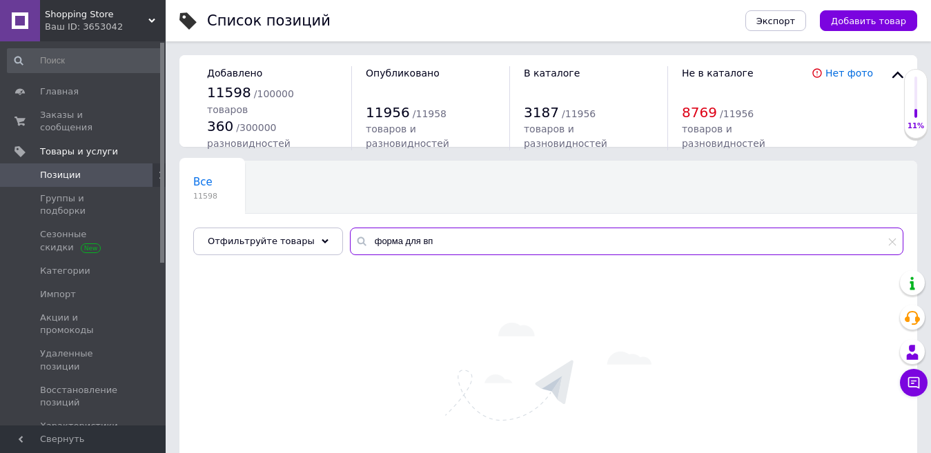
click at [411, 240] on input "форма для вп" at bounding box center [626, 242] width 553 height 28
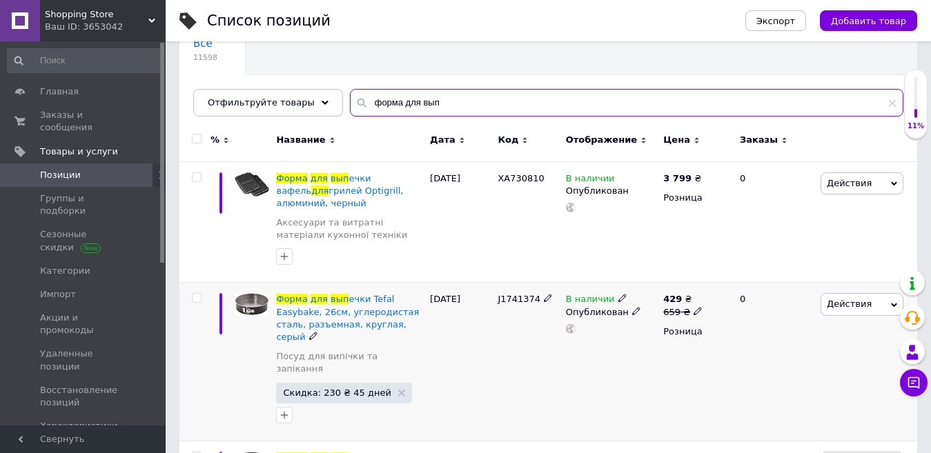
scroll to position [207, 0]
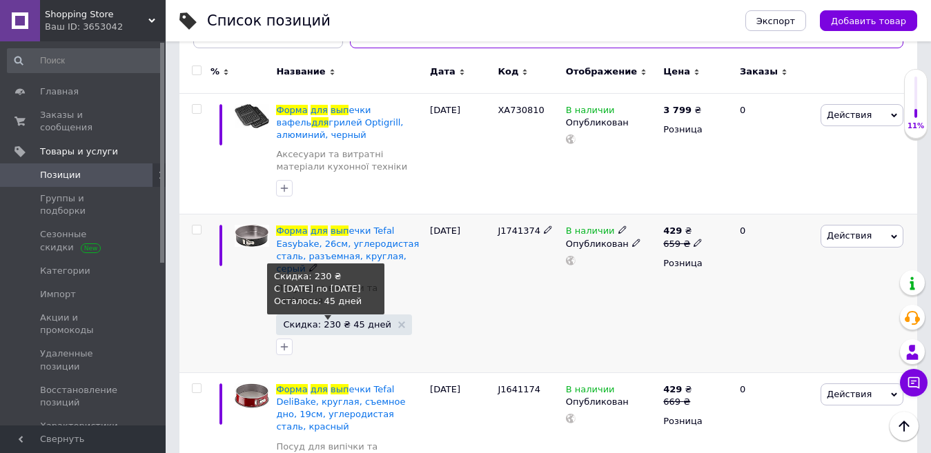
type input "форма для вып"
click at [326, 320] on span "Скидка: 230 ₴ 45 дней" at bounding box center [337, 324] width 108 height 9
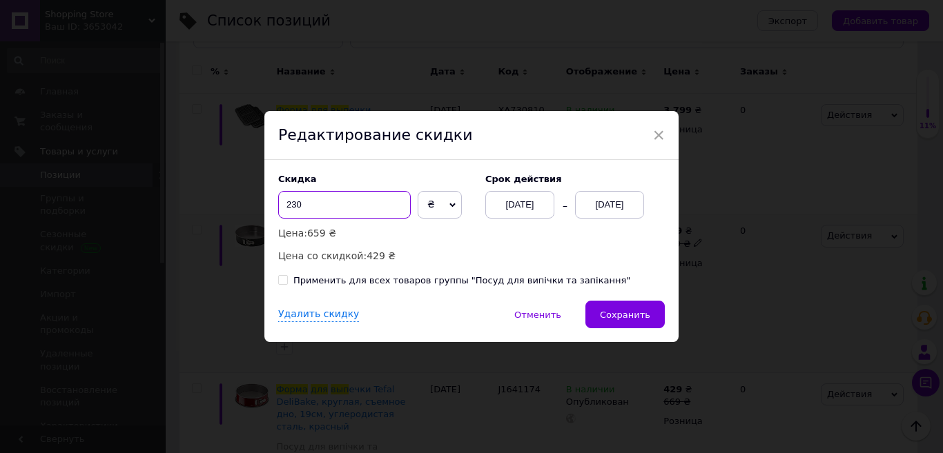
drag, startPoint x: 293, startPoint y: 204, endPoint x: 275, endPoint y: 204, distance: 17.9
click at [275, 204] on div "Скидка 230 ₴ % Цена: 659 ₴ Цена со скидкой: 429 ₴ Cрок действия [DATE] [DATE] П…" at bounding box center [471, 230] width 414 height 141
type input "0"
click at [346, 284] on div "Применить для всех товаров группы "Посуд для випічки та запікання"" at bounding box center [461, 281] width 337 height 12
click at [287, 284] on input "Применить для всех товаров группы "Посуд для випічки та запікання"" at bounding box center [282, 279] width 9 height 9
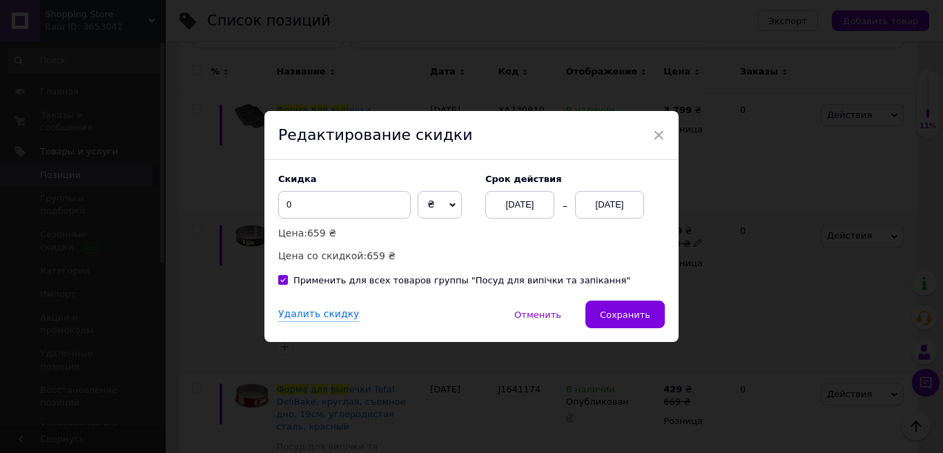
checkbox input "true"
click at [319, 312] on div "Удалить скидку" at bounding box center [318, 315] width 81 height 14
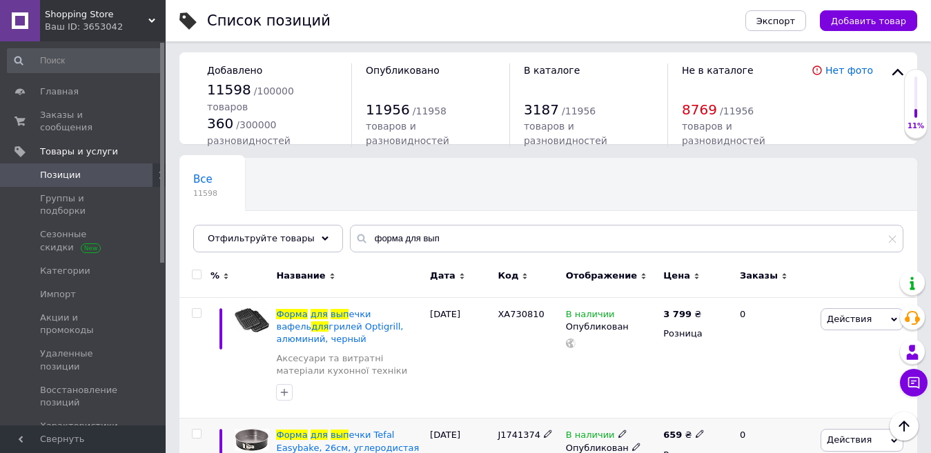
scroll to position [0, 0]
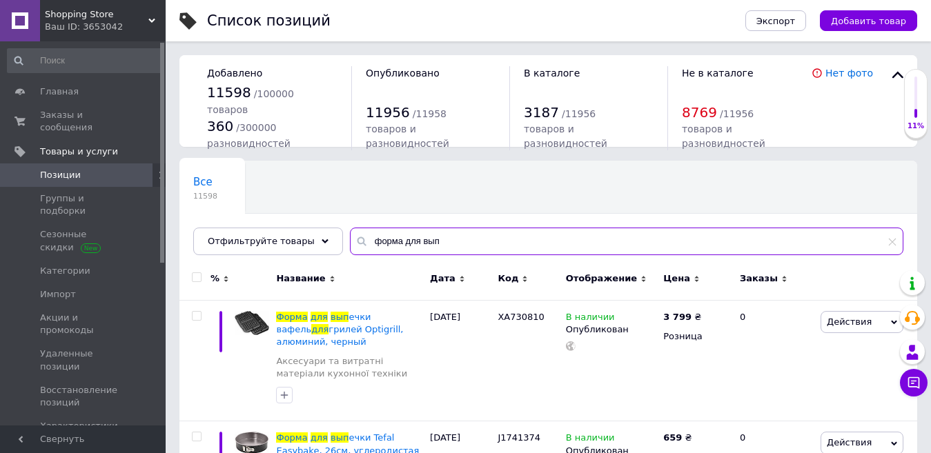
drag, startPoint x: 442, startPoint y: 253, endPoint x: 348, endPoint y: 238, distance: 95.0
click at [350, 238] on div "форма для вып" at bounding box center [626, 242] width 553 height 28
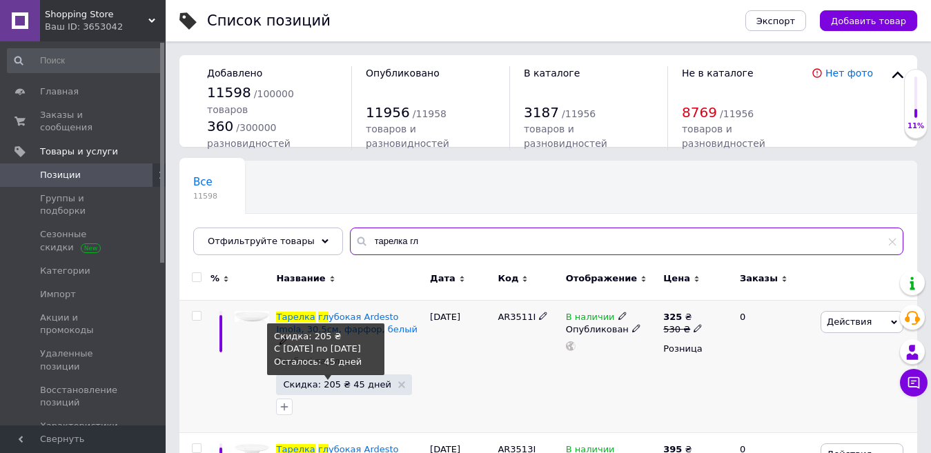
type input "тарелка гл"
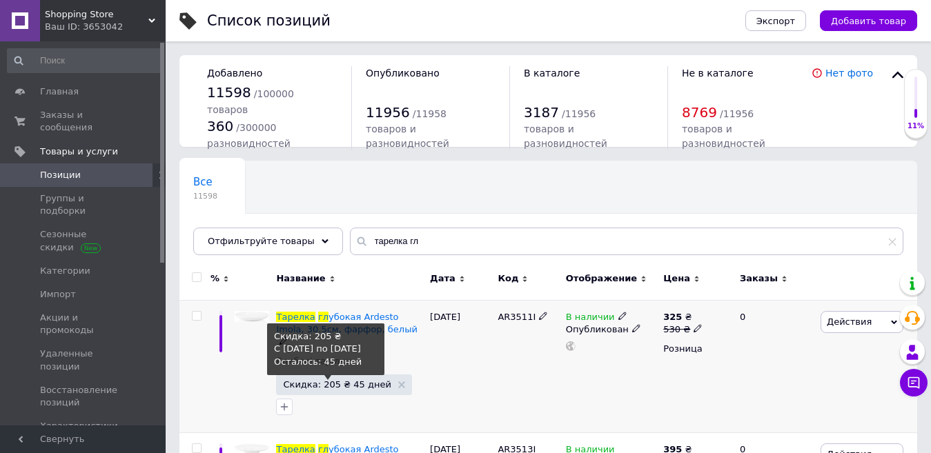
click at [337, 380] on span "Скидка: 205 ₴ 45 дней" at bounding box center [337, 384] width 108 height 9
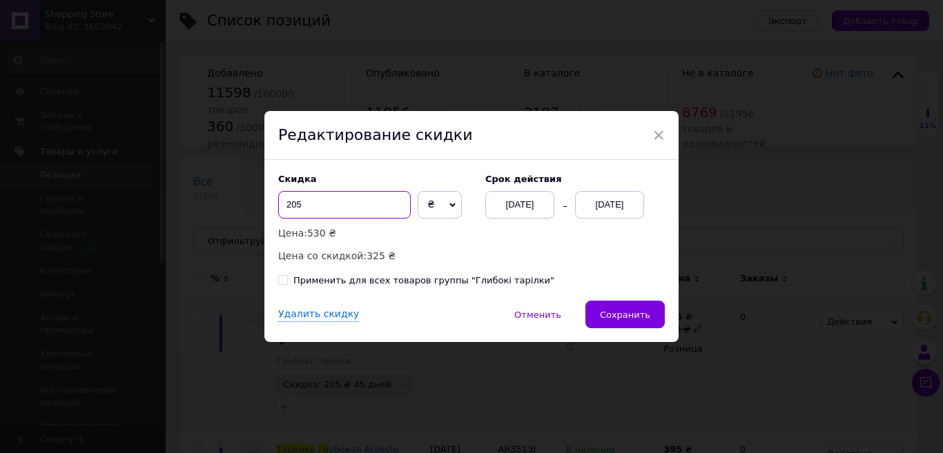
drag, startPoint x: 315, startPoint y: 211, endPoint x: 279, endPoint y: 203, distance: 37.5
click at [279, 203] on input "205" at bounding box center [344, 205] width 132 height 28
type input "0"
click at [315, 279] on div "Применить для всех товаров группы "Глибокі тарілки"" at bounding box center [423, 281] width 261 height 12
click at [287, 279] on input "Применить для всех товаров группы "Глибокі тарілки"" at bounding box center [282, 279] width 9 height 9
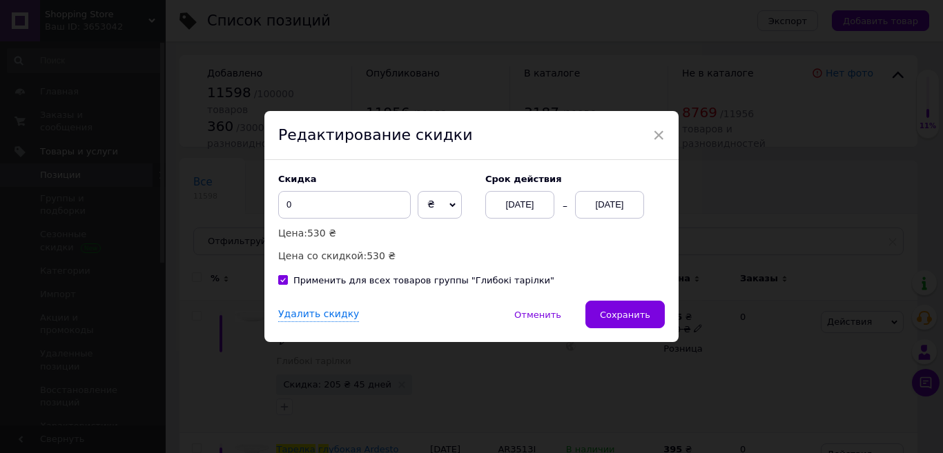
checkbox input "true"
click at [311, 317] on div "Удалить скидку" at bounding box center [318, 315] width 81 height 14
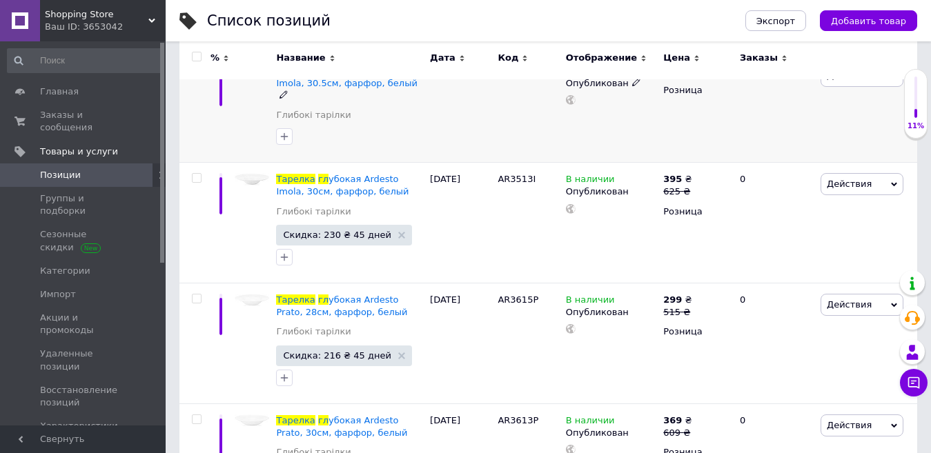
scroll to position [276, 0]
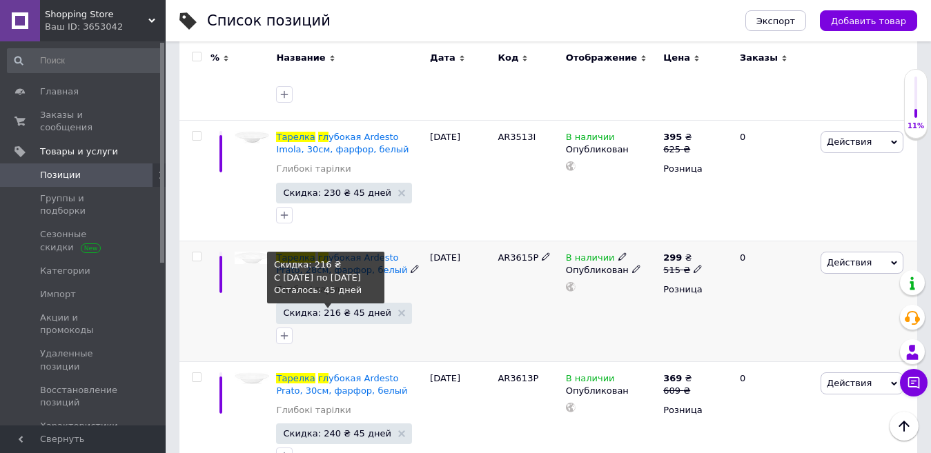
click at [333, 311] on span "Скидка: 216 ₴ 45 дней" at bounding box center [337, 312] width 108 height 9
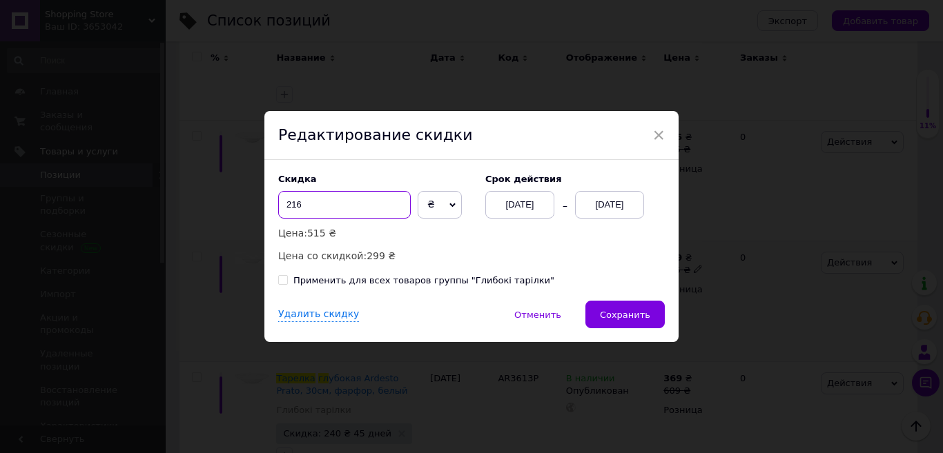
drag, startPoint x: 301, startPoint y: 205, endPoint x: 280, endPoint y: 202, distance: 20.9
click at [280, 202] on input "216" at bounding box center [344, 205] width 132 height 28
type input "0"
click at [329, 279] on div "Применить для всех товаров группы "Глибокі тарілки"" at bounding box center [423, 281] width 261 height 12
click at [287, 279] on input "Применить для всех товаров группы "Глибокі тарілки"" at bounding box center [282, 279] width 9 height 9
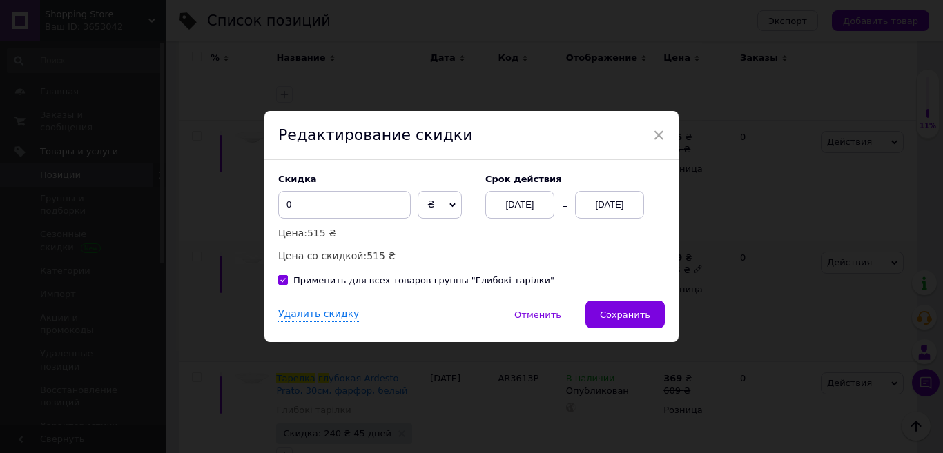
checkbox input "true"
click at [315, 315] on div "Удалить скидку" at bounding box center [318, 315] width 81 height 14
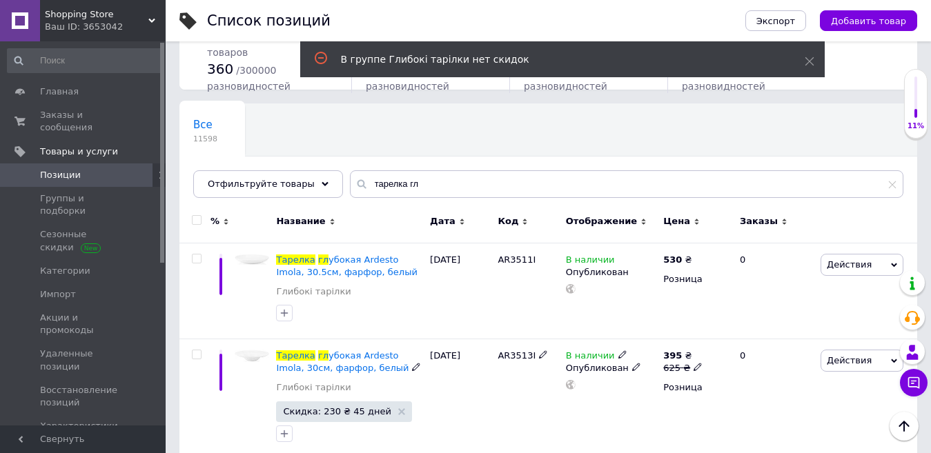
scroll to position [0, 0]
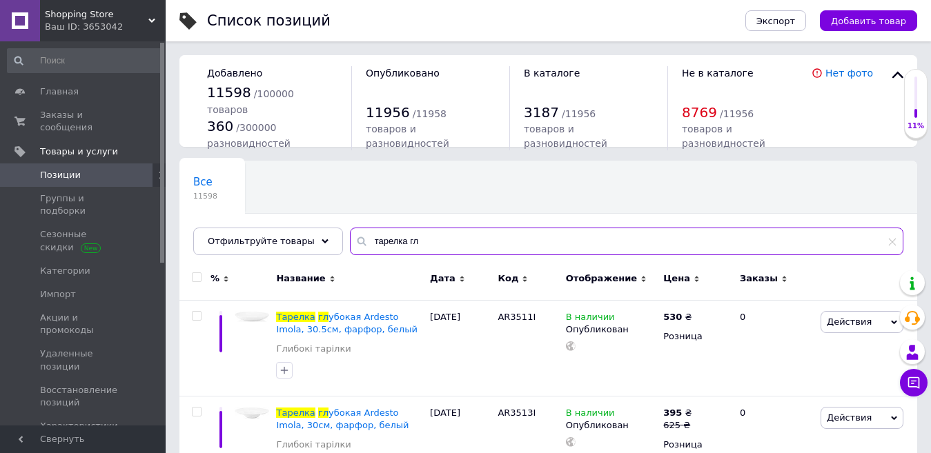
drag, startPoint x: 383, startPoint y: 244, endPoint x: 353, endPoint y: 236, distance: 30.8
click at [353, 236] on input "тарелка гл" at bounding box center [626, 242] width 553 height 28
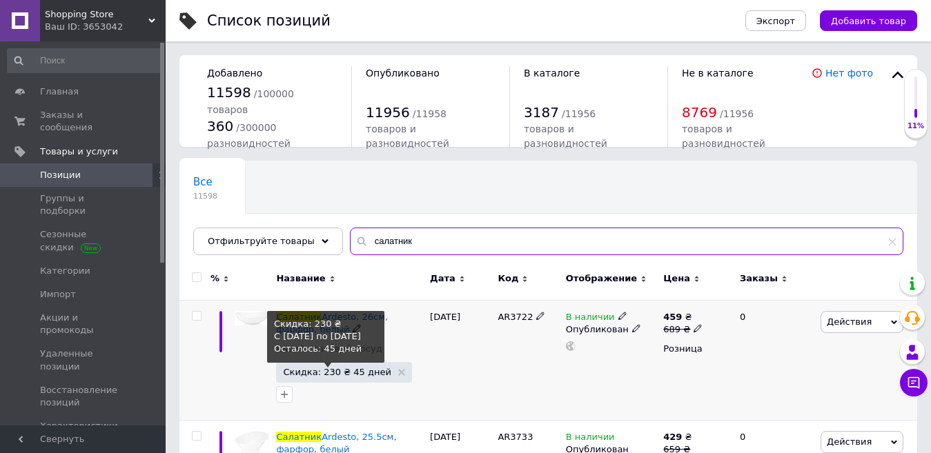
type input "салатник"
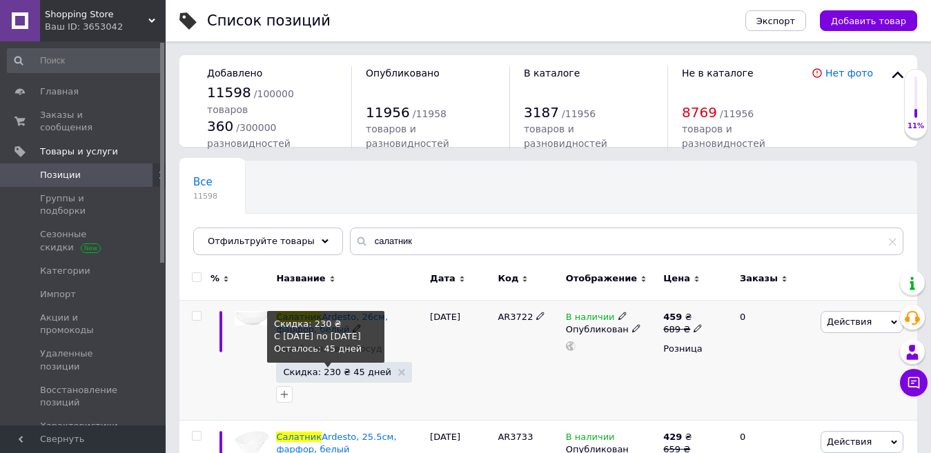
click at [323, 374] on span "Скидка: 230 ₴ 45 дней" at bounding box center [337, 372] width 108 height 9
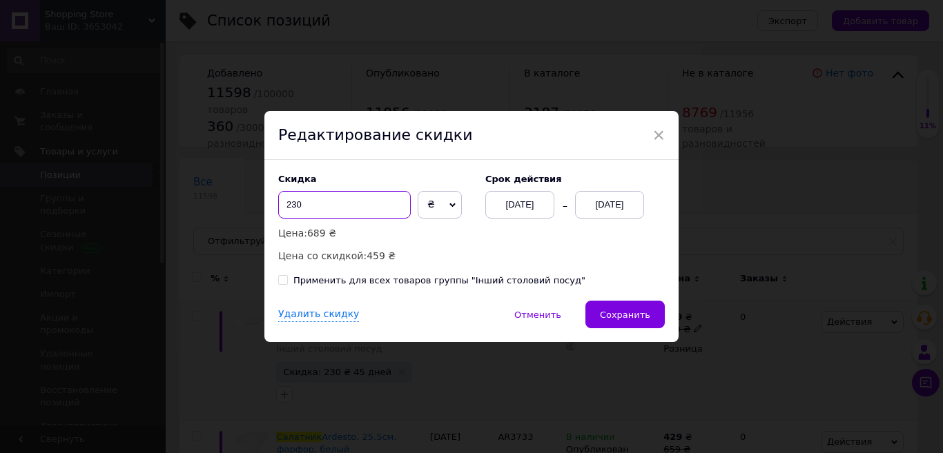
drag, startPoint x: 295, startPoint y: 204, endPoint x: 266, endPoint y: 202, distance: 29.7
click at [266, 202] on div "Скидка 230 ₴ % Цена: 689 ₴ Цена со скидкой: 459 ₴ Cрок действия [DATE] [DATE] П…" at bounding box center [471, 230] width 414 height 141
type input "0"
click at [366, 279] on div "Применить для всех товаров группы "Інший столовий посуд"" at bounding box center [439, 281] width 292 height 12
click at [287, 279] on input "Применить для всех товаров группы "Інший столовий посуд"" at bounding box center [282, 279] width 9 height 9
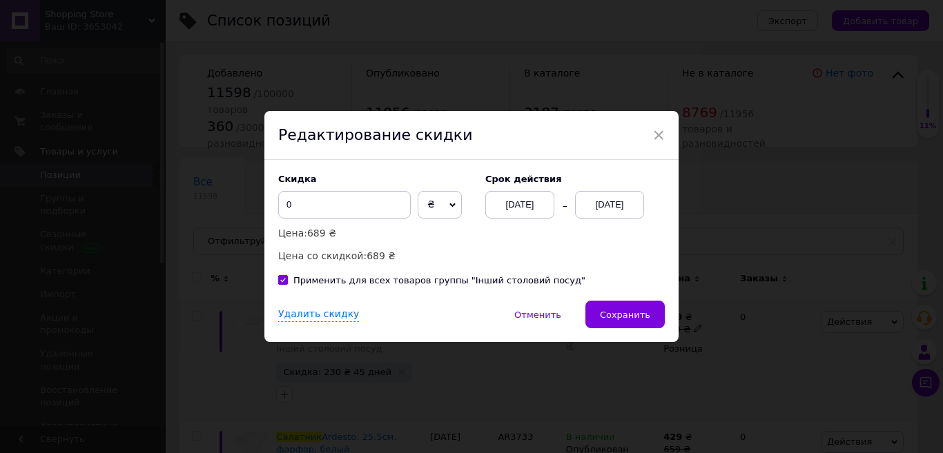
checkbox input "true"
click at [318, 315] on div "Удалить скидку" at bounding box center [318, 315] width 81 height 14
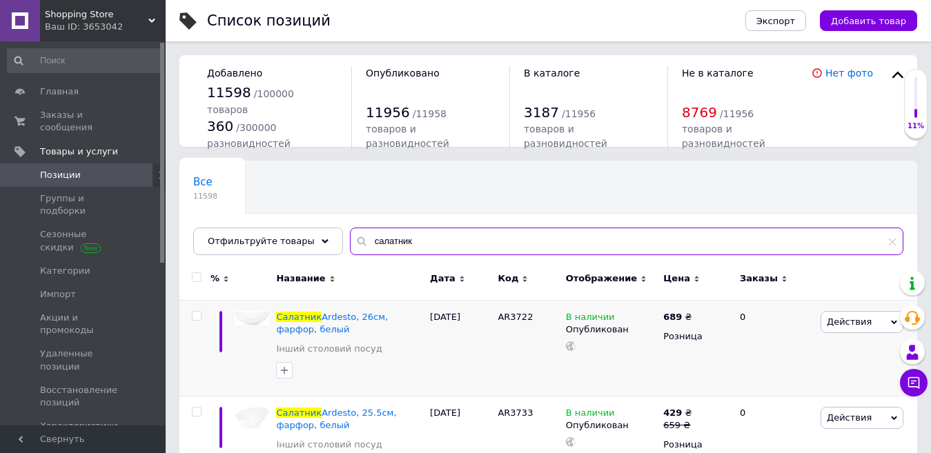
drag, startPoint x: 415, startPoint y: 246, endPoint x: 344, endPoint y: 246, distance: 71.8
click at [350, 246] on div "салатник" at bounding box center [626, 242] width 553 height 28
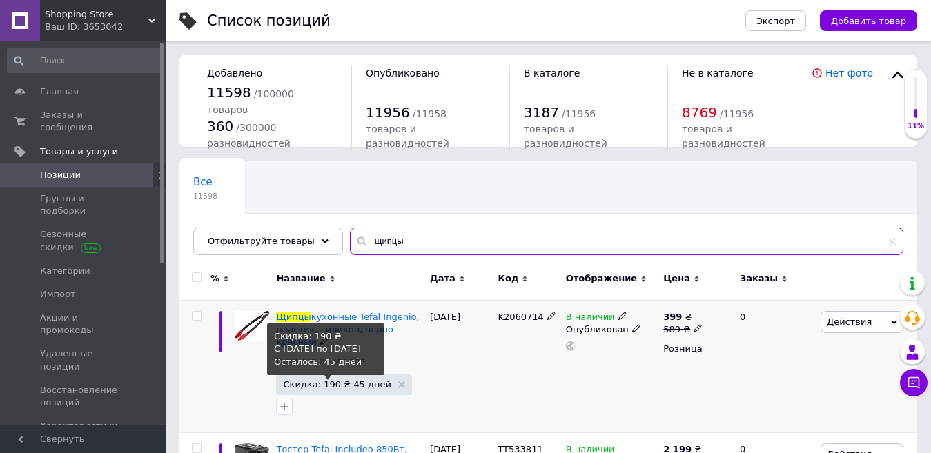
type input "щипцы"
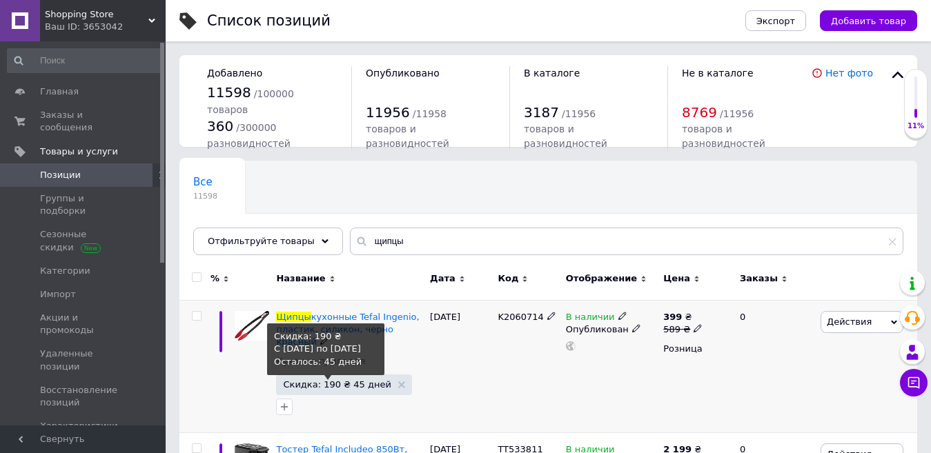
click at [323, 386] on span "Скидка: 190 ₴ 45 дней" at bounding box center [337, 384] width 108 height 9
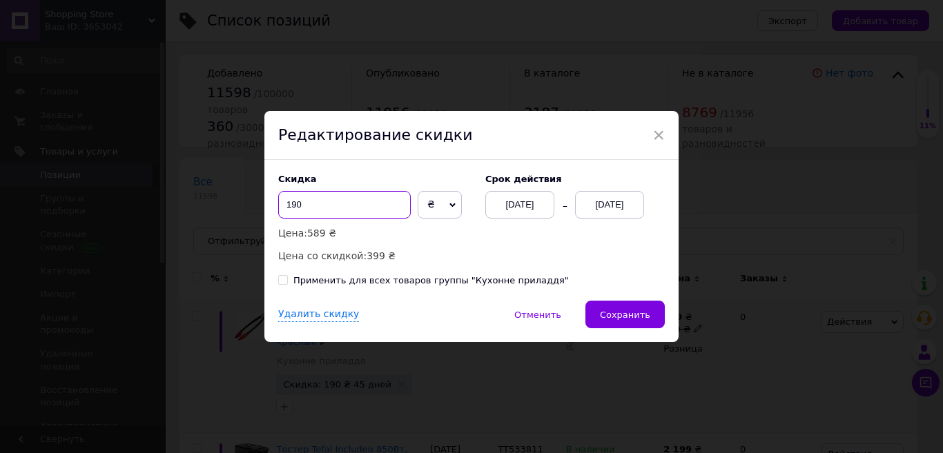
drag, startPoint x: 294, startPoint y: 208, endPoint x: 275, endPoint y: 202, distance: 20.3
click at [275, 202] on div "Скидка 190 ₴ % Цена: 589 ₴ Цена со скидкой: 399 ₴ Cрок действия [DATE] [DATE] П…" at bounding box center [471, 230] width 414 height 141
type input "0"
click at [311, 283] on div "Применить для всех товаров группы "Кухонне приладдя"" at bounding box center [430, 281] width 275 height 12
click at [287, 283] on input "Применить для всех товаров группы "Кухонне приладдя"" at bounding box center [282, 279] width 9 height 9
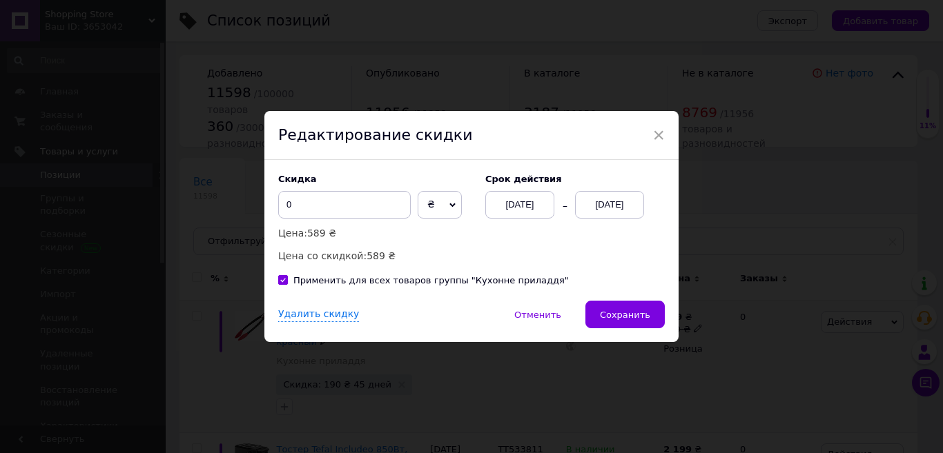
checkbox input "true"
click at [293, 317] on div "Удалить скидку" at bounding box center [318, 315] width 81 height 14
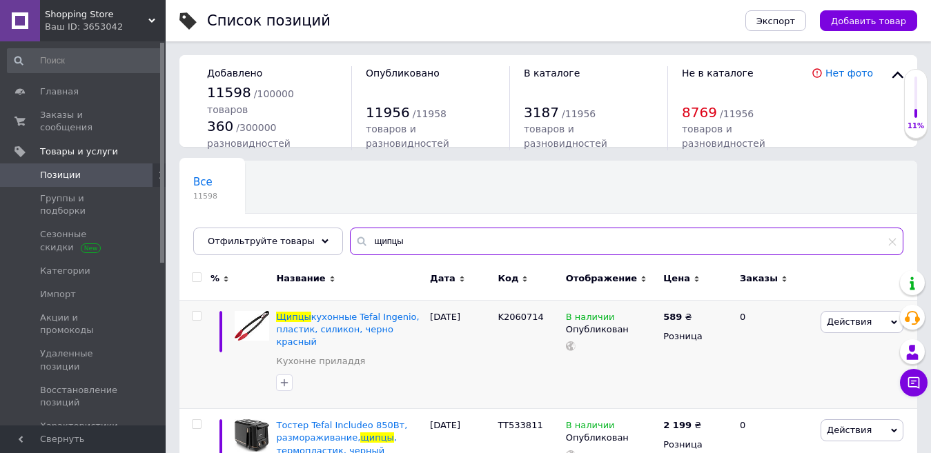
drag, startPoint x: 378, startPoint y: 250, endPoint x: 344, endPoint y: 242, distance: 34.7
click at [350, 242] on div "щипцы" at bounding box center [626, 242] width 553 height 28
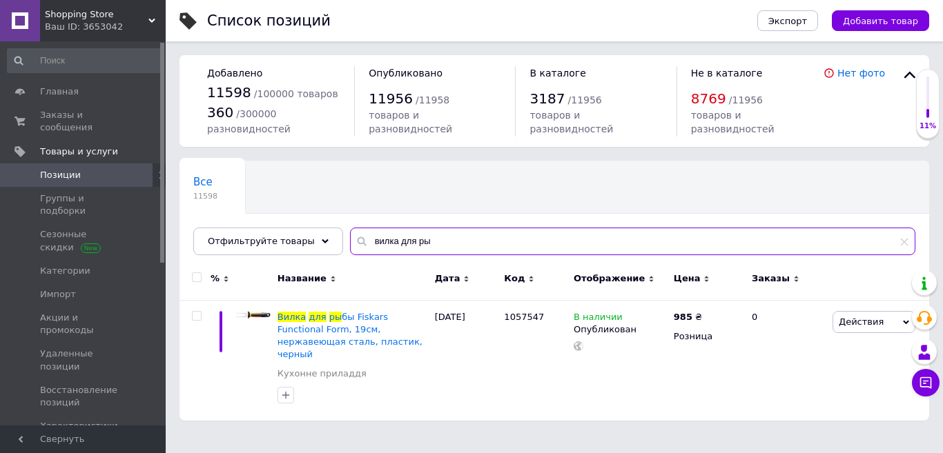
drag, startPoint x: 415, startPoint y: 247, endPoint x: 341, endPoint y: 244, distance: 73.9
click at [350, 244] on div "вилка для ры" at bounding box center [632, 242] width 565 height 28
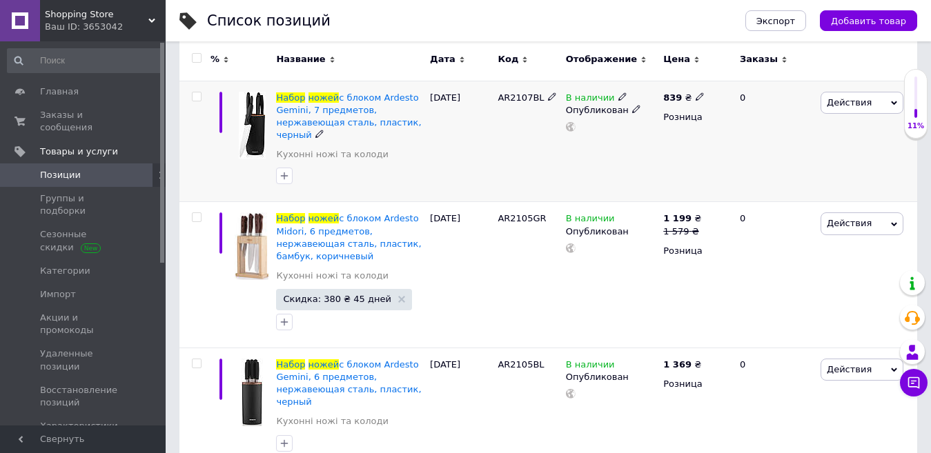
scroll to position [276, 0]
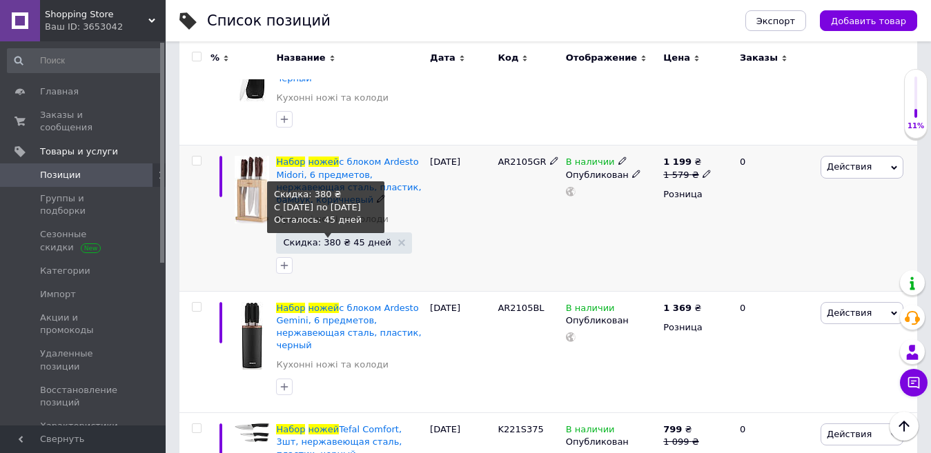
type input "набор ножей"
click at [337, 244] on span "Скидка: 380 ₴ 45 дней" at bounding box center [337, 242] width 108 height 9
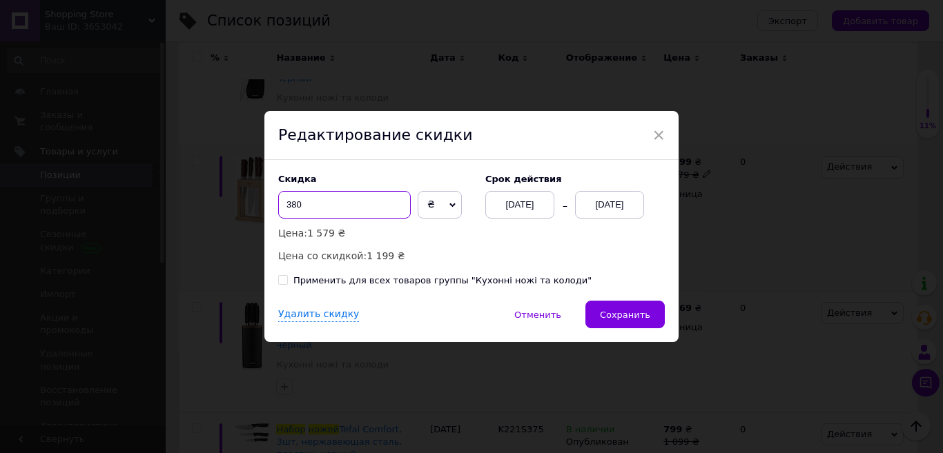
drag, startPoint x: 293, startPoint y: 203, endPoint x: 266, endPoint y: 198, distance: 28.0
click at [266, 198] on div "Скидка 380 ₴ % Цена: 1 579 ₴ Цена со скидкой: 1 199 ₴ Cрок действия [DATE] [DAT…" at bounding box center [471, 230] width 414 height 141
type input "0"
click at [332, 279] on div "Применить для всех товаров группы "Кухонні ножі та колоди"" at bounding box center [442, 281] width 298 height 12
click at [287, 279] on input "Применить для всех товаров группы "Кухонні ножі та колоди"" at bounding box center [282, 279] width 9 height 9
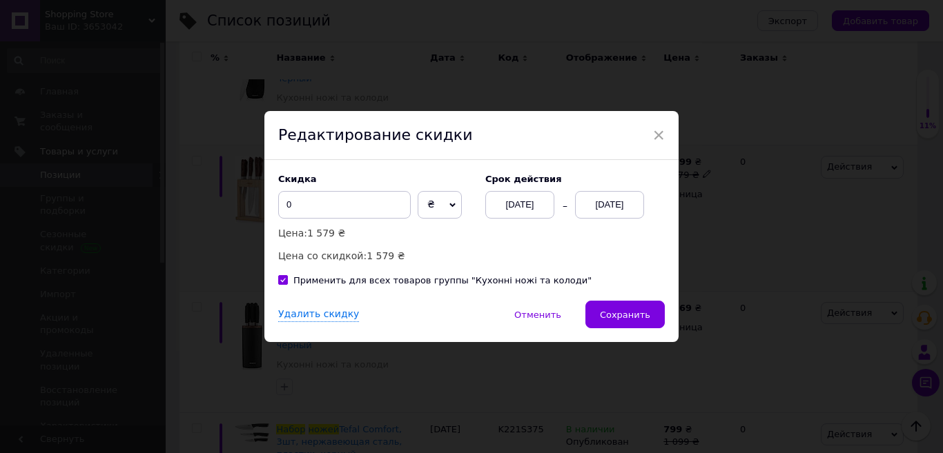
checkbox input "true"
click at [314, 318] on div "Удалить скидку" at bounding box center [318, 315] width 81 height 14
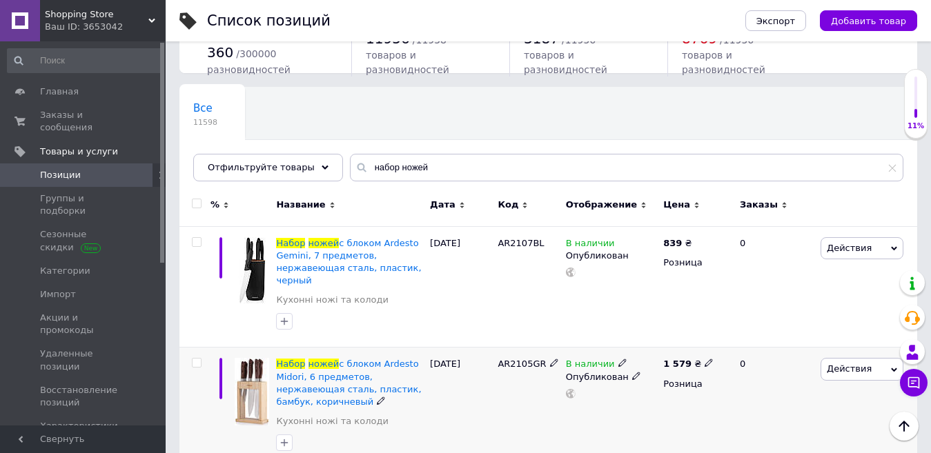
scroll to position [0, 0]
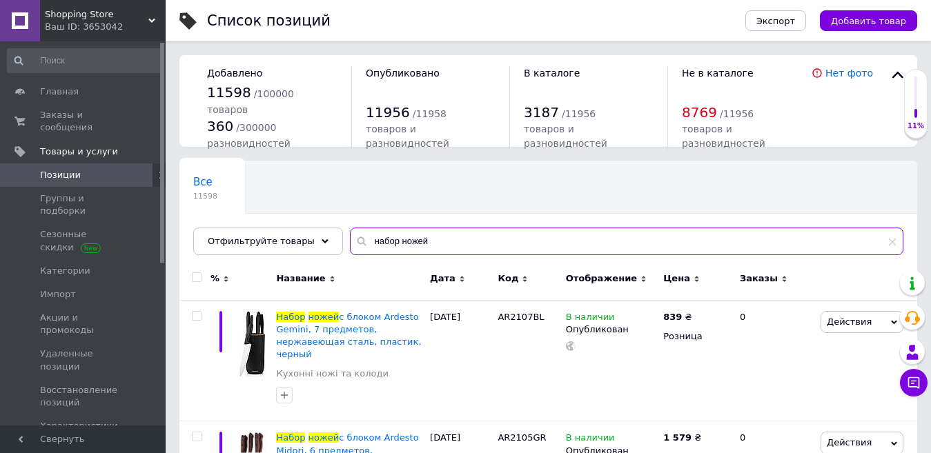
drag, startPoint x: 376, startPoint y: 247, endPoint x: 335, endPoint y: 246, distance: 40.7
click at [350, 246] on input "набор ножей" at bounding box center [626, 242] width 553 height 28
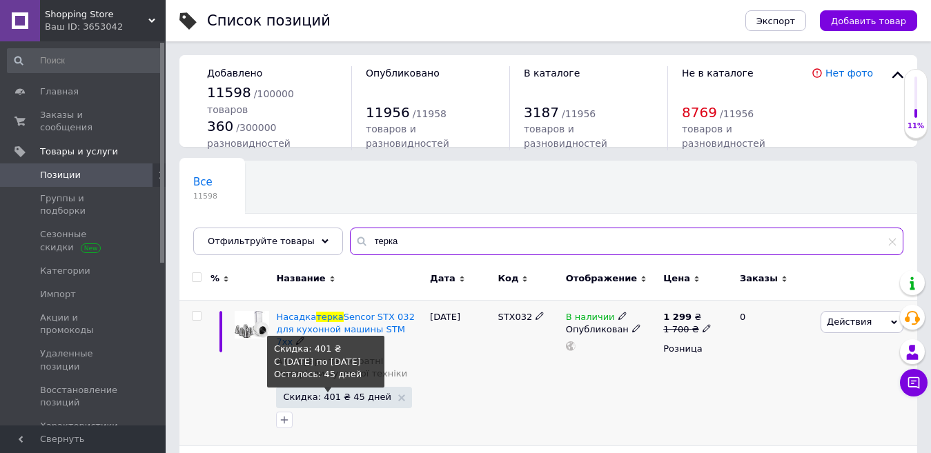
type input "терка"
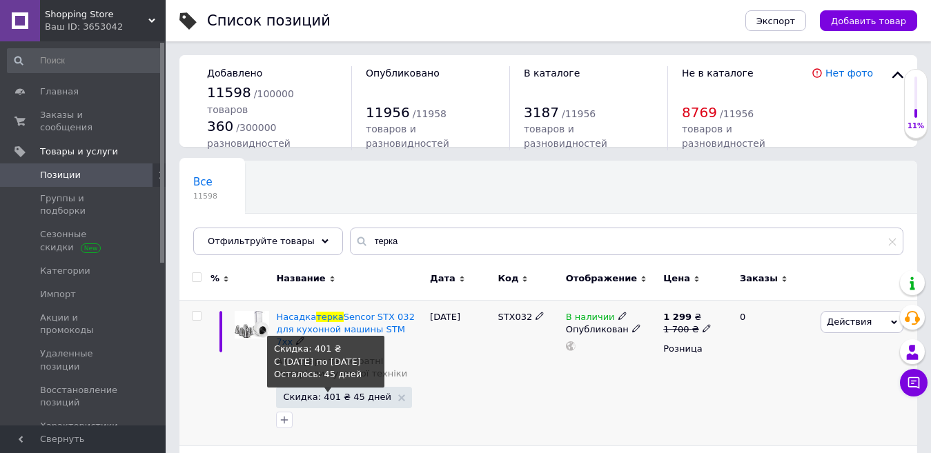
click at [324, 393] on span "Скидка: 401 ₴ 45 дней" at bounding box center [337, 397] width 108 height 9
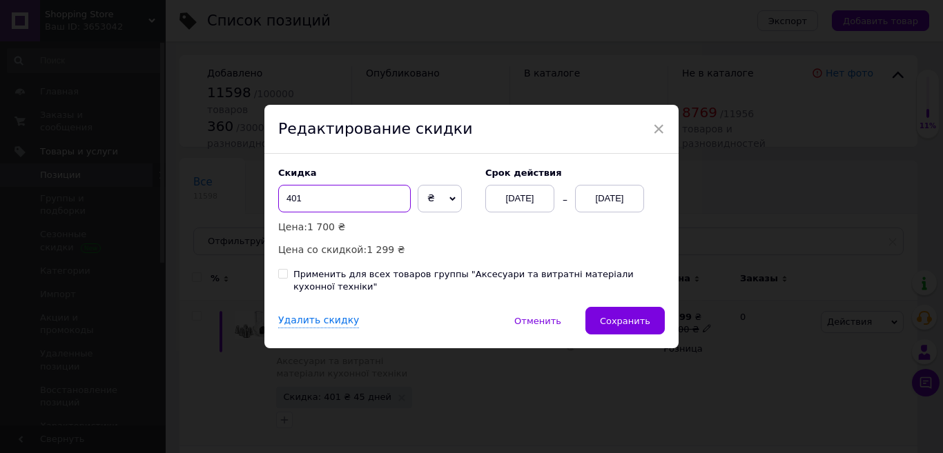
drag, startPoint x: 284, startPoint y: 204, endPoint x: 278, endPoint y: 200, distance: 7.1
click at [278, 200] on input "401" at bounding box center [344, 199] width 132 height 28
type input "0"
click at [331, 280] on div "Применить для всех товаров группы "Аксесуари та витратні матеріали кухонної тех…" at bounding box center [478, 280] width 371 height 25
click at [287, 278] on input "Применить для всех товаров группы "Аксесуари та витратні матеріали кухонної тех…" at bounding box center [282, 273] width 9 height 9
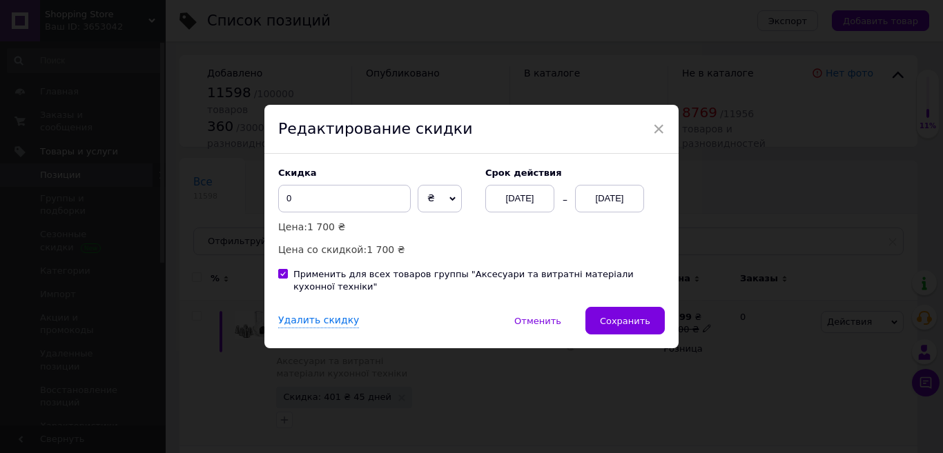
checkbox input "true"
click at [319, 314] on div "Удалить скидку" at bounding box center [318, 321] width 81 height 14
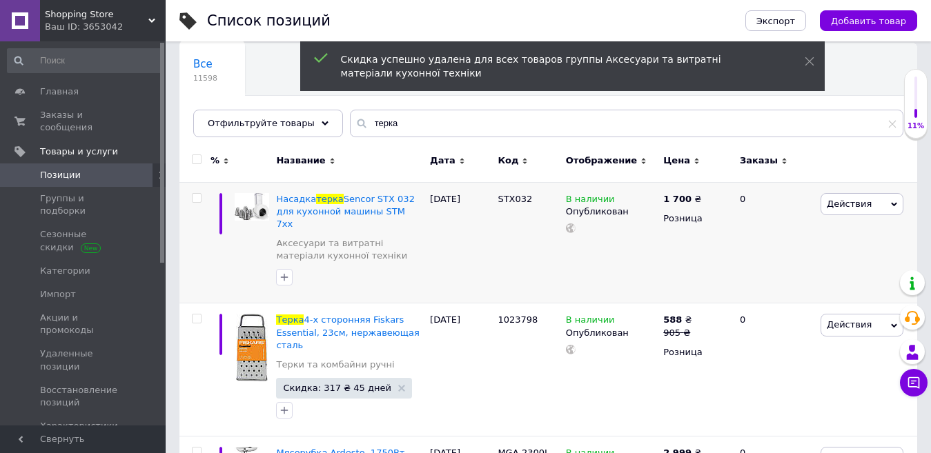
scroll to position [138, 0]
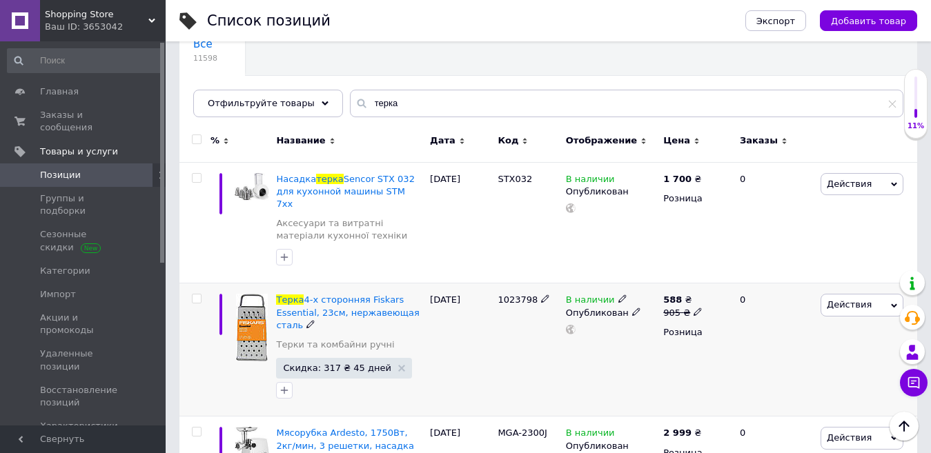
click at [339, 362] on span "Скидка: 317 ₴ 45 дней" at bounding box center [343, 368] width 135 height 21
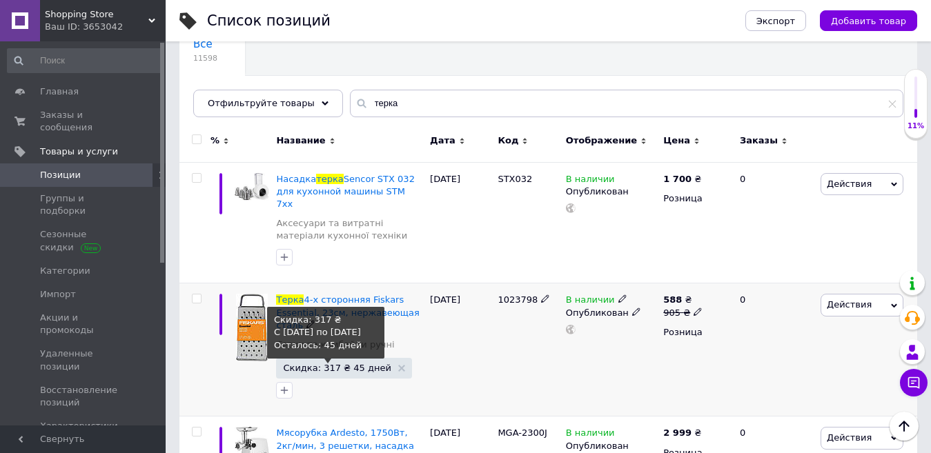
click at [339, 364] on span "Скидка: 317 ₴ 45 дней" at bounding box center [337, 368] width 108 height 9
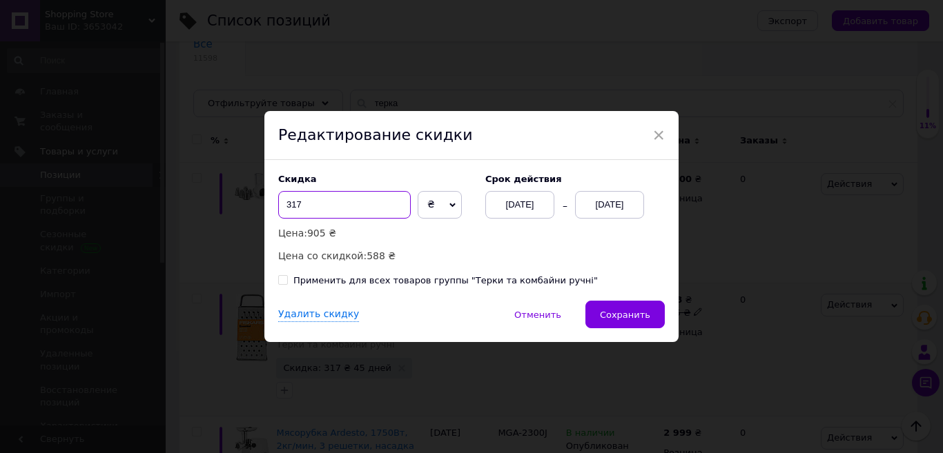
drag, startPoint x: 308, startPoint y: 195, endPoint x: 284, endPoint y: 195, distance: 23.5
click at [284, 195] on input "317" at bounding box center [344, 205] width 132 height 28
type input "0"
click at [341, 280] on div "Применить для всех товаров группы "Терки та комбайни ручні"" at bounding box center [445, 281] width 304 height 12
click at [287, 280] on input "Применить для всех товаров группы "Терки та комбайни ручні"" at bounding box center [282, 279] width 9 height 9
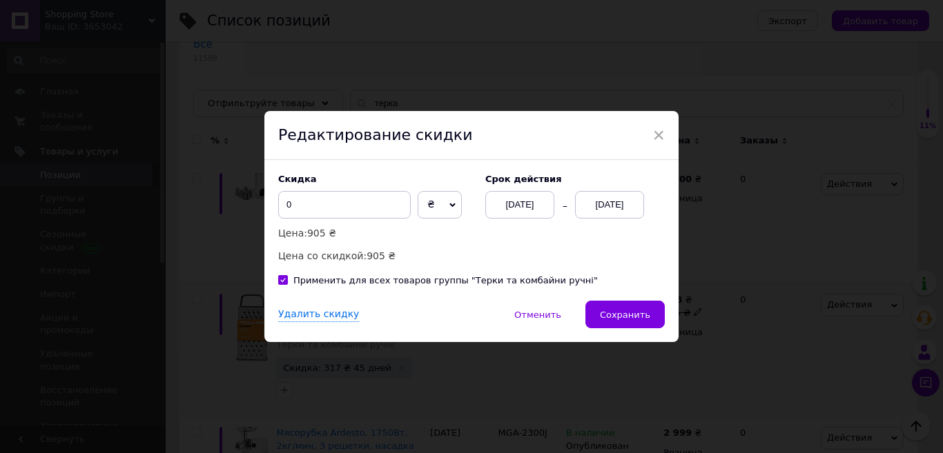
checkbox input "true"
click at [300, 317] on div "Удалить скидку" at bounding box center [318, 315] width 81 height 14
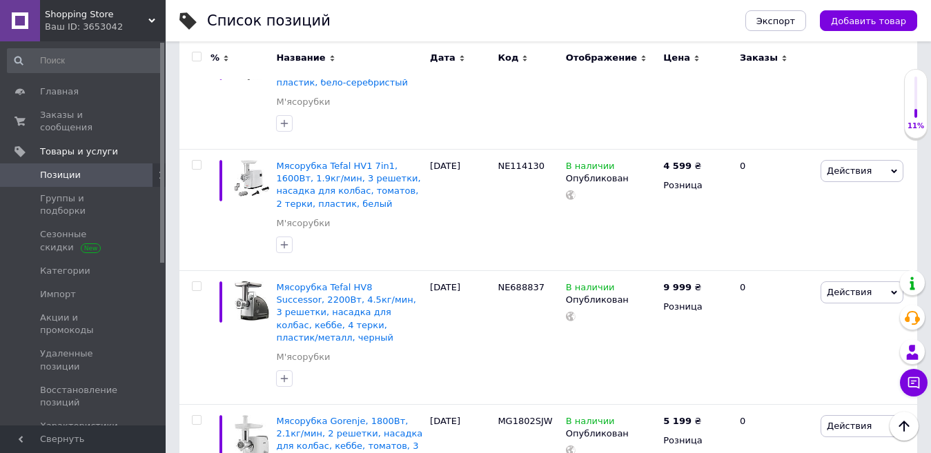
scroll to position [0, 0]
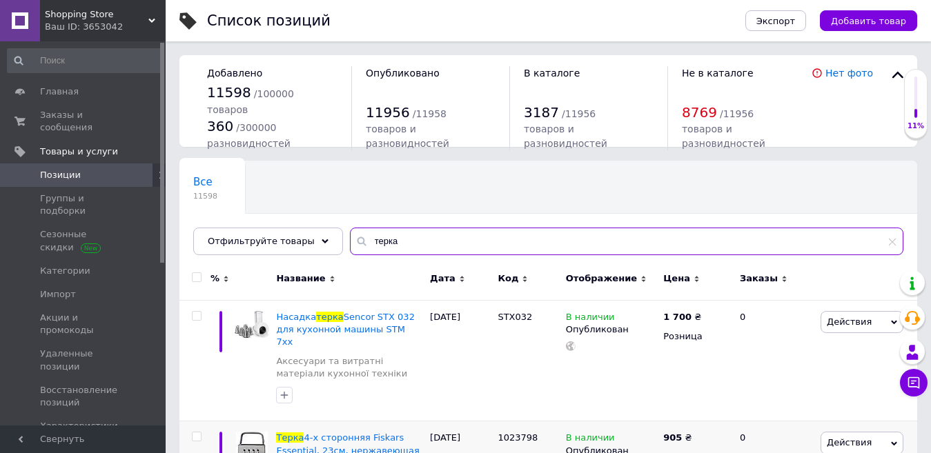
drag, startPoint x: 388, startPoint y: 237, endPoint x: 339, endPoint y: 239, distance: 49.0
click at [350, 239] on div "терка" at bounding box center [626, 242] width 553 height 28
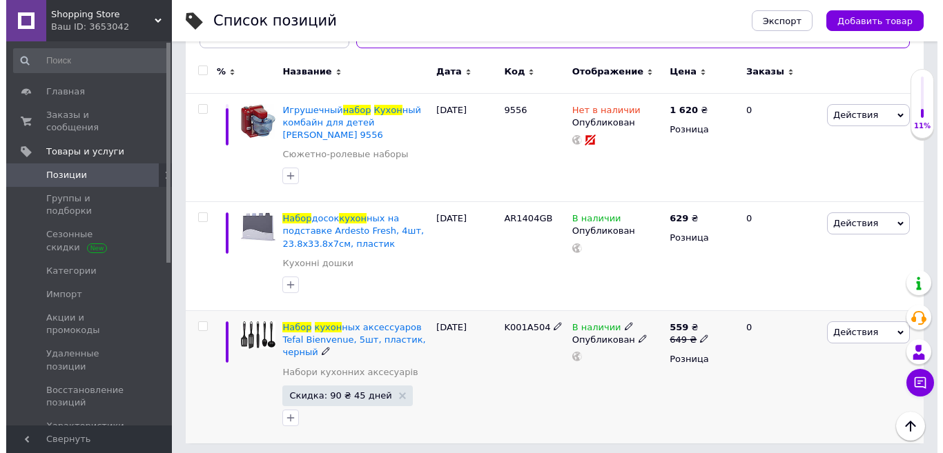
scroll to position [199, 0]
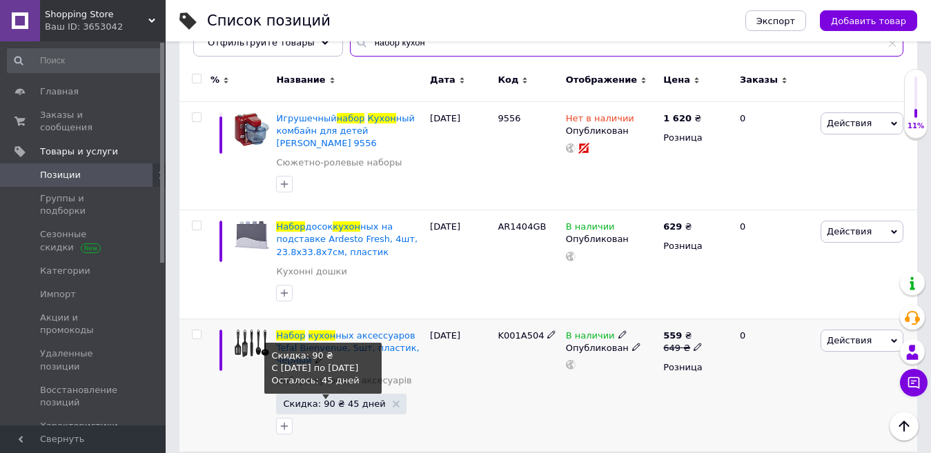
type input "набор кухон"
click at [329, 400] on span "Скидка: 90 ₴ 45 дней" at bounding box center [334, 404] width 102 height 9
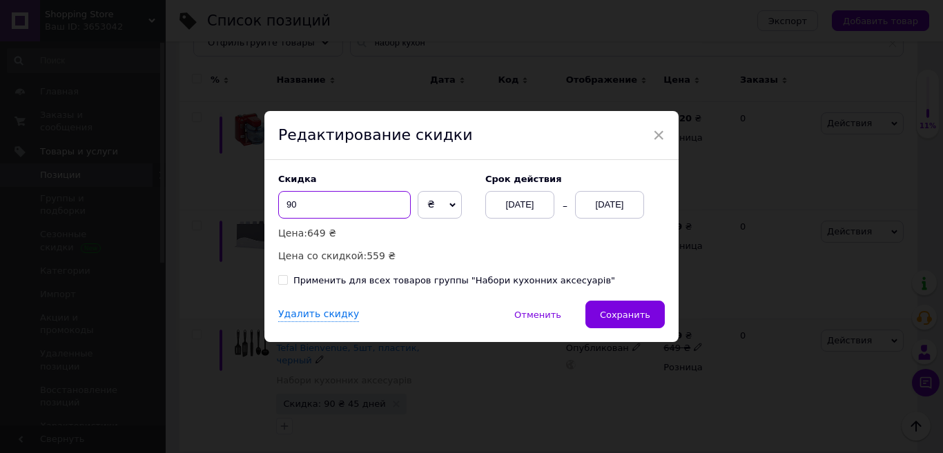
drag, startPoint x: 290, startPoint y: 203, endPoint x: 283, endPoint y: 203, distance: 7.6
click at [283, 203] on input "90" at bounding box center [344, 205] width 132 height 28
type input "0"
click at [327, 281] on div "Применить для всех товаров группы "Набори кухонних аксесуарів"" at bounding box center [454, 281] width 322 height 12
click at [287, 281] on input "Применить для всех товаров группы "Набори кухонних аксесуарів"" at bounding box center [282, 279] width 9 height 9
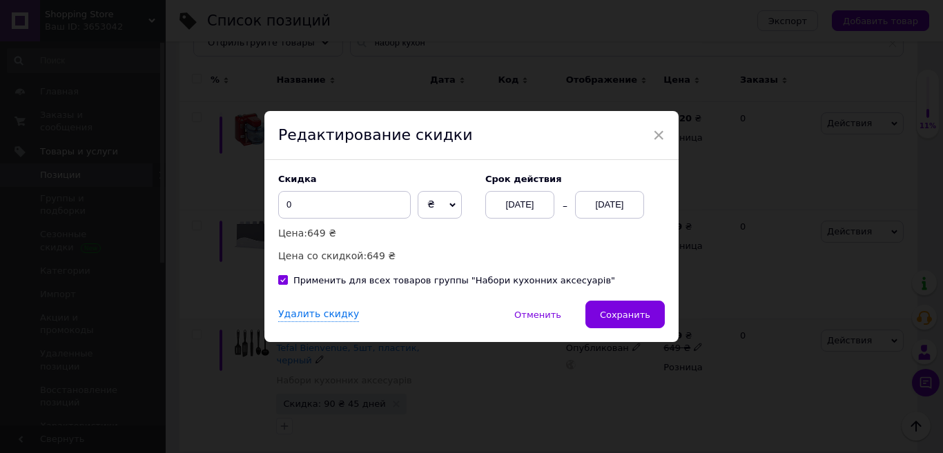
checkbox input "true"
click at [308, 317] on div "Удалить скидку" at bounding box center [318, 315] width 81 height 14
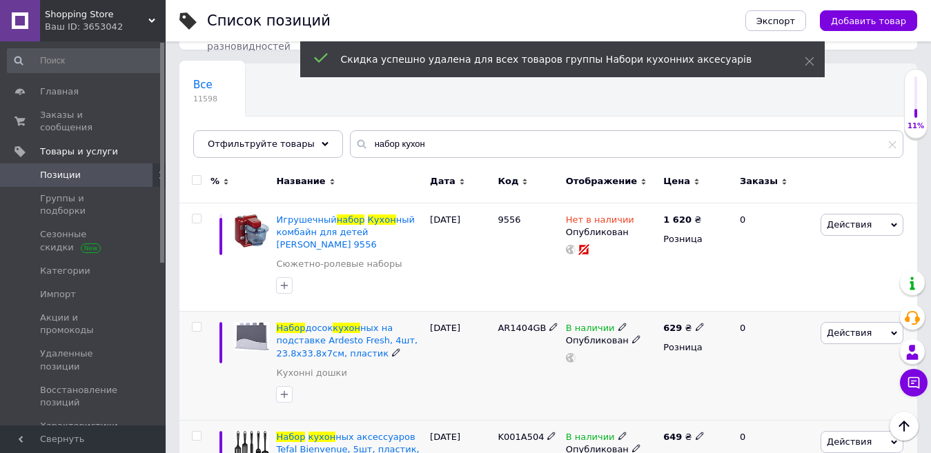
scroll to position [37, 0]
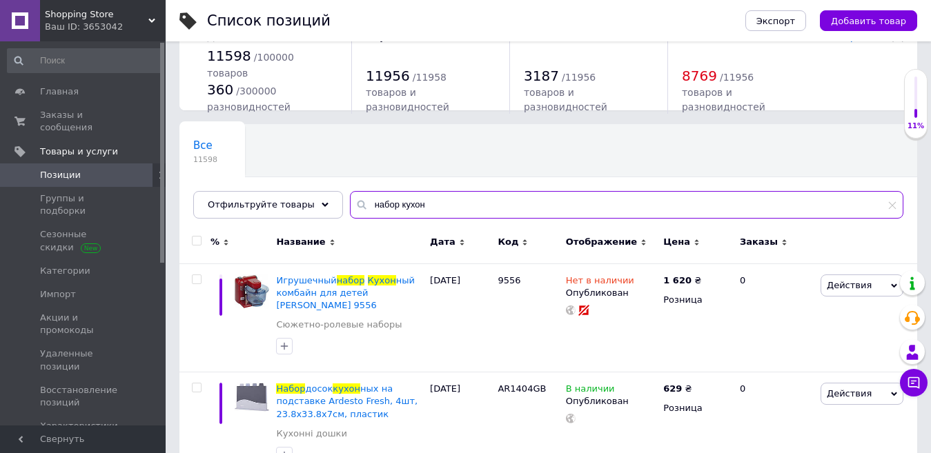
drag, startPoint x: 386, startPoint y: 197, endPoint x: 433, endPoint y: 202, distance: 47.2
click at [433, 202] on input "набор кухон" at bounding box center [626, 205] width 553 height 28
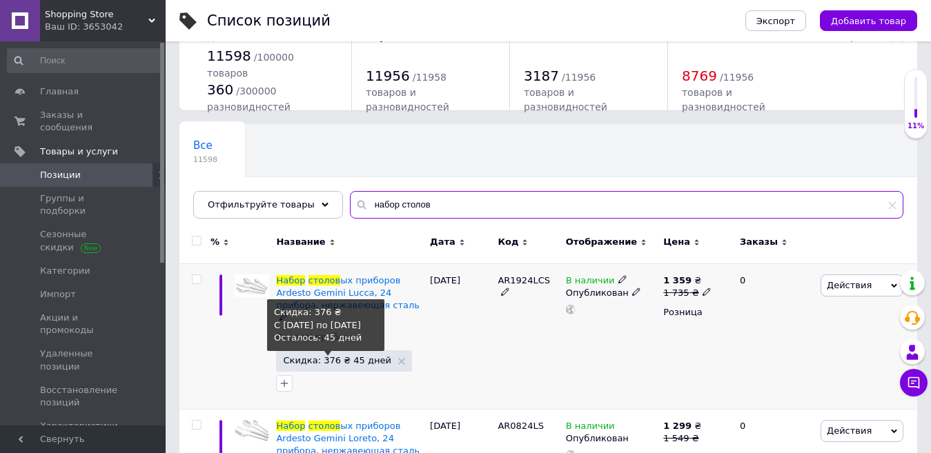
type input "набор столов"
click at [326, 356] on span "Скидка: 376 ₴ 45 дней" at bounding box center [337, 360] width 108 height 9
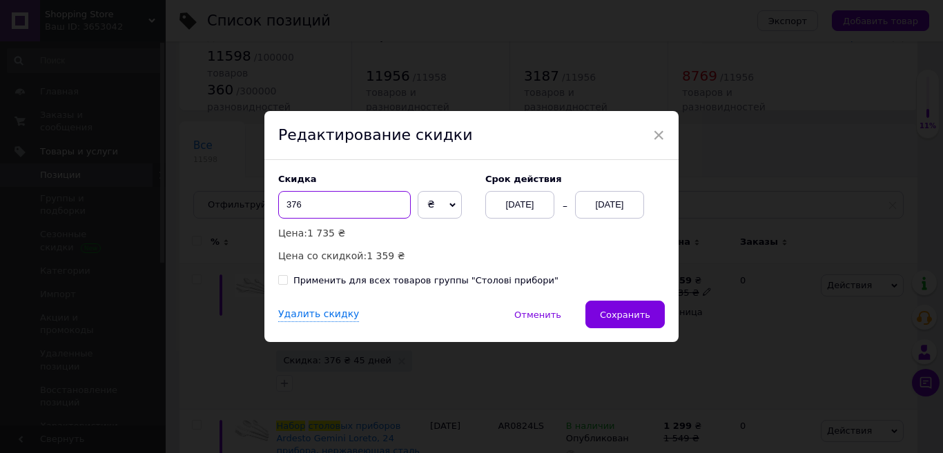
drag, startPoint x: 303, startPoint y: 204, endPoint x: 257, endPoint y: 204, distance: 46.2
click at [257, 204] on div "× Редактирование скидки Скидка 376 ₴ % Цена: 1 735 ₴ Цена со скидкой: 1 359 ₴ C…" at bounding box center [471, 226] width 943 height 453
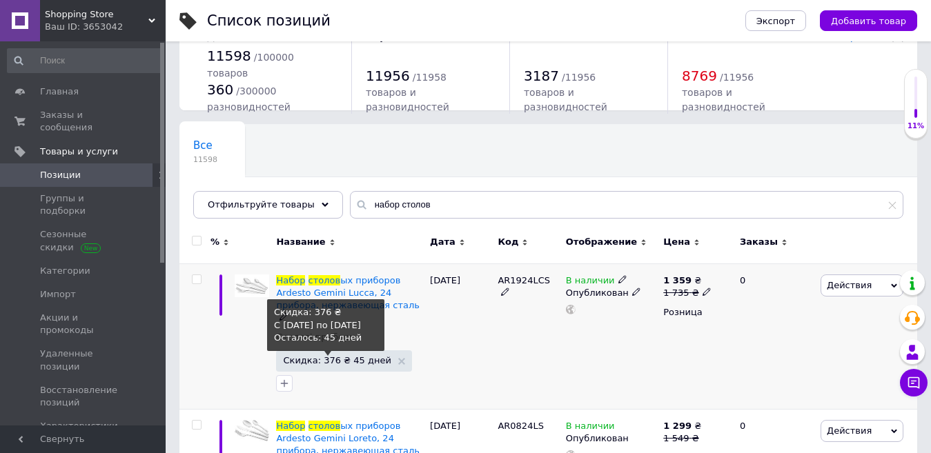
click at [341, 356] on span "Скидка: 376 ₴ 45 дней" at bounding box center [337, 360] width 108 height 9
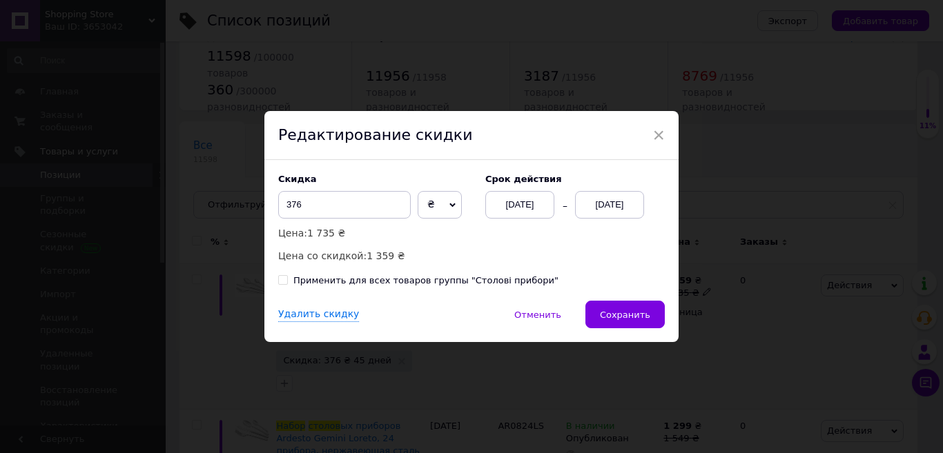
drag, startPoint x: 302, startPoint y: 189, endPoint x: 293, endPoint y: 191, distance: 9.2
click at [293, 190] on div "Скидка 376 ₴ % Цена: 1 735 ₴ Цена со скидкой: 1 359 ₴" at bounding box center [374, 219] width 193 height 90
drag, startPoint x: 315, startPoint y: 207, endPoint x: 282, endPoint y: 206, distance: 33.1
click at [282, 206] on input "376" at bounding box center [344, 205] width 132 height 28
type input "0"
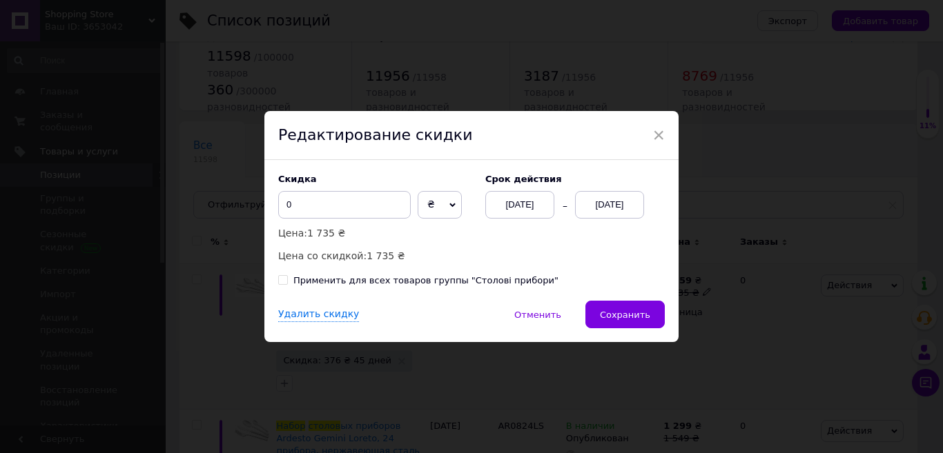
click at [333, 277] on div "Применить для всех товаров группы "Столові прибори"" at bounding box center [425, 281] width 265 height 12
click at [287, 277] on input "Применить для всех товаров группы "Столові прибори"" at bounding box center [282, 279] width 9 height 9
checkbox input "true"
click at [339, 315] on div "Удалить скидку" at bounding box center [318, 315] width 81 height 14
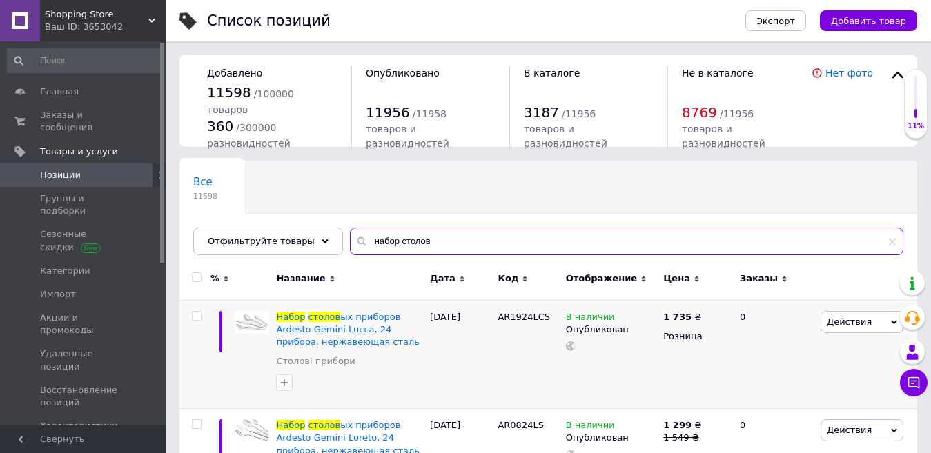
drag, startPoint x: 398, startPoint y: 244, endPoint x: 333, endPoint y: 237, distance: 66.0
click at [350, 237] on input "набор столов" at bounding box center [626, 242] width 553 height 28
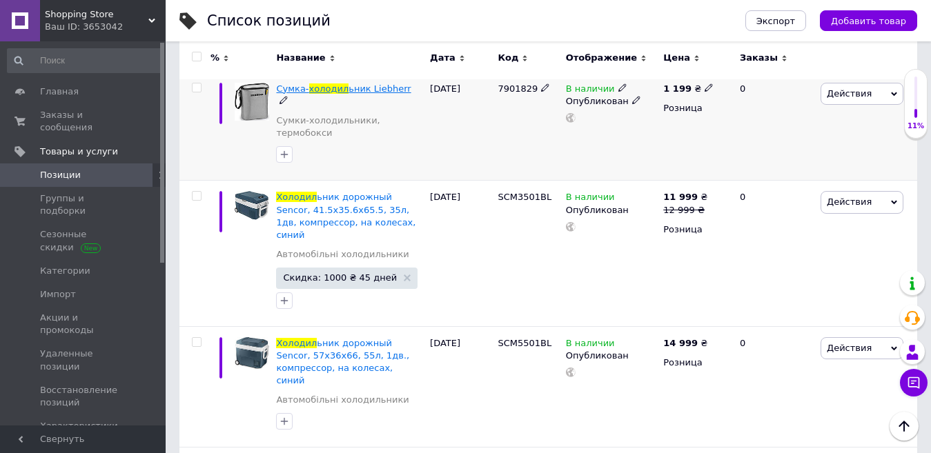
scroll to position [414, 0]
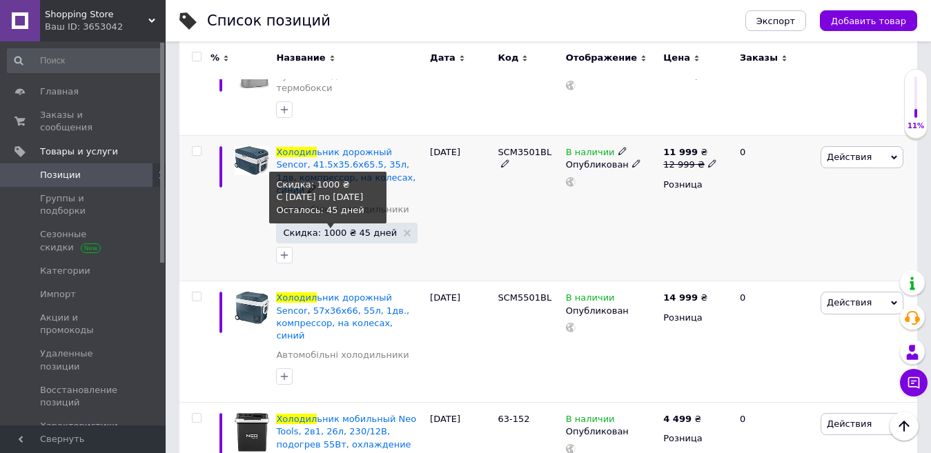
type input "холодил"
click at [351, 228] on span "Скидка: 1000 ₴ 45 дней" at bounding box center [340, 232] width 114 height 9
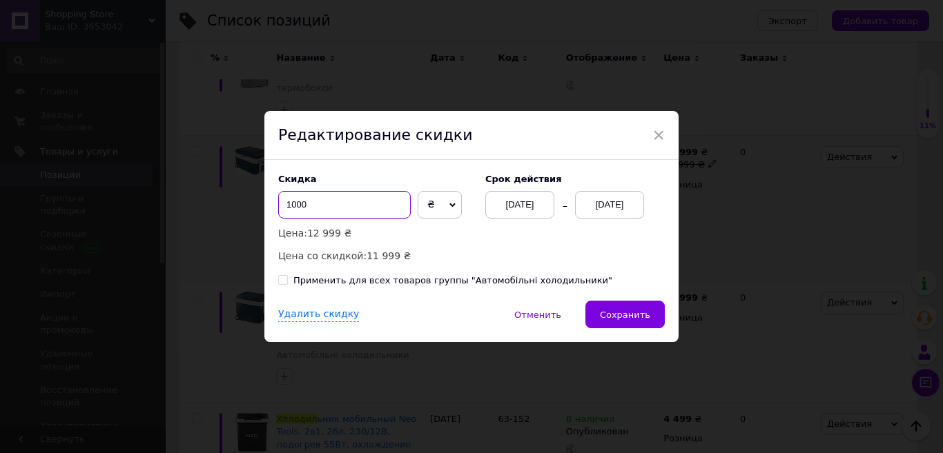
drag, startPoint x: 298, startPoint y: 208, endPoint x: 271, endPoint y: 207, distance: 26.9
click at [271, 207] on div "Скидка 1000 ₴ % Цена: 12 999 ₴ Цена со скидкой: 11 999 ₴ Cрок действия [DATE] […" at bounding box center [471, 230] width 414 height 141
type input "0"
click at [337, 279] on div "Применить для всех товаров группы "Автомобільні холодильники"" at bounding box center [452, 281] width 319 height 12
click at [287, 279] on input "Применить для всех товаров группы "Автомобільні холодильники"" at bounding box center [282, 279] width 9 height 9
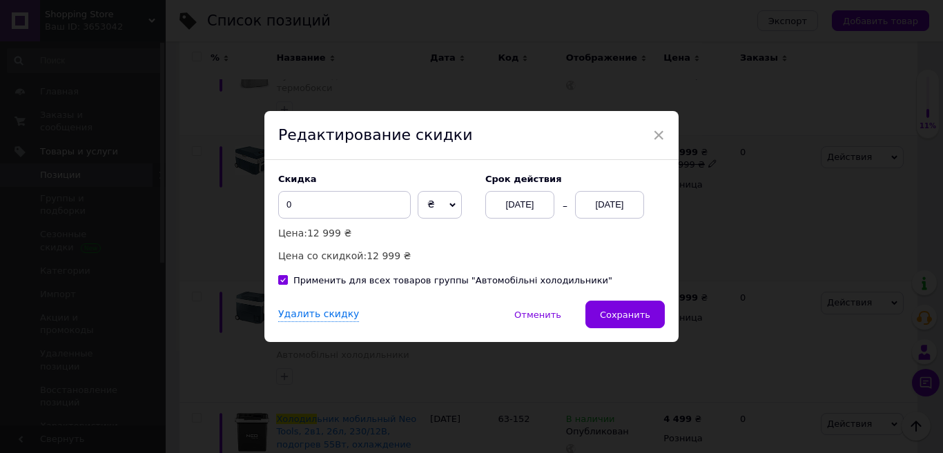
checkbox input "true"
click at [317, 315] on div "Удалить скидку" at bounding box center [318, 315] width 81 height 14
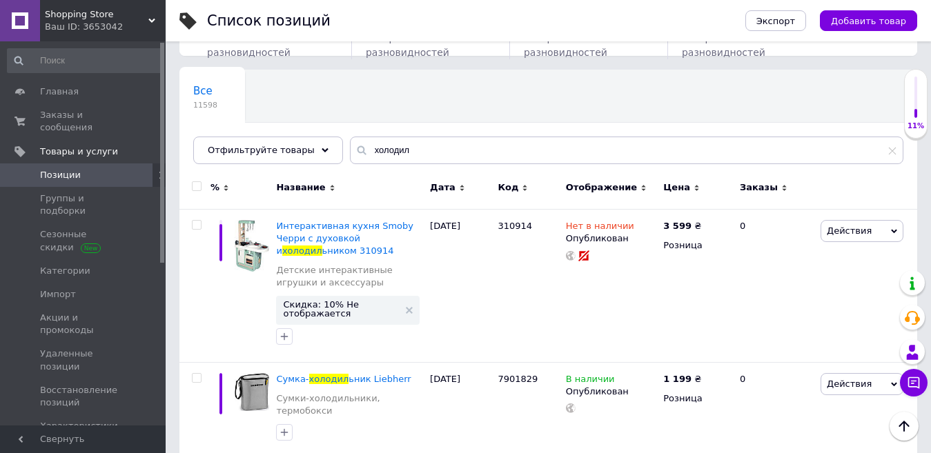
scroll to position [0, 0]
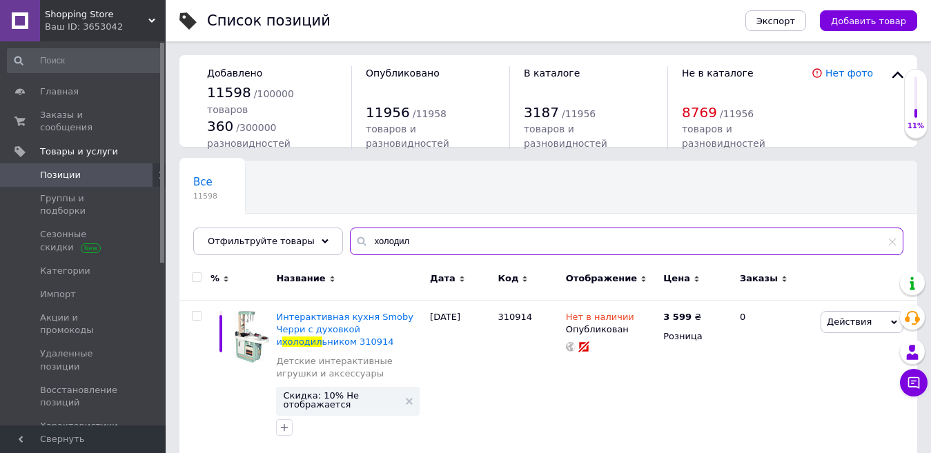
drag, startPoint x: 404, startPoint y: 244, endPoint x: 356, endPoint y: 235, distance: 48.6
click at [356, 235] on input "холодил" at bounding box center [626, 242] width 553 height 28
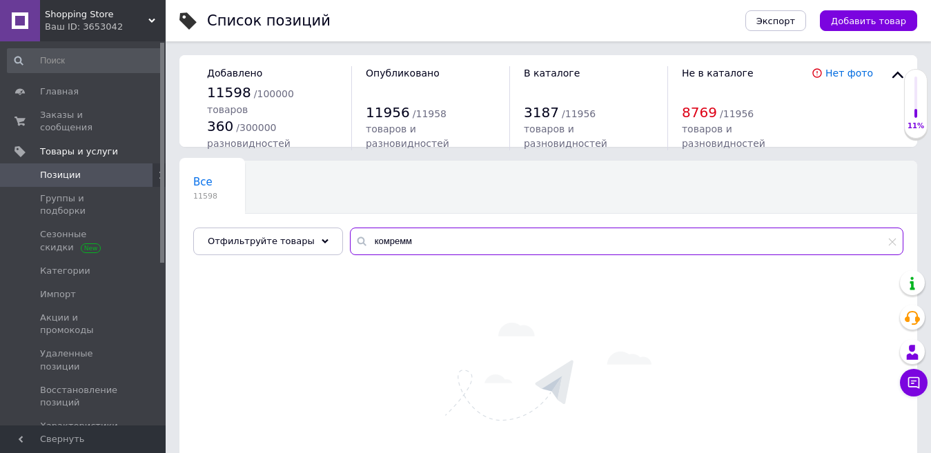
drag, startPoint x: 383, startPoint y: 244, endPoint x: 415, endPoint y: 243, distance: 32.4
click at [415, 243] on input "комремм" at bounding box center [626, 242] width 553 height 28
click at [373, 237] on input "комрес" at bounding box center [626, 242] width 553 height 28
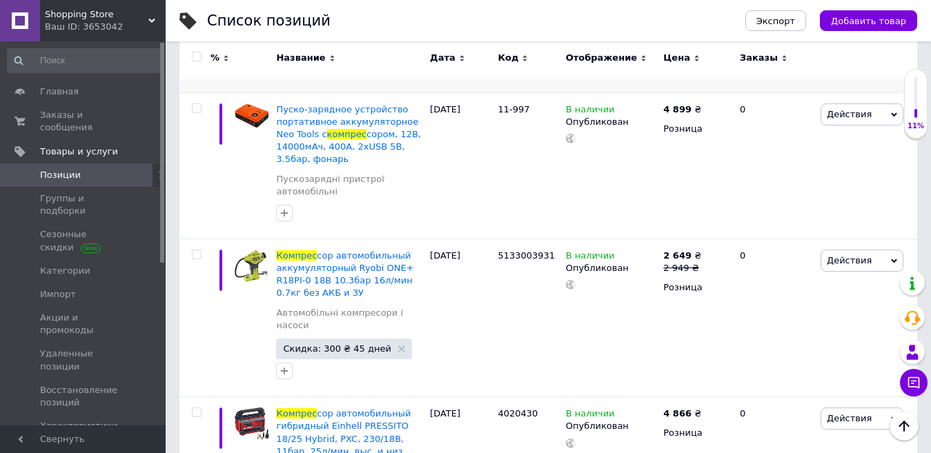
scroll to position [483, 0]
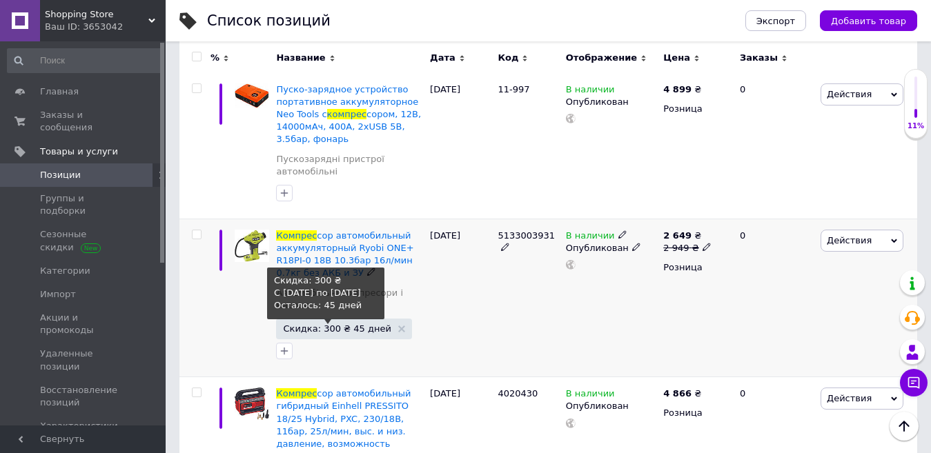
type input "компрес"
click at [336, 324] on span "Скидка: 300 ₴ 45 дней" at bounding box center [337, 328] width 108 height 9
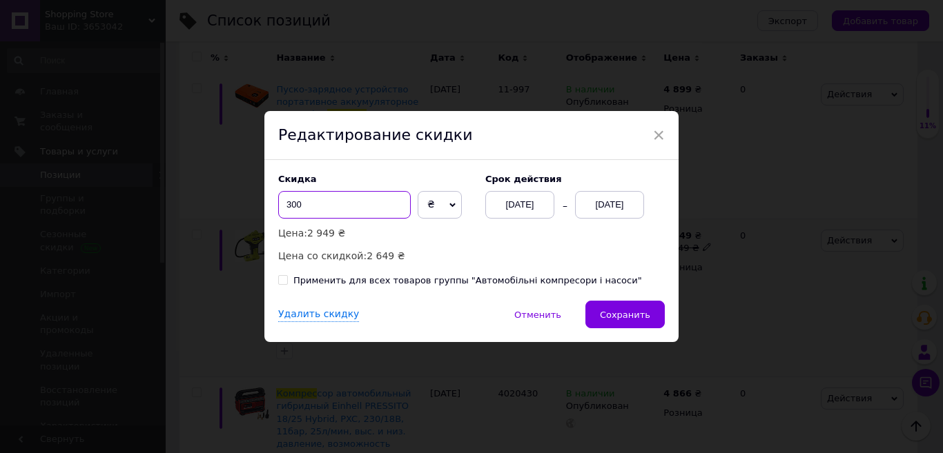
drag, startPoint x: 293, startPoint y: 204, endPoint x: 283, endPoint y: 202, distance: 9.8
click at [283, 202] on input "300" at bounding box center [344, 205] width 132 height 28
type input "0"
click at [344, 287] on div "Применить для всех товаров группы "Автомобільні компресори і насоси"" at bounding box center [467, 281] width 348 height 12
click at [287, 284] on input "Применить для всех товаров группы "Автомобільні компресори і насоси"" at bounding box center [282, 279] width 9 height 9
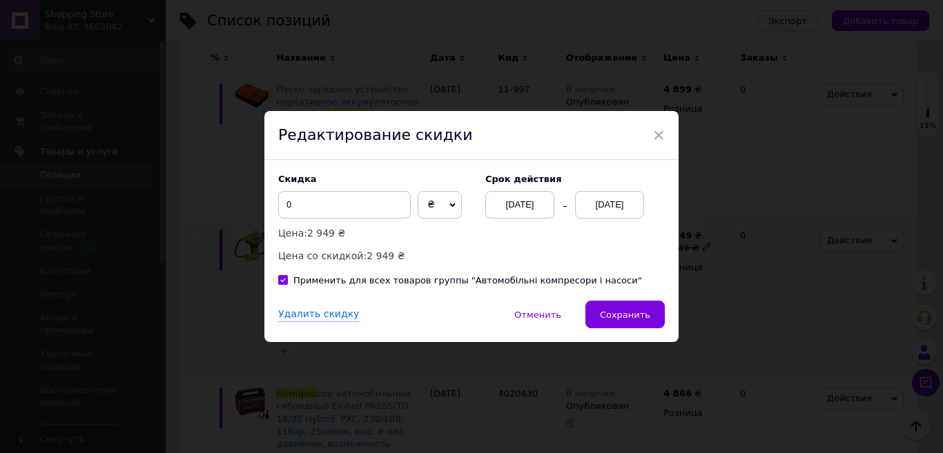
checkbox input "true"
click at [325, 314] on div "Удалить скидку" at bounding box center [318, 315] width 81 height 14
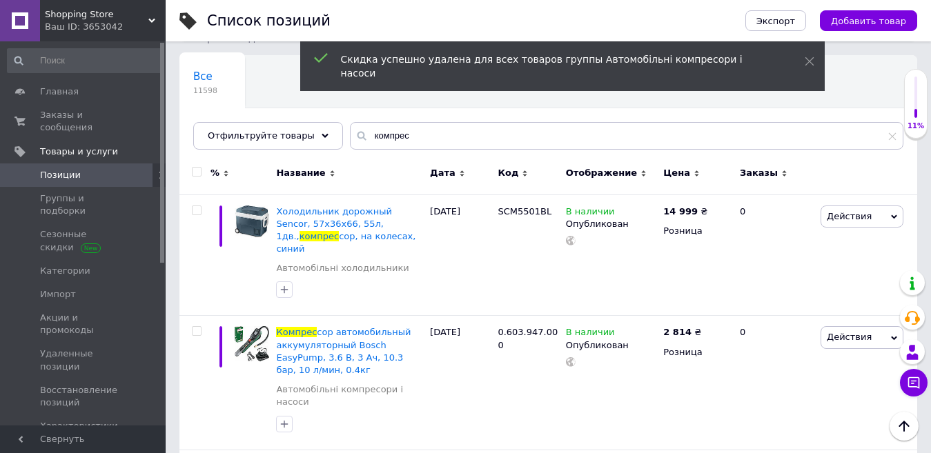
scroll to position [0, 0]
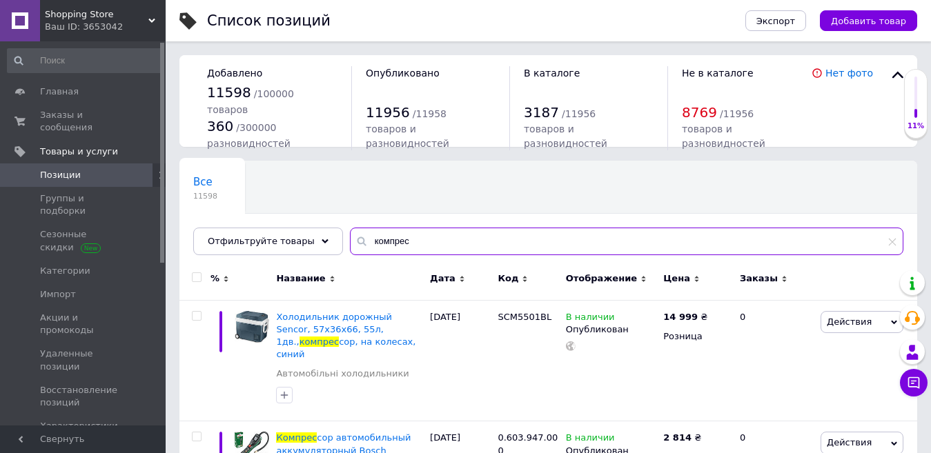
drag, startPoint x: 388, startPoint y: 248, endPoint x: 352, endPoint y: 244, distance: 36.8
click at [352, 244] on input "компрес" at bounding box center [626, 242] width 553 height 28
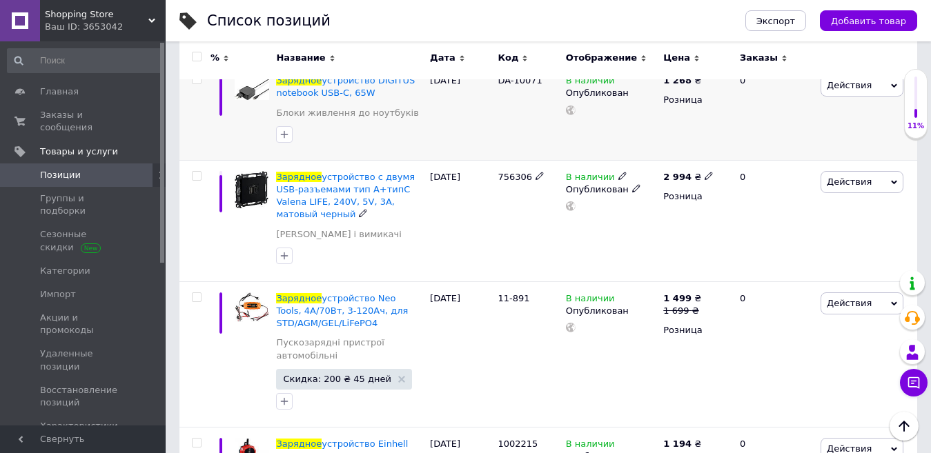
scroll to position [414, 0]
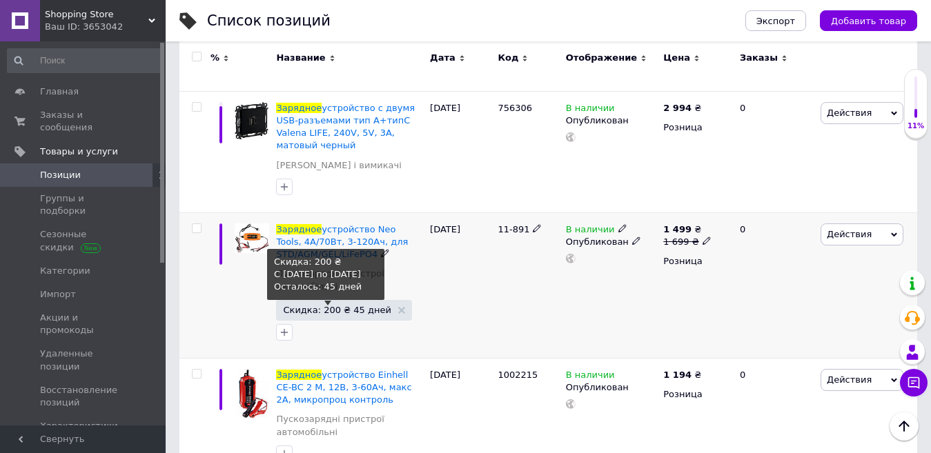
type input "зарядное"
click at [312, 306] on span "Скидка: 200 ₴ 45 дней" at bounding box center [337, 310] width 108 height 9
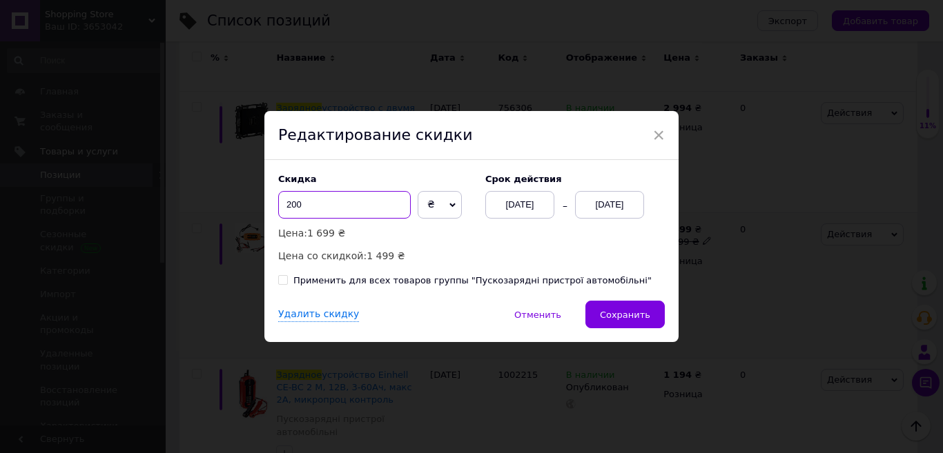
drag, startPoint x: 297, startPoint y: 205, endPoint x: 283, endPoint y: 199, distance: 15.1
click at [283, 199] on input "200" at bounding box center [344, 205] width 132 height 28
type input "0"
click at [331, 279] on div "Применить для всех товаров группы "Пускозарядні пристрої автомобільні"" at bounding box center [472, 281] width 358 height 12
click at [287, 279] on input "Применить для всех товаров группы "Пускозарядні пристрої автомобільні"" at bounding box center [282, 279] width 9 height 9
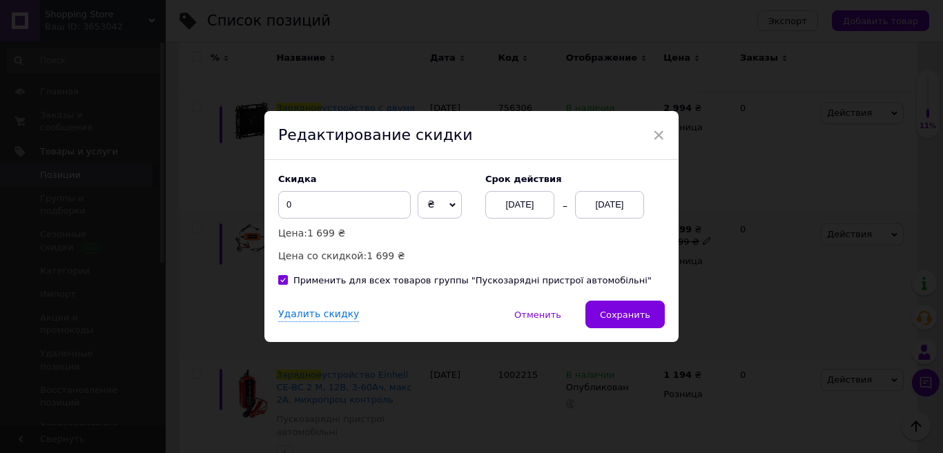
checkbox input "true"
click at [326, 316] on div "Удалить скидку" at bounding box center [318, 315] width 81 height 14
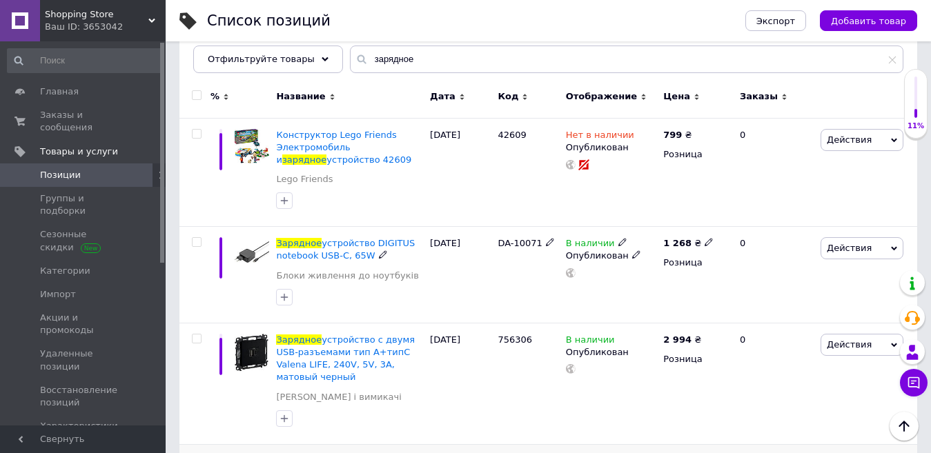
scroll to position [138, 0]
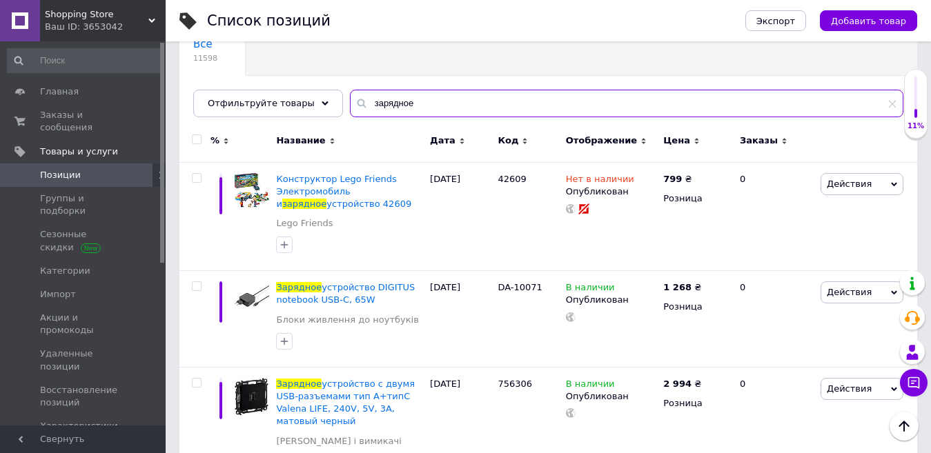
drag, startPoint x: 355, startPoint y: 110, endPoint x: 344, endPoint y: 107, distance: 11.4
click at [350, 107] on div "зарядное" at bounding box center [626, 104] width 553 height 28
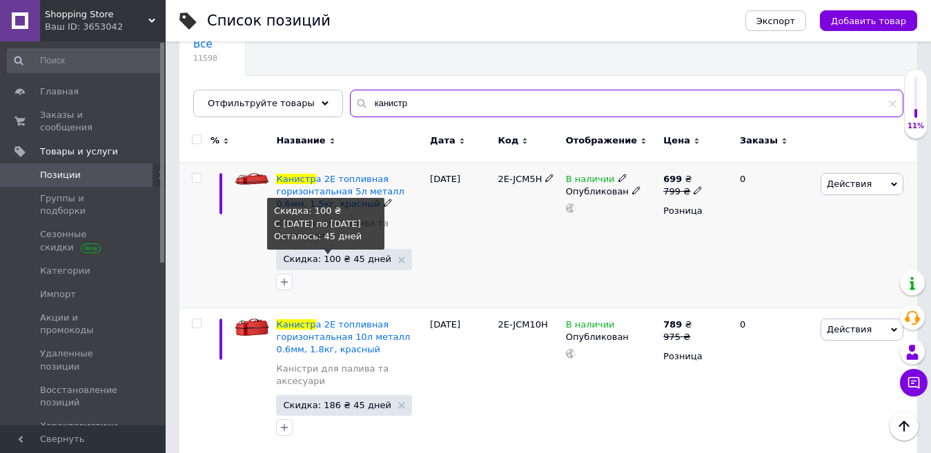
type input "канистр"
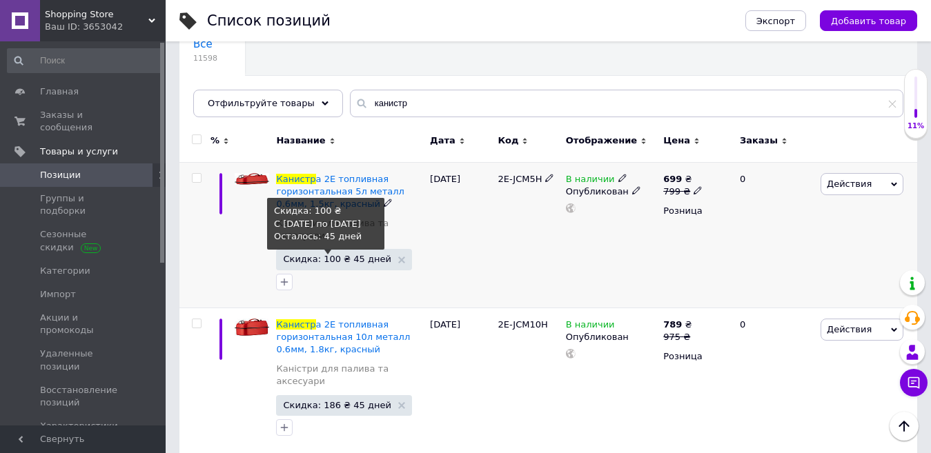
click at [317, 255] on span "Скидка: 100 ₴ 45 дней" at bounding box center [337, 259] width 108 height 9
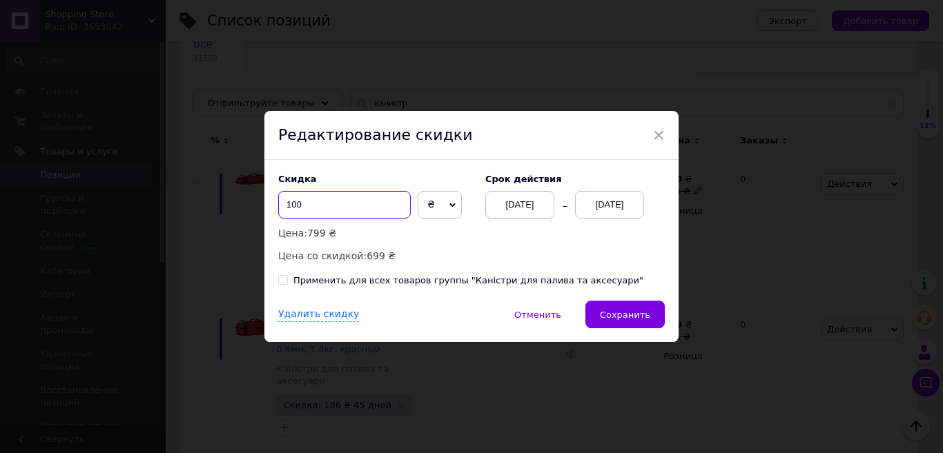
drag, startPoint x: 293, startPoint y: 205, endPoint x: 277, endPoint y: 204, distance: 15.2
click at [278, 204] on input "100" at bounding box center [344, 205] width 132 height 28
type input "0"
click at [322, 282] on div "Применить для всех товаров группы "Каністри для палива та аксесуари"" at bounding box center [468, 281] width 350 height 12
click at [287, 282] on input "Применить для всех товаров группы "Каністри для палива та аксесуари"" at bounding box center [282, 279] width 9 height 9
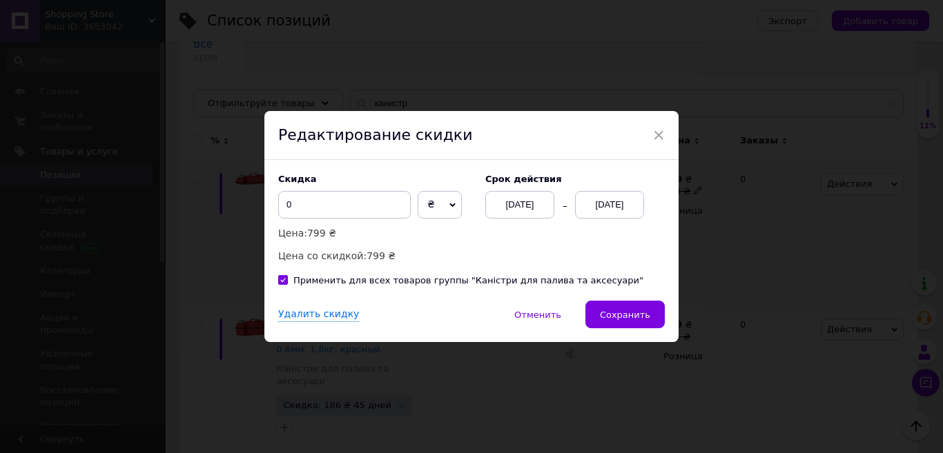
checkbox input "true"
click at [299, 319] on div "Удалить скидку" at bounding box center [318, 315] width 81 height 14
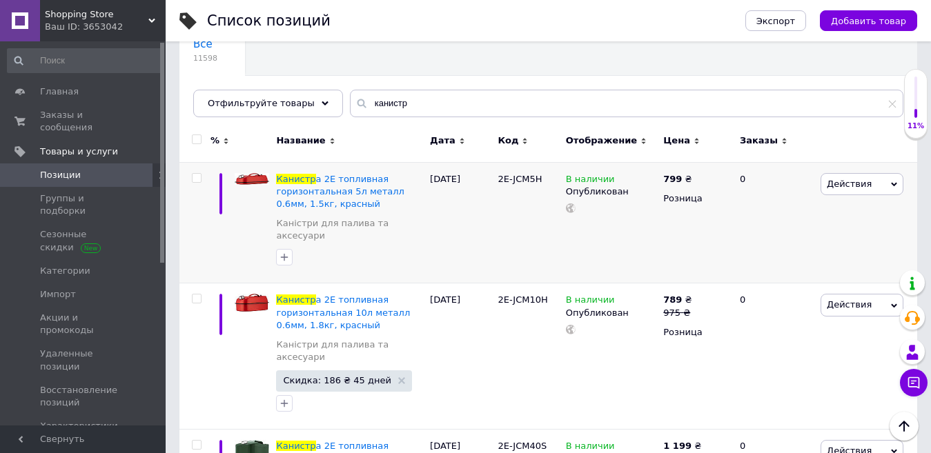
drag, startPoint x: 406, startPoint y: 119, endPoint x: 371, endPoint y: 112, distance: 36.0
click at [371, 112] on div "Все 11598 Ok Отфильтровано... Сохранить Мы ничего не нашли Возможно, ошибка в с…" at bounding box center [548, 70] width 738 height 95
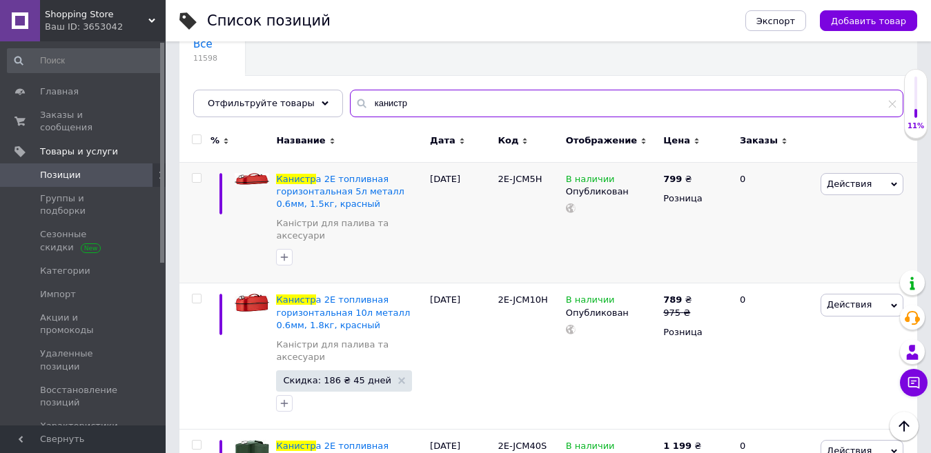
drag, startPoint x: 399, startPoint y: 99, endPoint x: 339, endPoint y: 92, distance: 60.4
click at [350, 92] on input "канистр" at bounding box center [626, 104] width 553 height 28
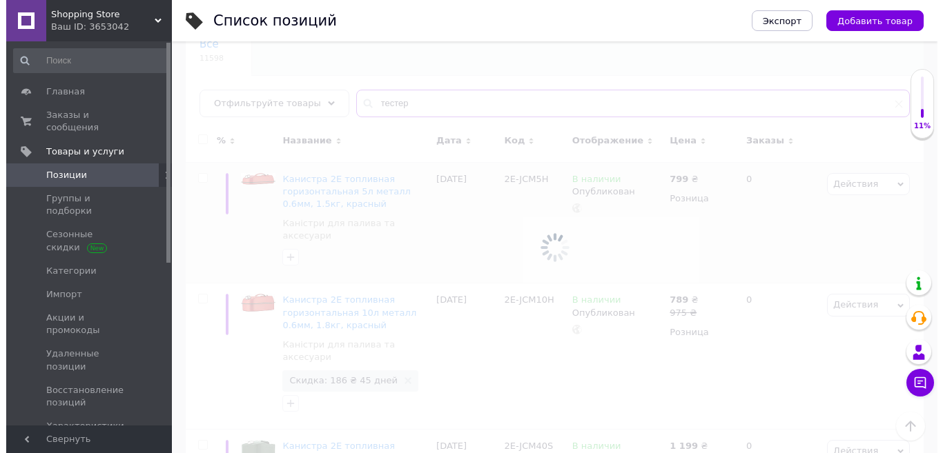
scroll to position [102, 0]
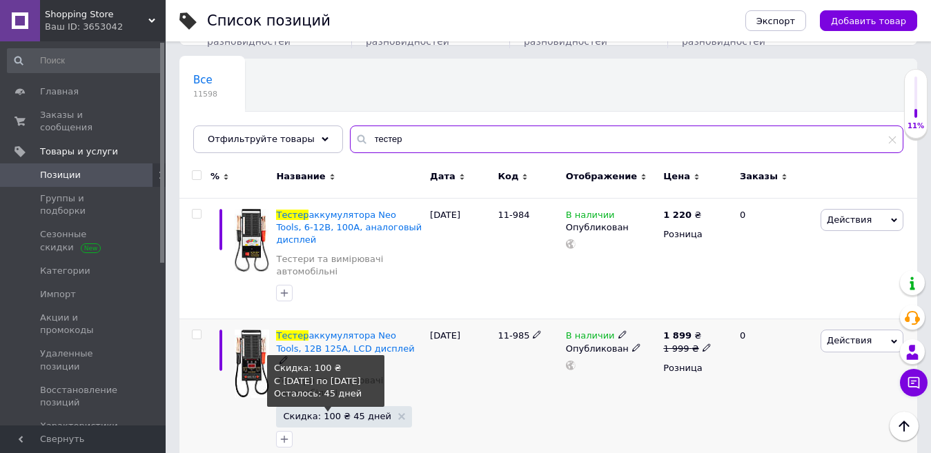
type input "тестер"
click at [316, 412] on span "Скидка: 100 ₴ 45 дней" at bounding box center [337, 416] width 108 height 9
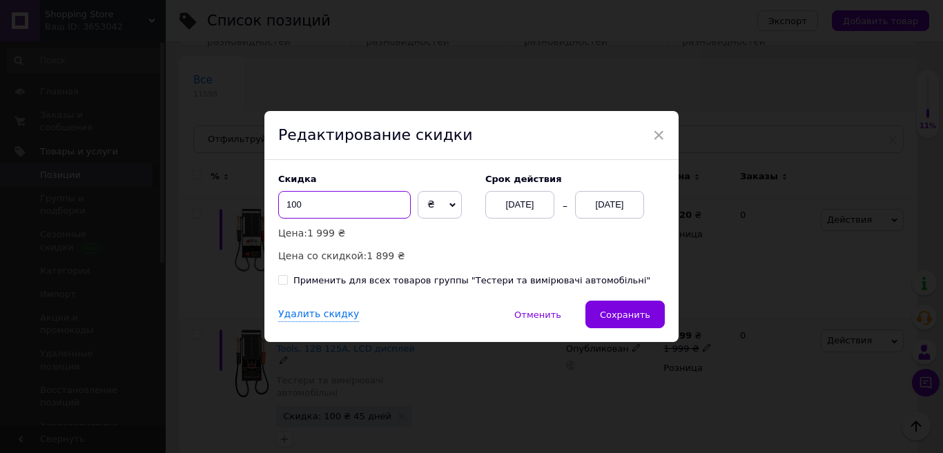
drag, startPoint x: 296, startPoint y: 205, endPoint x: 284, endPoint y: 201, distance: 12.2
click at [284, 201] on input "100" at bounding box center [344, 205] width 132 height 28
type input "0"
click at [324, 281] on div "Применить для всех товаров группы "Тестери та вимірювачі автомобільні"" at bounding box center [471, 281] width 357 height 12
click at [287, 281] on input "Применить для всех товаров группы "Тестери та вимірювачі автомобільні"" at bounding box center [282, 279] width 9 height 9
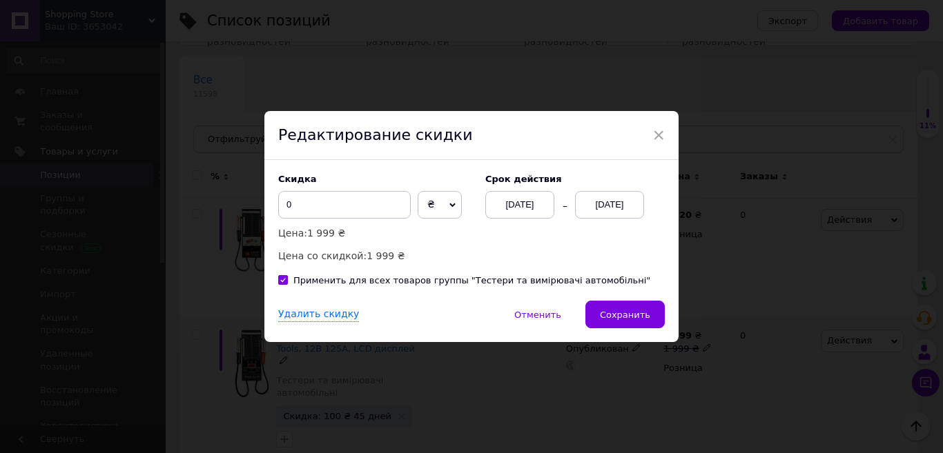
checkbox input "true"
click at [304, 311] on div "Удалить скидку" at bounding box center [318, 315] width 81 height 14
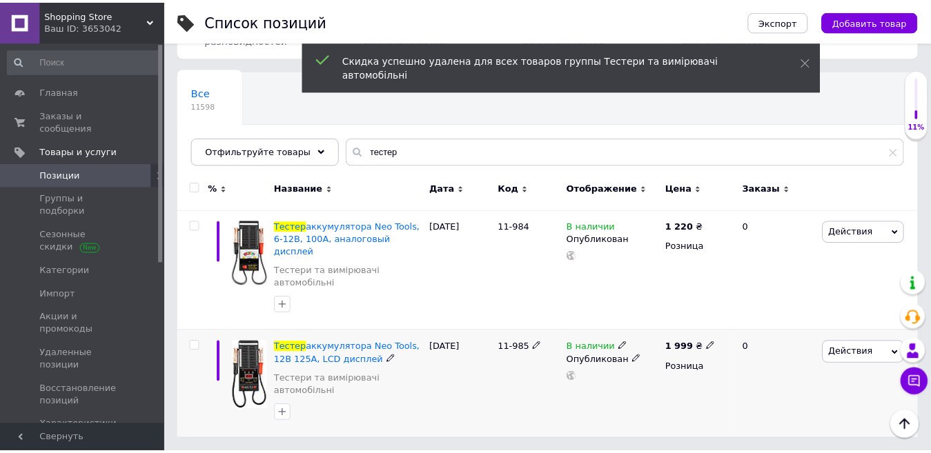
scroll to position [53, 0]
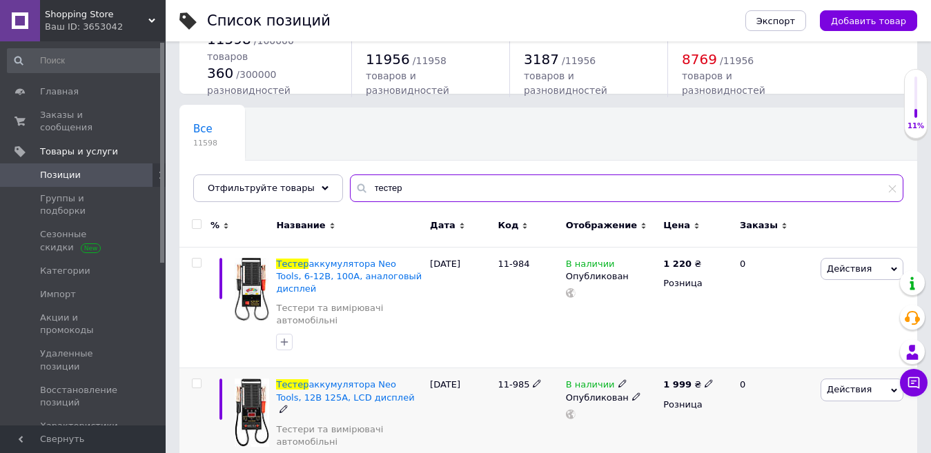
drag, startPoint x: 411, startPoint y: 196, endPoint x: 346, endPoint y: 195, distance: 65.6
click at [350, 195] on div "тестер" at bounding box center [626, 189] width 553 height 28
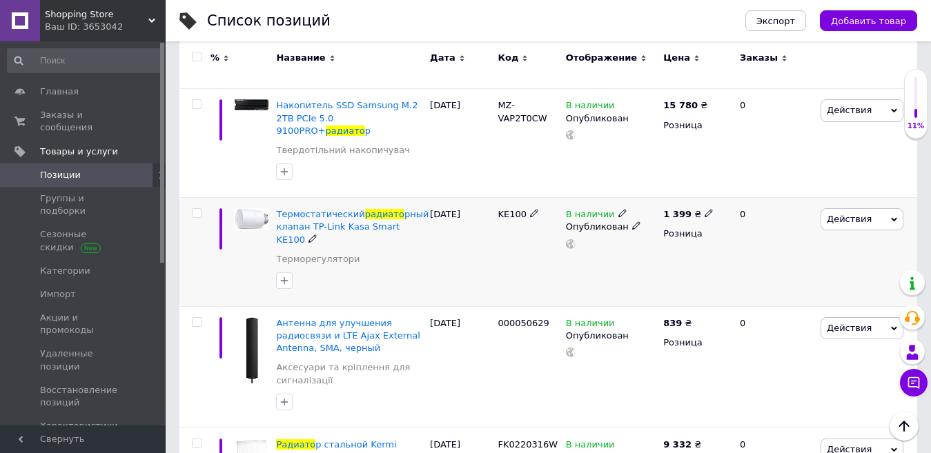
scroll to position [1088, 0]
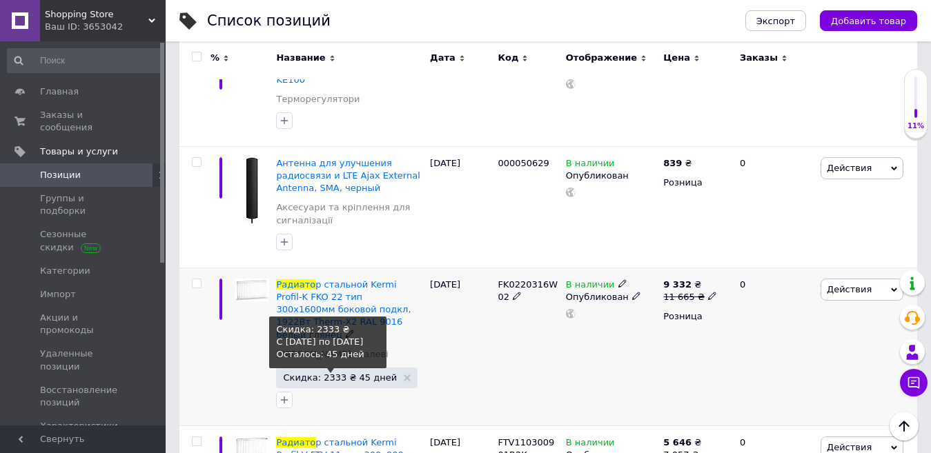
type input "радиато"
click at [333, 373] on span "Скидка: 2333 ₴ 45 дней" at bounding box center [340, 377] width 114 height 9
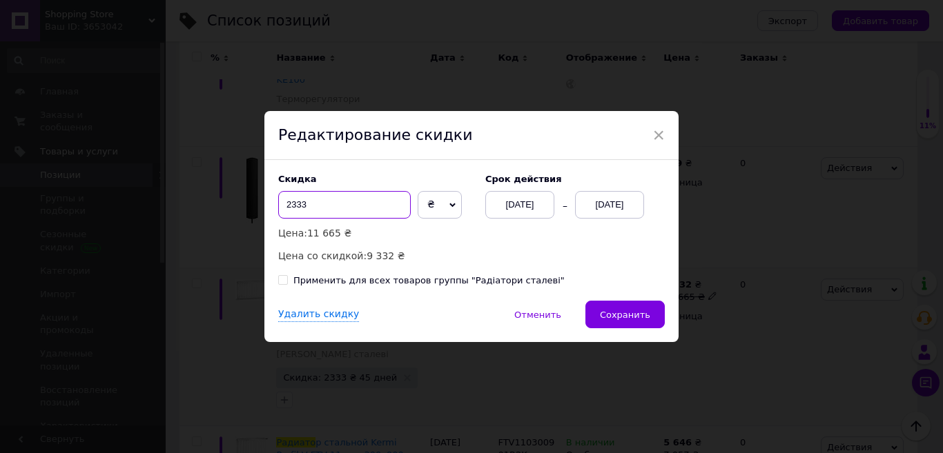
drag, startPoint x: 294, startPoint y: 210, endPoint x: 276, endPoint y: 203, distance: 19.5
click at [278, 203] on input "2333" at bounding box center [344, 205] width 132 height 28
type input "0"
click at [308, 286] on div "Применить для всех товаров группы "Радіатори сталеві"" at bounding box center [428, 281] width 271 height 12
click at [287, 284] on input "Применить для всех товаров группы "Радіатори сталеві"" at bounding box center [282, 279] width 9 height 9
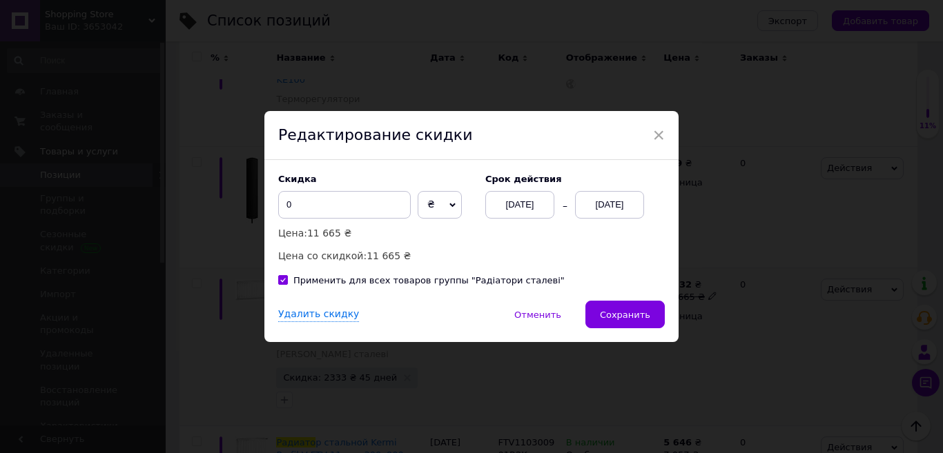
checkbox input "true"
click at [308, 315] on div "Удалить скидку" at bounding box center [318, 315] width 81 height 14
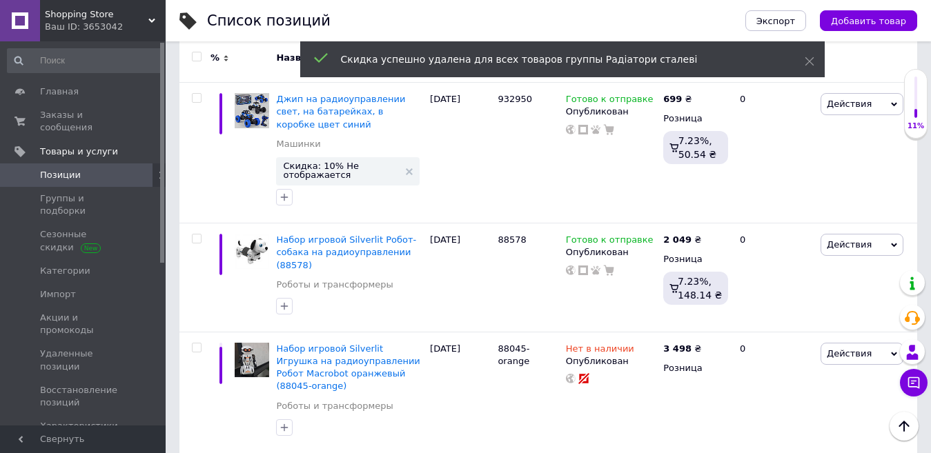
scroll to position [0, 0]
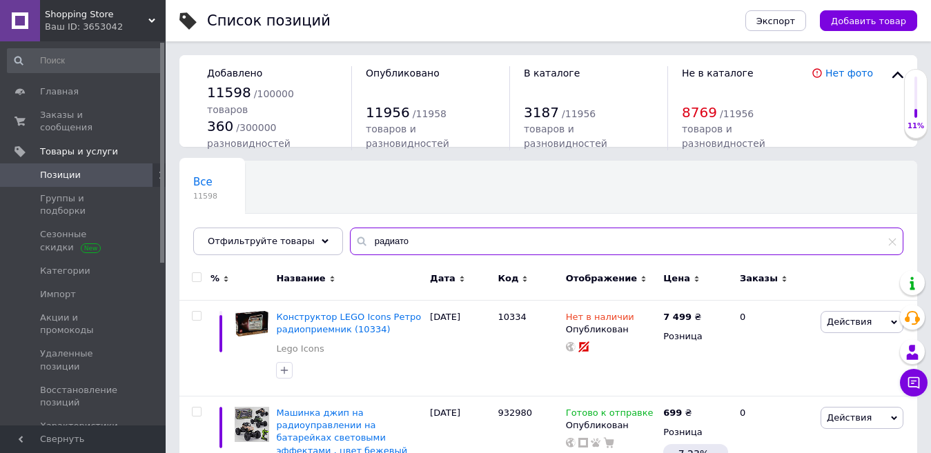
drag, startPoint x: 376, startPoint y: 242, endPoint x: 342, endPoint y: 240, distance: 33.9
click at [350, 240] on div "радиато" at bounding box center [626, 242] width 553 height 28
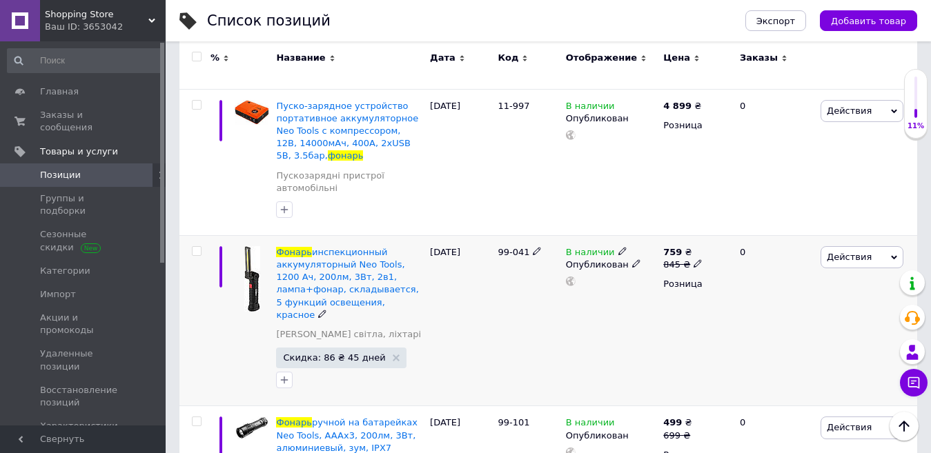
scroll to position [828, 0]
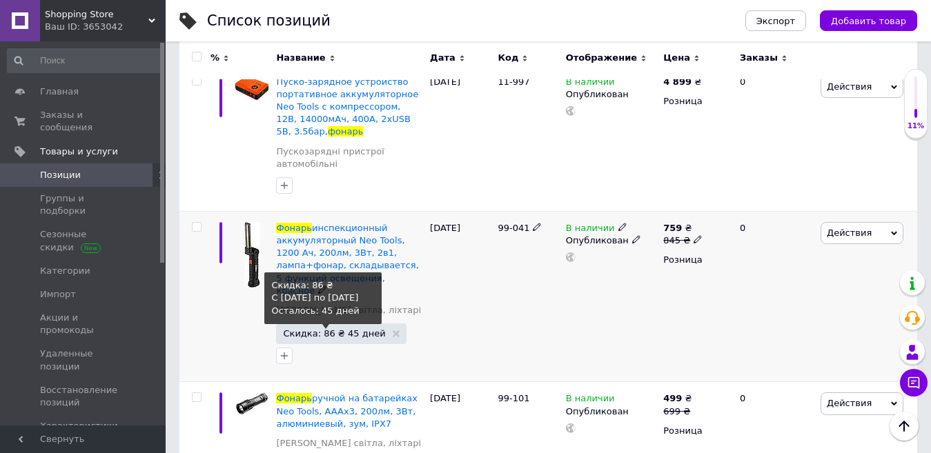
type input "фонарь"
click at [322, 329] on span "Скидка: 86 ₴ 45 дней" at bounding box center [334, 333] width 102 height 9
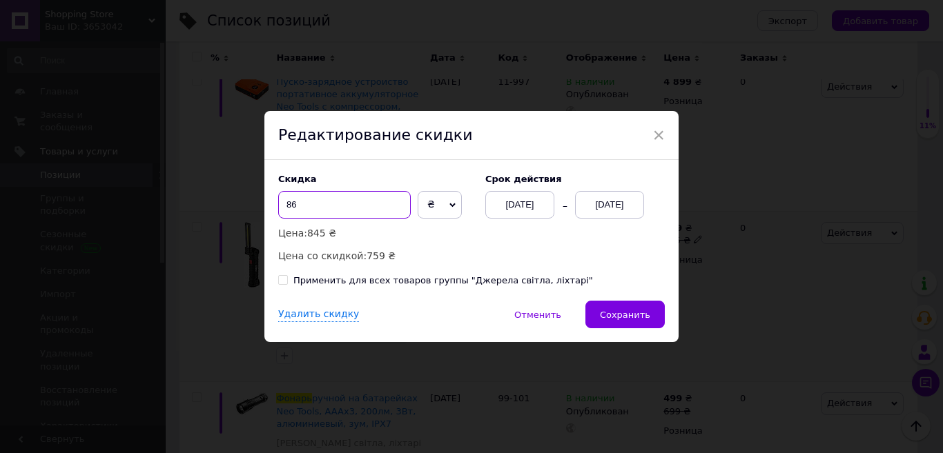
click at [270, 205] on div "Скидка 86 ₴ % Цена: 845 ₴ Цена со скидкой: 759 ₴ Cрок действия [DATE] [DATE] Пр…" at bounding box center [471, 230] width 414 height 141
type input "0"
click at [384, 286] on div "Применить для всех товаров группы "Джерела світла, ліхтарі"" at bounding box center [442, 281] width 299 height 12
click at [287, 284] on input "Применить для всех товаров группы "Джерела світла, ліхтарі"" at bounding box center [282, 279] width 9 height 9
checkbox input "true"
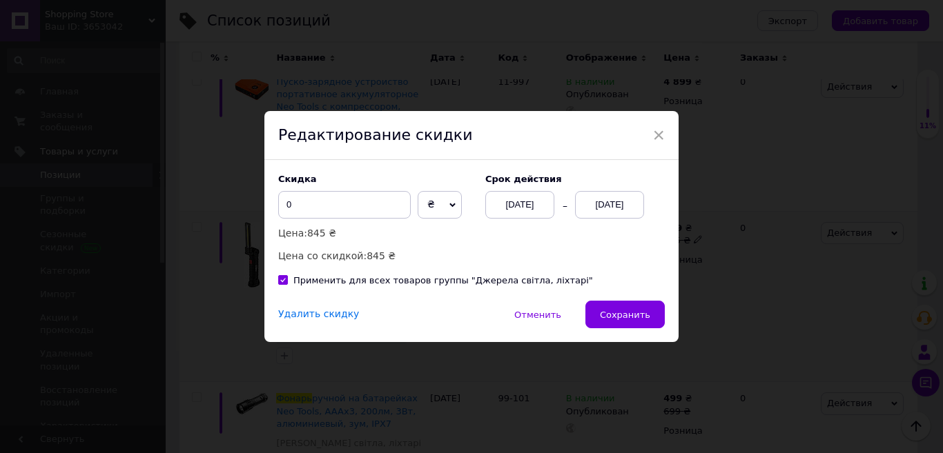
click at [325, 315] on div "Удалить скидку" at bounding box center [318, 315] width 81 height 14
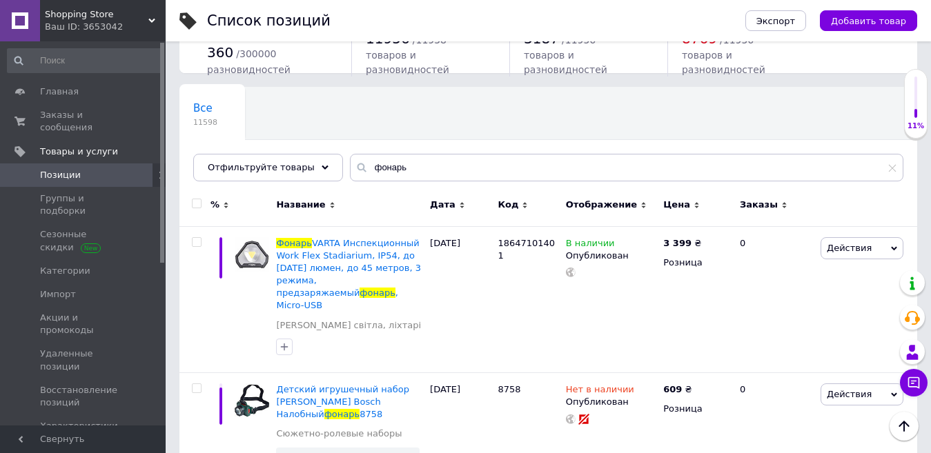
scroll to position [0, 0]
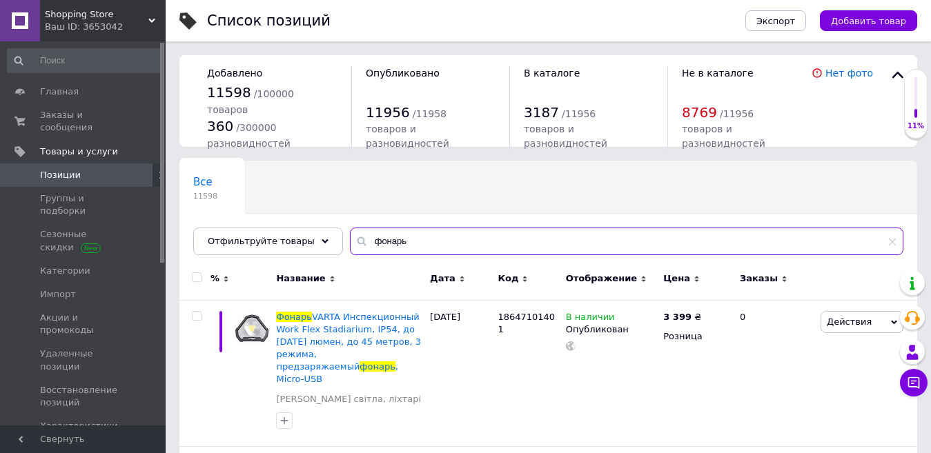
drag, startPoint x: 396, startPoint y: 239, endPoint x: 342, endPoint y: 241, distance: 53.8
click at [350, 241] on div "фонарь" at bounding box center [626, 242] width 553 height 28
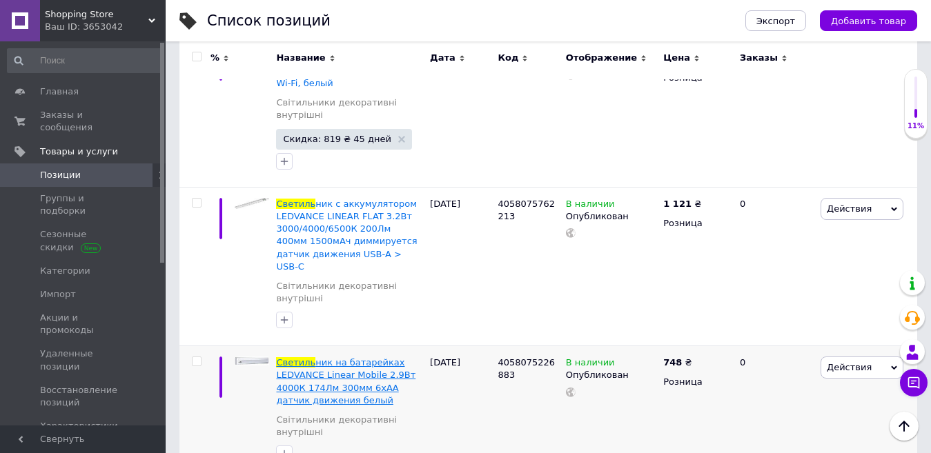
scroll to position [2886, 0]
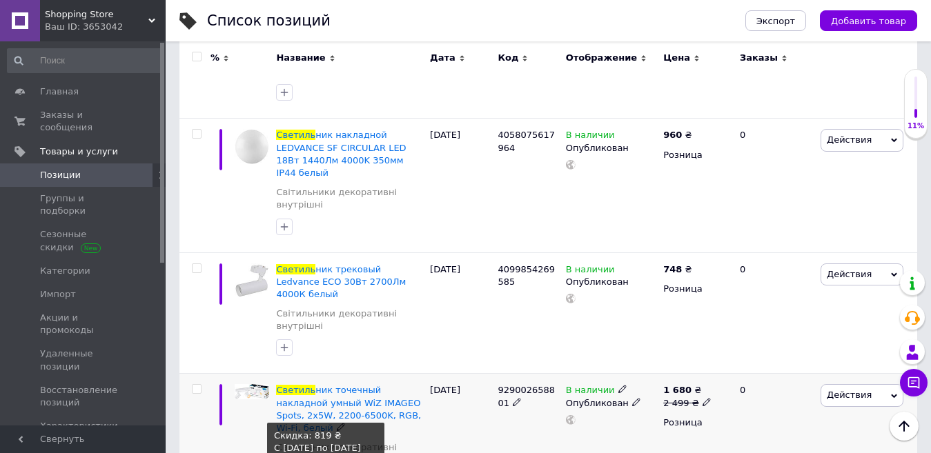
type input "[DEMOGRAPHIC_DATA]"
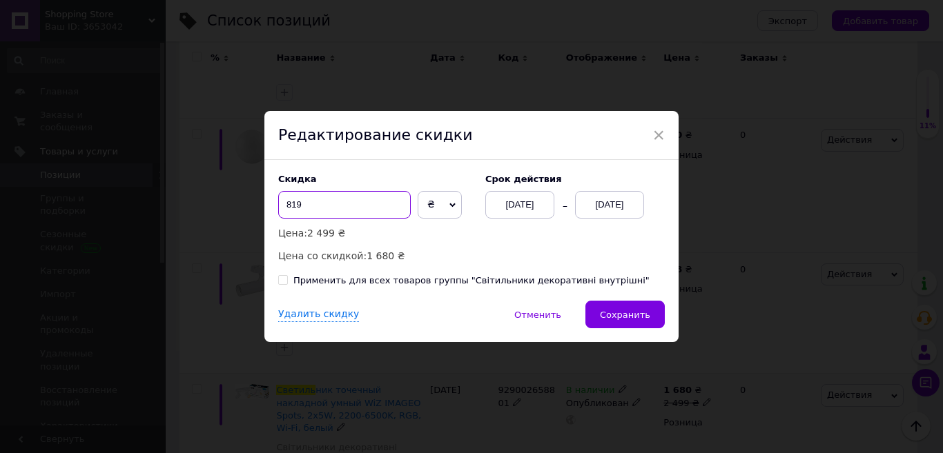
drag, startPoint x: 306, startPoint y: 205, endPoint x: 271, endPoint y: 205, distance: 34.5
click at [271, 205] on div "Скидка 819 ₴ % Цена: 2 499 ₴ Цена со скидкой: 1 680 ₴ Cрок действия [DATE] [DAT…" at bounding box center [471, 230] width 414 height 141
type input "0"
click at [315, 280] on div "Применить для всех товаров группы "Світильники декоративні внутрішні"" at bounding box center [471, 281] width 356 height 12
click at [287, 280] on input "Применить для всех товаров группы "Світильники декоративні внутрішні"" at bounding box center [282, 279] width 9 height 9
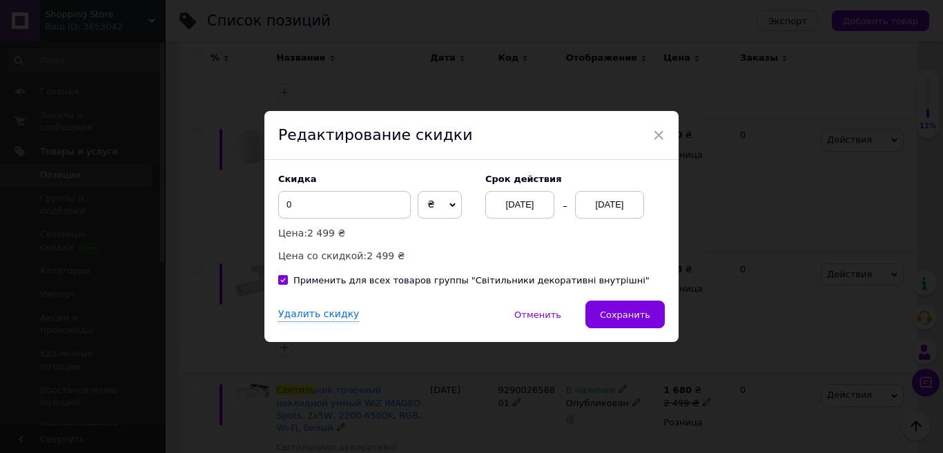
checkbox input "true"
click at [315, 320] on div "Удалить скидку" at bounding box center [318, 315] width 81 height 14
